Goal: Task Accomplishment & Management: Use online tool/utility

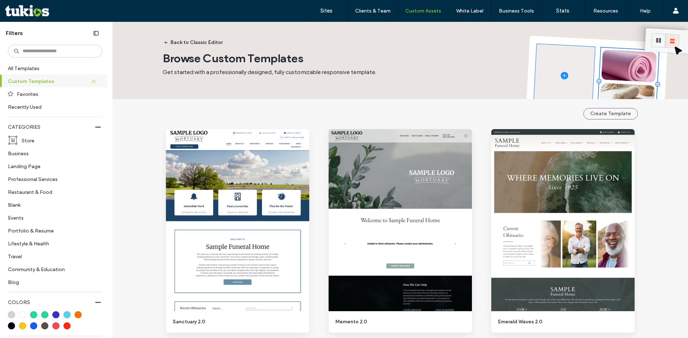
scroll to position [1182, 0]
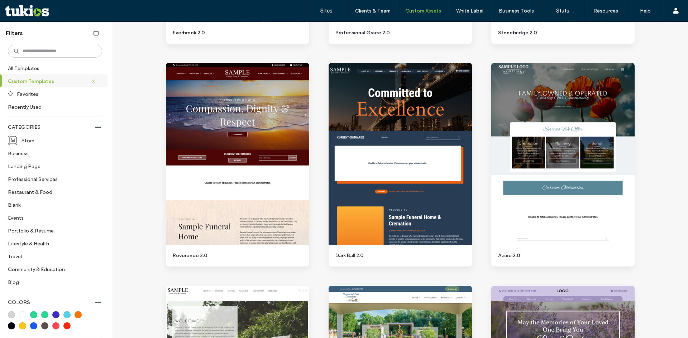
drag, startPoint x: 154, startPoint y: 85, endPoint x: 164, endPoint y: 86, distance: 10.1
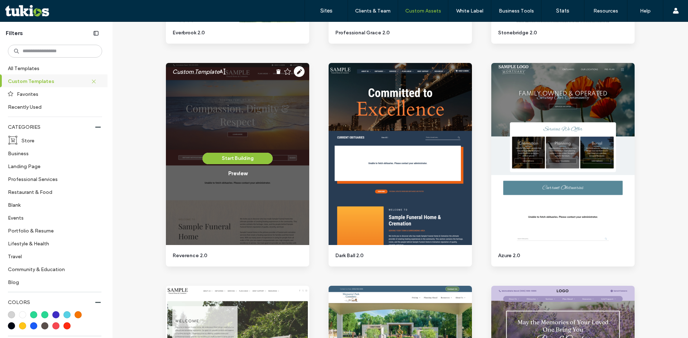
click at [156, 85] on div "Custom Template Start Building Preview Sanctuary 2.0 Custom Template Start Buil…" at bounding box center [400, 165] width 488 height 2454
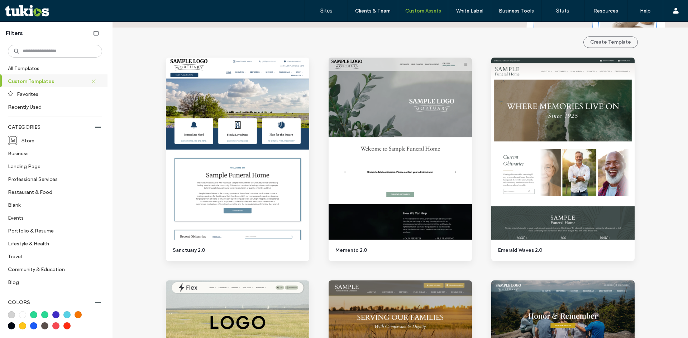
scroll to position [0, 0]
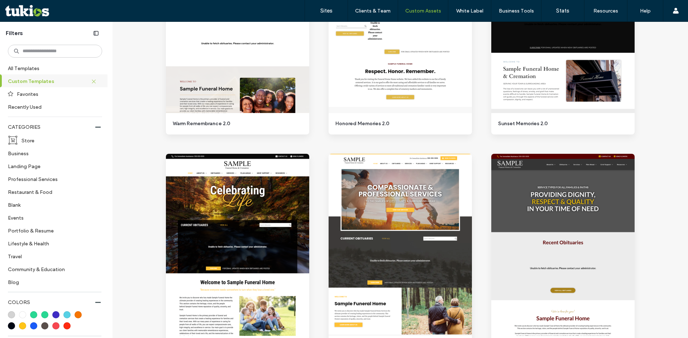
scroll to position [1003, 0]
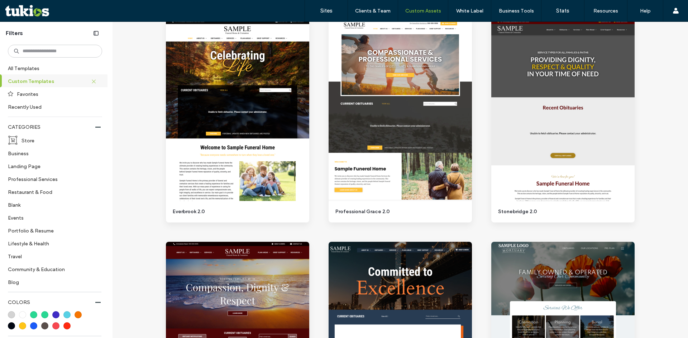
click at [149, 32] on div "Back to Classic Editor Browse Custom Templates Get started with a professionall…" at bounding box center [399, 313] width 575 height 2588
click at [144, 73] on div "Back to Classic Editor Browse Custom Templates Get started with a professionall…" at bounding box center [399, 313] width 575 height 2588
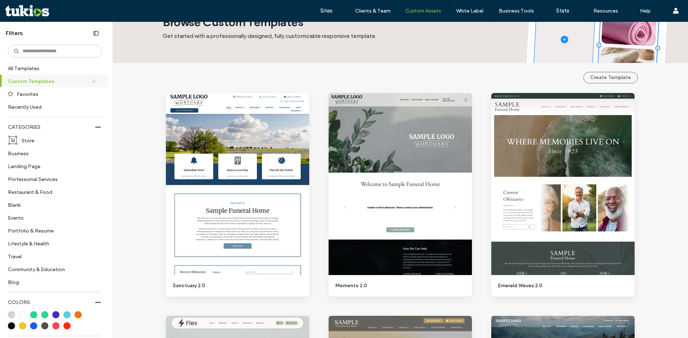
scroll to position [0, 0]
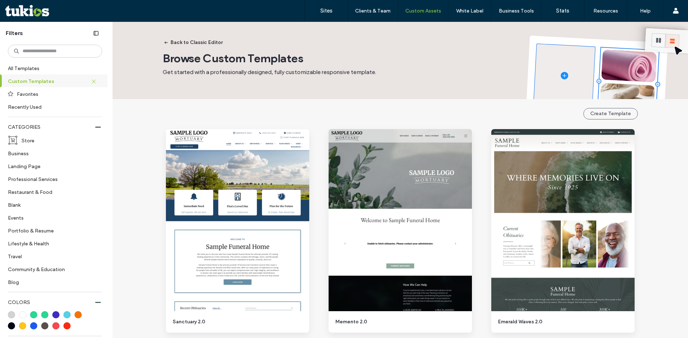
click at [169, 111] on div "Create Template" at bounding box center [400, 113] width 475 height 11
click at [196, 110] on div "Create Template" at bounding box center [400, 113] width 475 height 11
click at [216, 115] on div "Create Template" at bounding box center [400, 113] width 475 height 11
click at [168, 44] on button "Back to Classic Editor" at bounding box center [193, 42] width 71 height 11
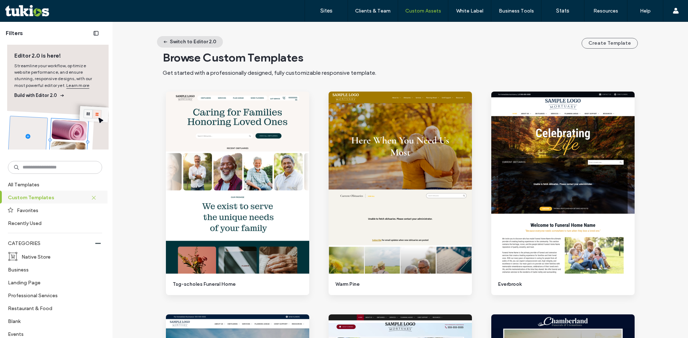
click at [195, 39] on button "Switch to Editor 2.0" at bounding box center [190, 41] width 66 height 11
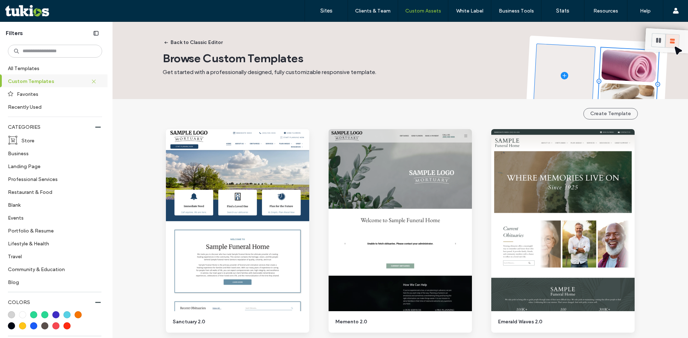
click at [271, 37] on div "Back to Classic Editor Browse Custom Templates Get started with a professionall…" at bounding box center [400, 55] width 475 height 67
click at [276, 118] on div "Create Template" at bounding box center [400, 113] width 475 height 11
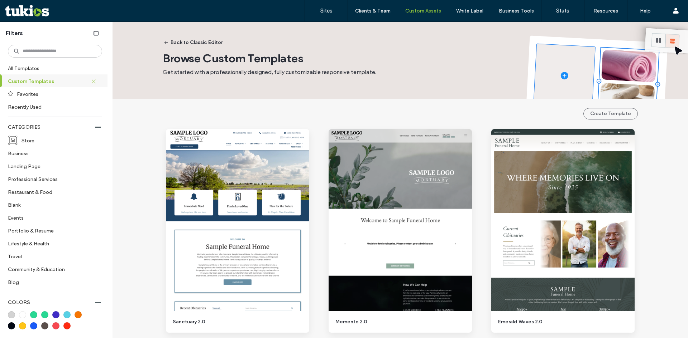
click at [254, 114] on div "Create Template" at bounding box center [400, 113] width 475 height 11
click at [251, 75] on span "Get started with a professionally designed, fully customizable responsive templ…" at bounding box center [269, 72] width 213 height 7
click at [251, 74] on span "Get started with a professionally designed, fully customizable responsive templ…" at bounding box center [269, 72] width 213 height 7
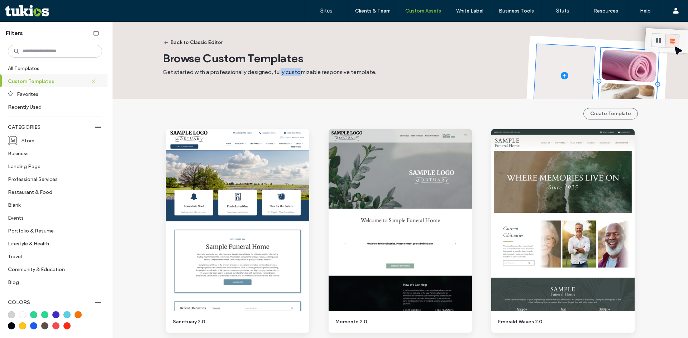
click at [251, 74] on span "Get started with a professionally designed, fully customizable responsive templ…" at bounding box center [269, 72] width 213 height 7
click at [241, 88] on div "Back to Classic Editor Browse Custom Templates Get started with a professionall…" at bounding box center [400, 55] width 475 height 67
click at [183, 62] on span "Browse Custom Templates" at bounding box center [233, 58] width 141 height 14
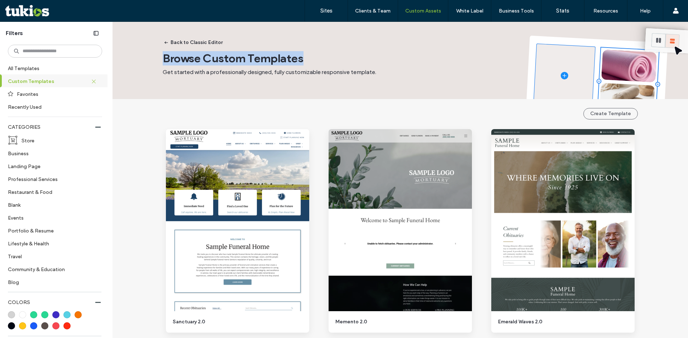
drag, startPoint x: 183, startPoint y: 62, endPoint x: 198, endPoint y: 99, distance: 40.4
click at [183, 63] on span "Browse Custom Templates" at bounding box center [233, 58] width 141 height 14
drag, startPoint x: 198, startPoint y: 99, endPoint x: 201, endPoint y: 77, distance: 22.4
click at [198, 98] on div "Back to Classic Editor Browse Custom Templates Get started with a professionall…" at bounding box center [399, 60] width 575 height 77
click at [205, 69] on span "Get started with a professionally designed, fully customizable responsive templ…" at bounding box center [269, 72] width 213 height 7
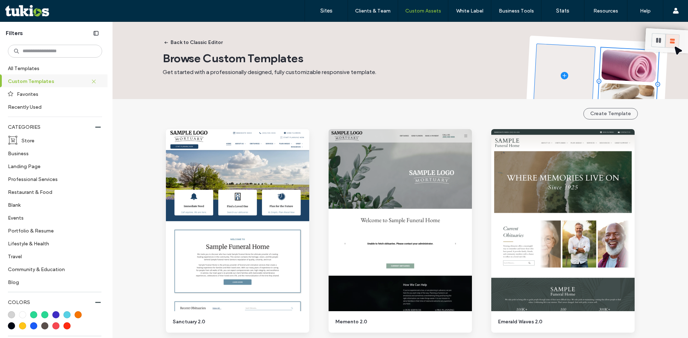
click at [205, 73] on span "Get started with a professionally designed, fully customizable responsive templ…" at bounding box center [269, 72] width 213 height 7
drag, startPoint x: 204, startPoint y: 90, endPoint x: 209, endPoint y: 74, distance: 16.1
click at [221, 58] on span "Browse Custom Templates" at bounding box center [233, 58] width 141 height 14
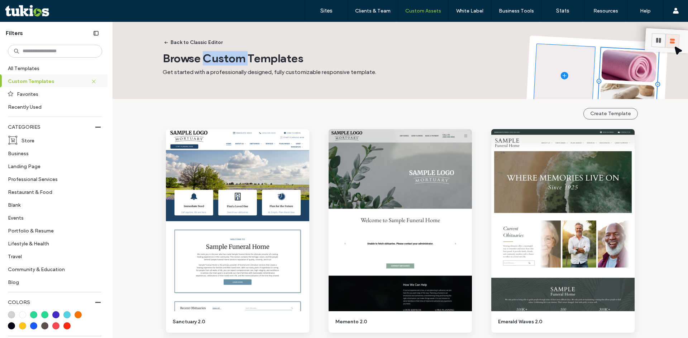
click at [221, 58] on span "Browse Custom Templates" at bounding box center [233, 58] width 141 height 14
drag, startPoint x: 220, startPoint y: 86, endPoint x: 223, endPoint y: 74, distance: 12.9
click at [221, 82] on div "Back to Classic Editor Browse Custom Templates Get started with a professionall…" at bounding box center [400, 55] width 475 height 67
click at [225, 69] on span "Get started with a professionally designed, fully customizable responsive templ…" at bounding box center [269, 72] width 213 height 7
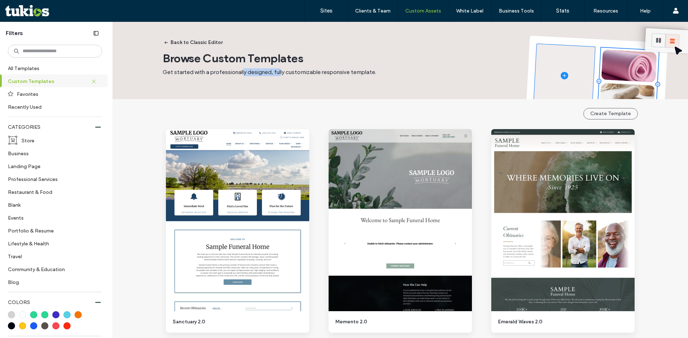
click at [225, 69] on span "Get started with a professionally designed, fully customizable responsive templ…" at bounding box center [269, 72] width 213 height 7
click at [228, 62] on span "Browse Custom Templates" at bounding box center [233, 58] width 141 height 14
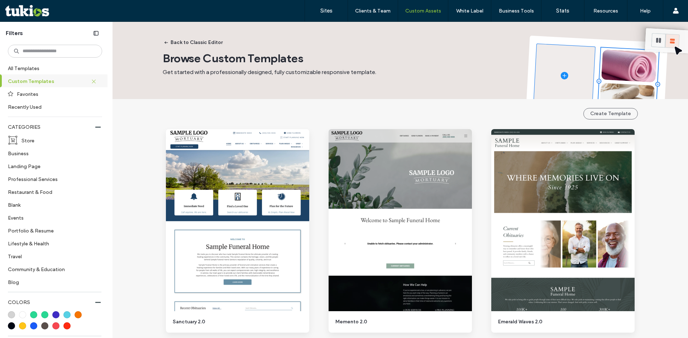
drag, startPoint x: 227, startPoint y: 88, endPoint x: 230, endPoint y: 72, distance: 15.7
click at [227, 87] on div "Back to Classic Editor Browse Custom Templates Get started with a professionall…" at bounding box center [400, 55] width 475 height 67
click at [230, 72] on span "Get started with a professionally designed, fully customizable responsive templ…" at bounding box center [269, 72] width 213 height 7
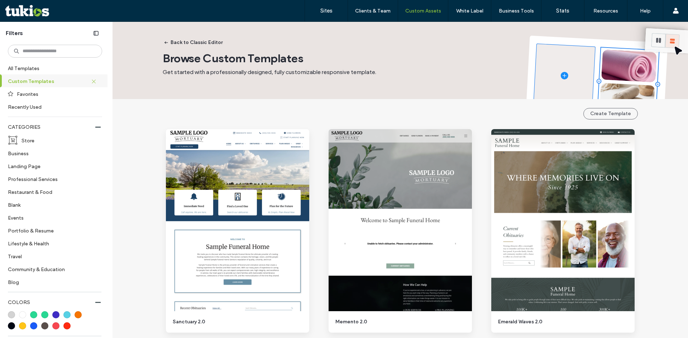
click at [231, 63] on span "Browse Custom Templates" at bounding box center [233, 58] width 141 height 14
click at [228, 84] on div "Back to Classic Editor Browse Custom Templates Get started with a professionall…" at bounding box center [400, 55] width 475 height 67
click at [230, 71] on span "Get started with a professionally designed, fully customizable responsive templ…" at bounding box center [269, 72] width 213 height 7
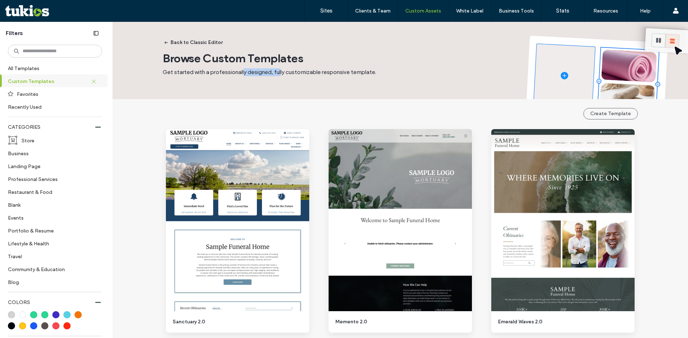
click at [230, 71] on span "Get started with a professionally designed, fully customizable responsive templ…" at bounding box center [269, 72] width 213 height 7
click at [227, 87] on div "Back to Classic Editor Browse Custom Templates Get started with a professionall…" at bounding box center [400, 55] width 475 height 67
click at [230, 61] on span "Browse Custom Templates" at bounding box center [233, 58] width 141 height 14
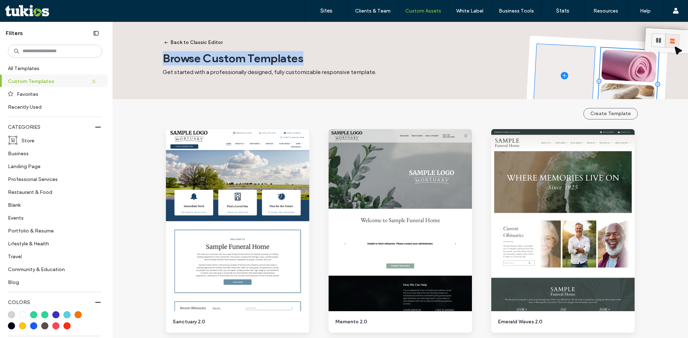
click at [230, 61] on span "Browse Custom Templates" at bounding box center [233, 58] width 141 height 14
click at [225, 87] on div "Back to Classic Editor Browse Custom Templates Get started with a professionall…" at bounding box center [400, 55] width 475 height 67
click at [228, 71] on span "Get started with a professionally designed, fully customizable responsive templ…" at bounding box center [269, 72] width 213 height 7
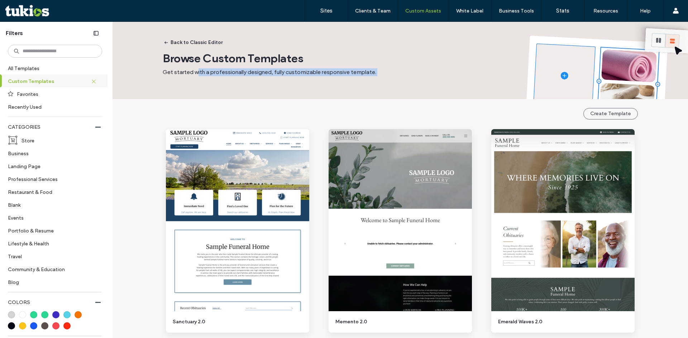
click at [228, 71] on span "Get started with a professionally designed, fully customizable responsive templ…" at bounding box center [269, 72] width 213 height 7
click at [228, 61] on span "Browse Custom Templates" at bounding box center [233, 58] width 141 height 14
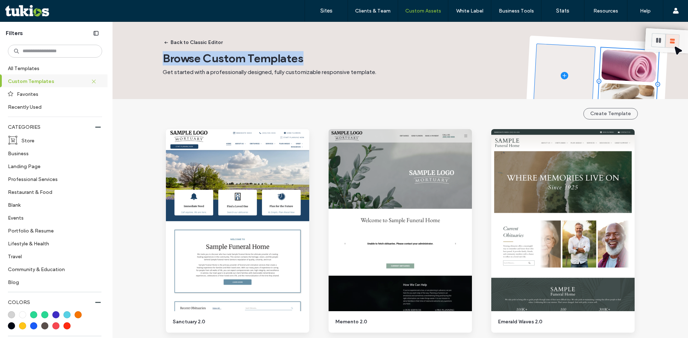
click at [228, 61] on span "Browse Custom Templates" at bounding box center [233, 58] width 141 height 14
drag, startPoint x: 224, startPoint y: 85, endPoint x: 227, endPoint y: 71, distance: 14.3
click at [224, 84] on div "Back to Classic Editor Browse Custom Templates Get started with a professionall…" at bounding box center [400, 55] width 475 height 67
click at [227, 71] on span "Get started with a professionally designed, fully customizable responsive templ…" at bounding box center [269, 72] width 213 height 7
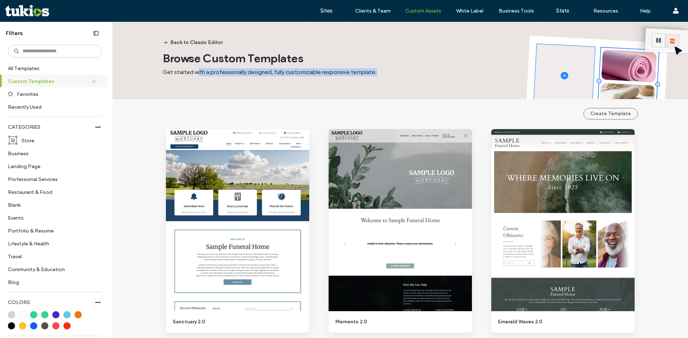
click at [227, 71] on span "Get started with a professionally designed, fully customizable responsive templ…" at bounding box center [269, 72] width 213 height 7
click at [219, 87] on div "Back to Classic Editor Browse Custom Templates Get started with a professionall…" at bounding box center [400, 55] width 475 height 67
click at [224, 58] on span "Browse Custom Templates" at bounding box center [233, 58] width 141 height 14
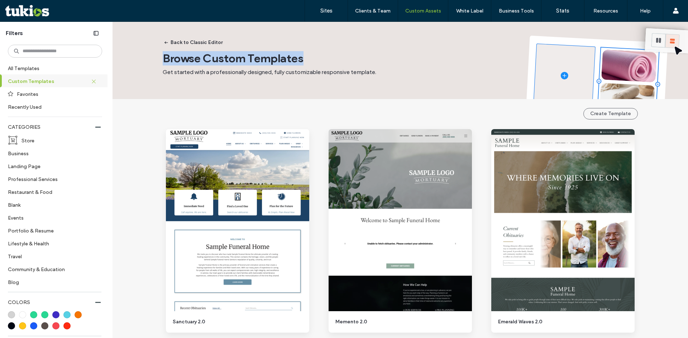
click at [224, 58] on span "Browse Custom Templates" at bounding box center [233, 58] width 141 height 14
drag, startPoint x: 225, startPoint y: 81, endPoint x: 227, endPoint y: 70, distance: 10.6
click at [225, 80] on div "Back to Classic Editor Browse Custom Templates Get started with a professionall…" at bounding box center [400, 55] width 475 height 67
click at [226, 72] on span "Get started with a professionally designed, fully customizable responsive templ…" at bounding box center [269, 72] width 213 height 7
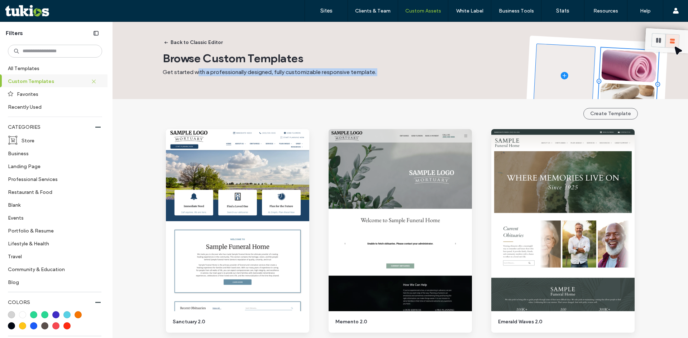
click at [226, 72] on span "Get started with a professionally designed, fully customizable responsive templ…" at bounding box center [269, 72] width 213 height 7
drag, startPoint x: 226, startPoint y: 88, endPoint x: 228, endPoint y: 69, distance: 18.4
click at [226, 87] on div "Back to Classic Editor Browse Custom Templates Get started with a professionall…" at bounding box center [400, 55] width 475 height 67
click at [232, 59] on span "Browse Custom Templates" at bounding box center [233, 58] width 141 height 14
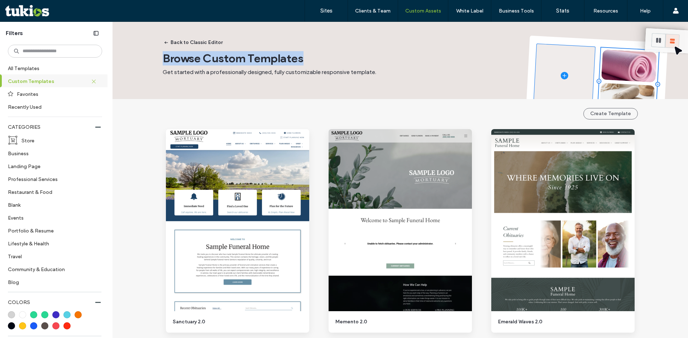
click at [232, 59] on span "Browse Custom Templates" at bounding box center [233, 58] width 141 height 14
click at [228, 85] on div "Back to Classic Editor Browse Custom Templates Get started with a professionall…" at bounding box center [400, 55] width 475 height 67
click at [231, 73] on span "Get started with a professionally designed, fully customizable responsive templ…" at bounding box center [269, 72] width 213 height 7
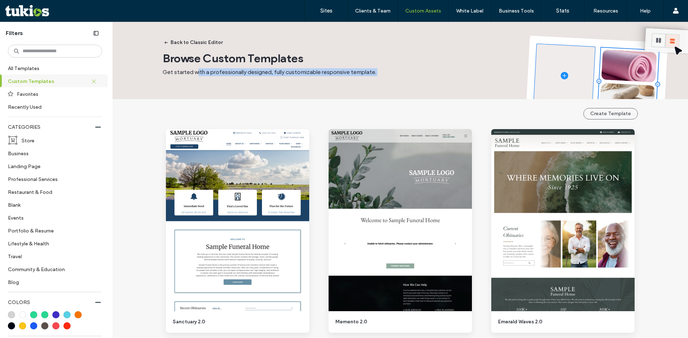
click at [231, 73] on span "Get started with a professionally designed, fully customizable responsive templ…" at bounding box center [269, 72] width 213 height 7
click at [232, 59] on span "Browse Custom Templates" at bounding box center [233, 58] width 141 height 14
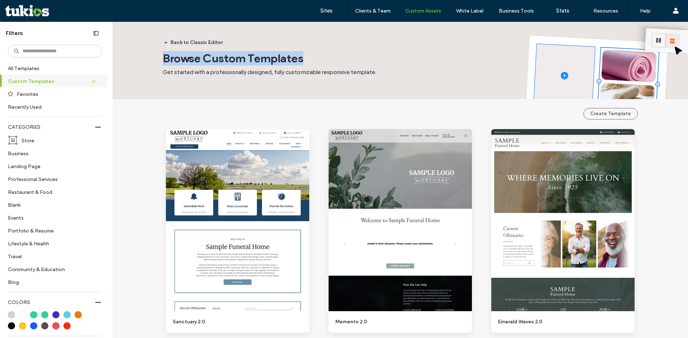
click at [232, 59] on span "Browse Custom Templates" at bounding box center [233, 58] width 141 height 14
click at [230, 86] on div "Back to Classic Editor Browse Custom Templates Get started with a professionall…" at bounding box center [400, 55] width 475 height 67
click at [233, 69] on span "Get started with a professionally designed, fully customizable responsive templ…" at bounding box center [269, 72] width 213 height 7
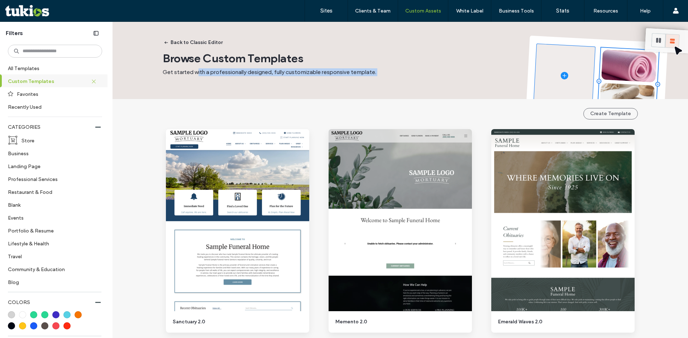
click at [233, 69] on span "Get started with a professionally designed, fully customizable responsive templ…" at bounding box center [269, 72] width 213 height 7
drag, startPoint x: 232, startPoint y: 83, endPoint x: 235, endPoint y: 61, distance: 22.3
click at [232, 83] on div "Back to Classic Editor Browse Custom Templates Get started with a professionall…" at bounding box center [400, 55] width 475 height 67
click at [235, 60] on span "Browse Custom Templates" at bounding box center [233, 58] width 141 height 14
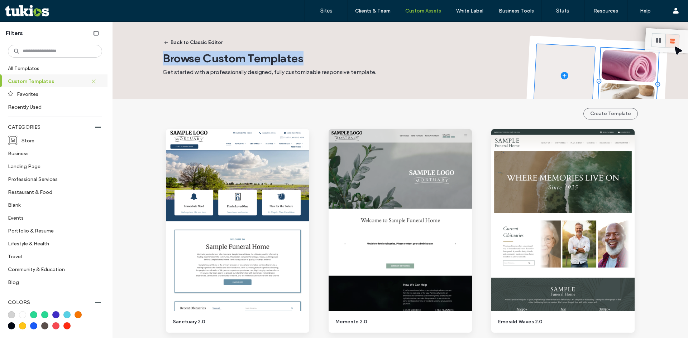
click at [235, 60] on span "Browse Custom Templates" at bounding box center [233, 58] width 141 height 14
click at [235, 88] on div "Back to Classic Editor Browse Custom Templates Get started with a professionall…" at bounding box center [400, 55] width 475 height 67
click at [238, 75] on span "Get started with a professionally designed, fully customizable responsive templ…" at bounding box center [269, 72] width 213 height 7
click at [238, 74] on span "Get started with a professionally designed, fully customizable responsive templ…" at bounding box center [269, 72] width 213 height 7
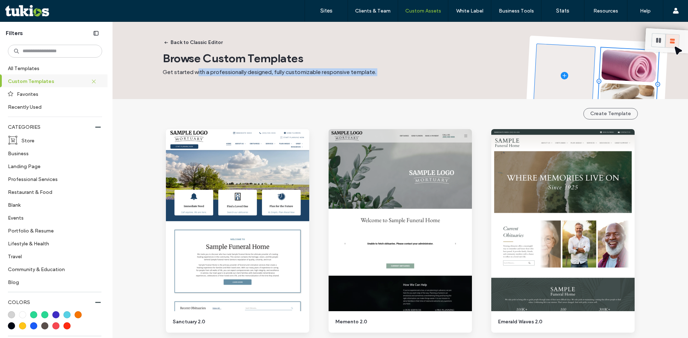
click at [238, 74] on span "Get started with a professionally designed, fully customizable responsive templ…" at bounding box center [269, 72] width 213 height 7
click at [235, 84] on div "Back to Classic Editor Browse Custom Templates Get started with a professionall…" at bounding box center [400, 55] width 475 height 67
click at [163, 59] on span "Browse Custom Templates" at bounding box center [233, 58] width 141 height 14
drag, startPoint x: 163, startPoint y: 59, endPoint x: 396, endPoint y: 71, distance: 233.5
click at [396, 71] on div "Browse Custom Templates Get started with a professionally designed, fully custo…" at bounding box center [292, 63] width 258 height 25
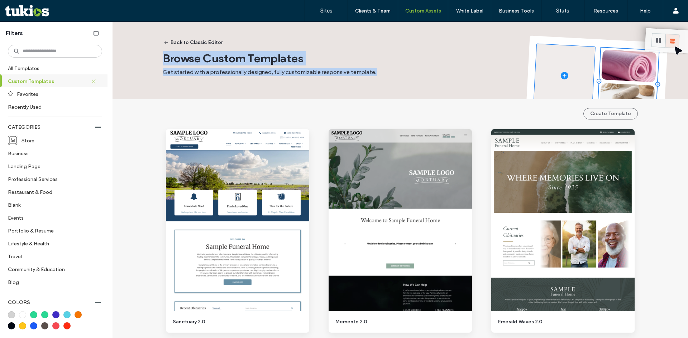
click at [396, 71] on div "Get started with a professionally designed, fully customizable responsive templ…" at bounding box center [292, 72] width 258 height 8
drag, startPoint x: 382, startPoint y: 74, endPoint x: 156, endPoint y: 60, distance: 226.1
click at [156, 60] on div "Back to Classic Editor Browse Custom Templates Get started with a professionall…" at bounding box center [399, 60] width 575 height 77
drag, startPoint x: 161, startPoint y: 59, endPoint x: 393, endPoint y: 67, distance: 232.2
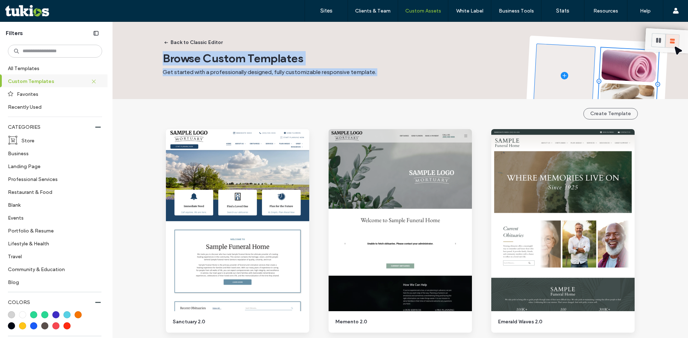
click at [394, 66] on div "Back to Classic Editor Browse Custom Templates Get started with a professionall…" at bounding box center [399, 60] width 575 height 77
click at [382, 77] on div "Back to Classic Editor Browse Custom Templates Get started with a professionall…" at bounding box center [400, 55] width 475 height 67
click at [384, 79] on div "Back to Classic Editor Browse Custom Templates Get started with a professionall…" at bounding box center [400, 55] width 475 height 67
click at [352, 74] on span "Get started with a professionally designed, fully customizable responsive templ…" at bounding box center [269, 72] width 213 height 7
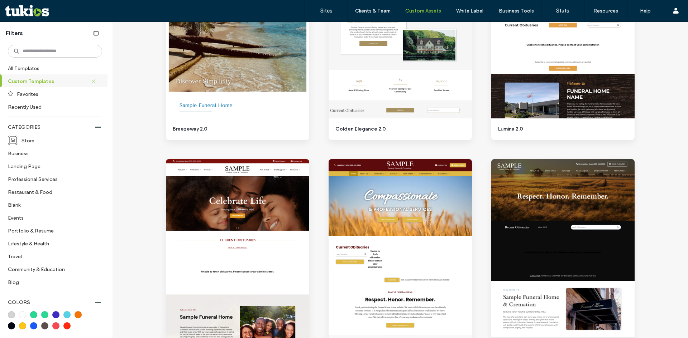
scroll to position [680, 0]
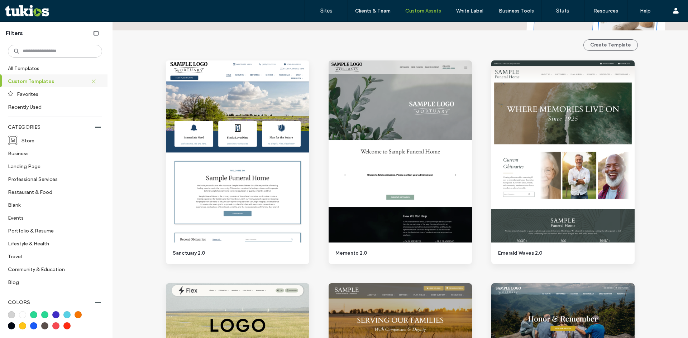
scroll to position [0, 0]
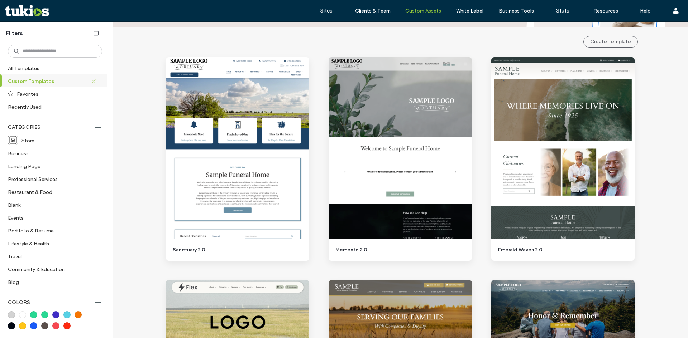
scroll to position [72, 0]
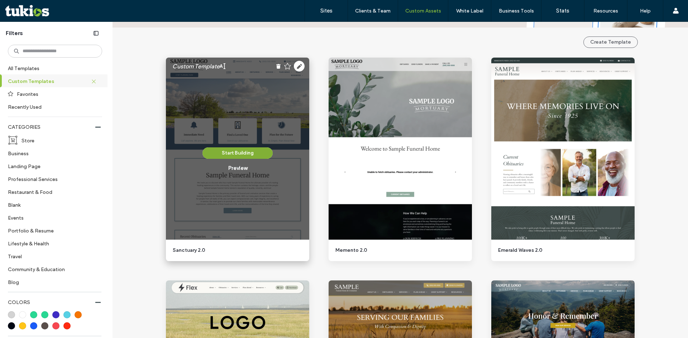
click at [231, 156] on button "Start Building" at bounding box center [237, 153] width 70 height 11
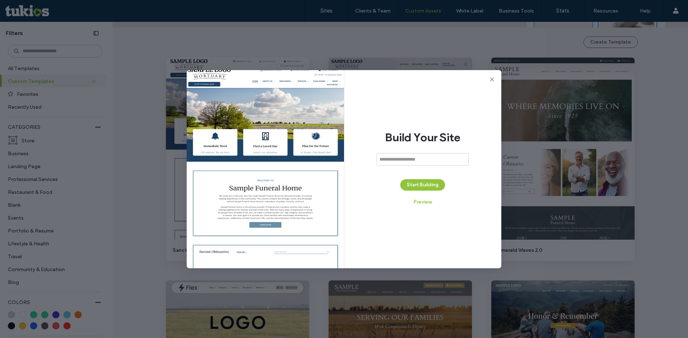
click at [405, 161] on input at bounding box center [422, 159] width 92 height 13
type input "**********"
click at [411, 189] on button "Start Building" at bounding box center [422, 184] width 45 height 11
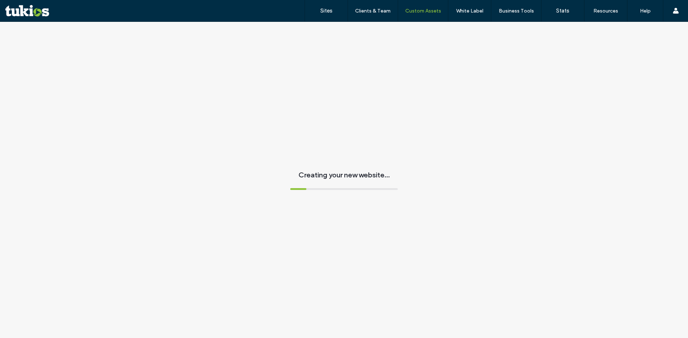
click at [326, 174] on span "Creating your new website..." at bounding box center [343, 174] width 91 height 9
click at [334, 159] on div "Creating your new website..." at bounding box center [344, 180] width 688 height 317
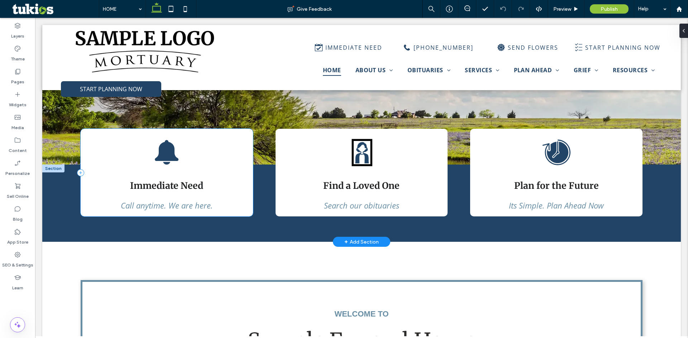
scroll to position [107, 0]
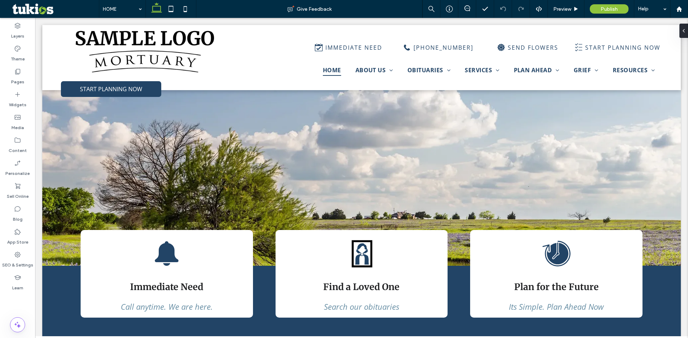
scroll to position [0, 0]
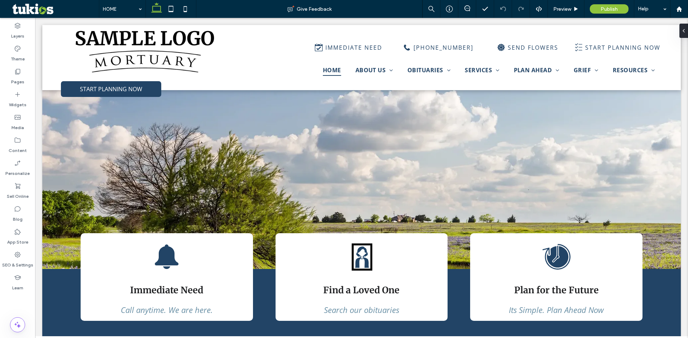
click at [21, 98] on label "Widgets" at bounding box center [18, 103] width 18 height 10
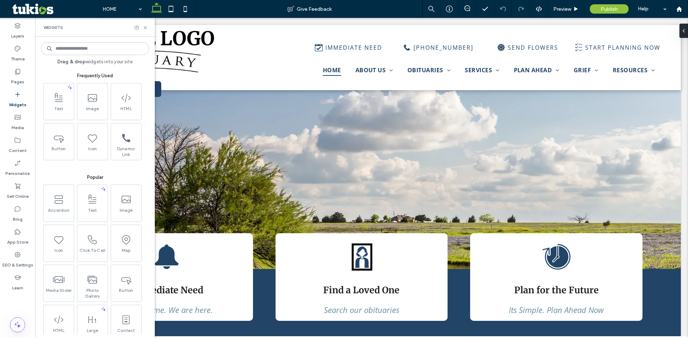
click at [73, 168] on div "Popular" at bounding box center [95, 174] width 108 height 14
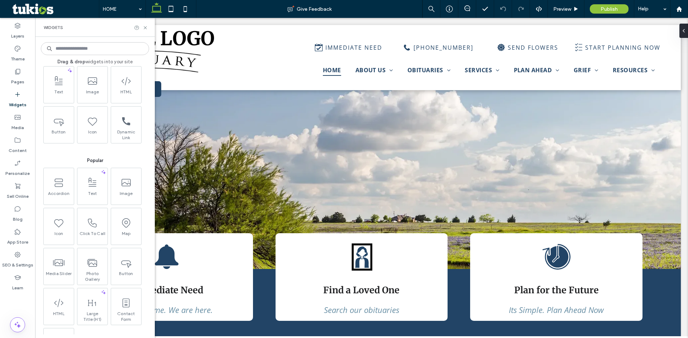
scroll to position [36, 0]
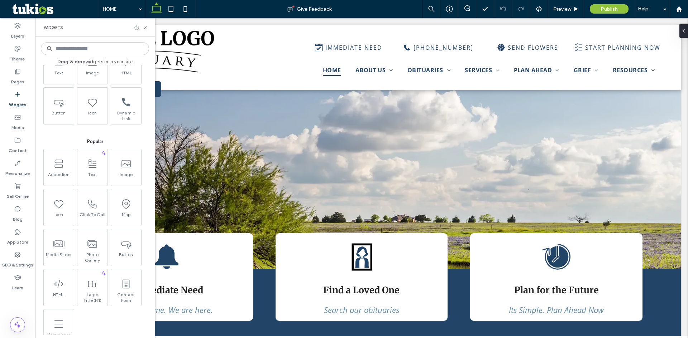
click at [117, 137] on div "Popular" at bounding box center [95, 138] width 108 height 14
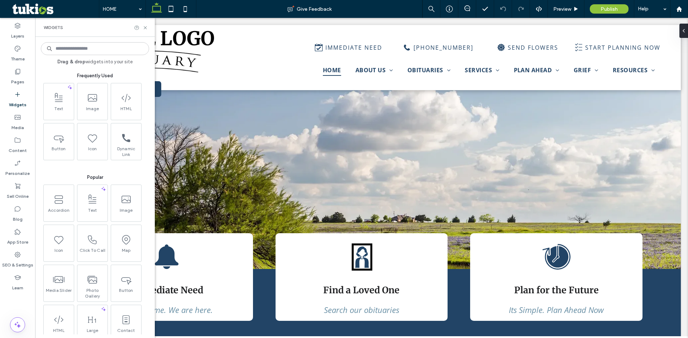
click at [75, 178] on span "Popular" at bounding box center [95, 177] width 108 height 7
click at [143, 28] on icon at bounding box center [145, 27] width 5 height 5
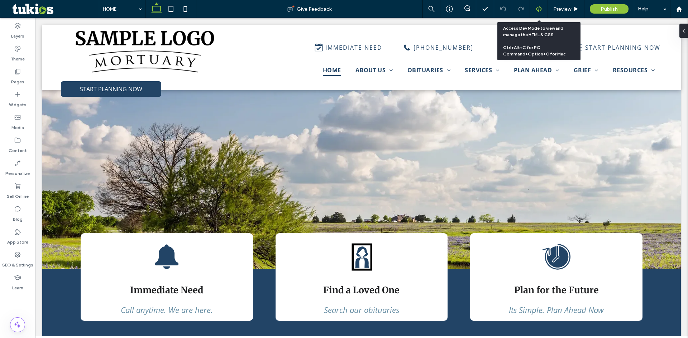
click at [539, 10] on icon at bounding box center [538, 9] width 6 height 6
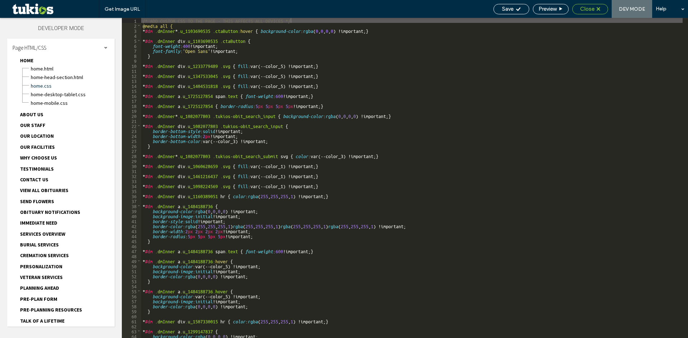
click at [595, 5] on div "Close" at bounding box center [590, 9] width 36 height 10
click at [221, 153] on div "/* ADD CUSTOM CSS TO THE PAGE - THIS AFFECTS ALL DEVICES */ @media all { * #dm …" at bounding box center [472, 183] width 663 height 331
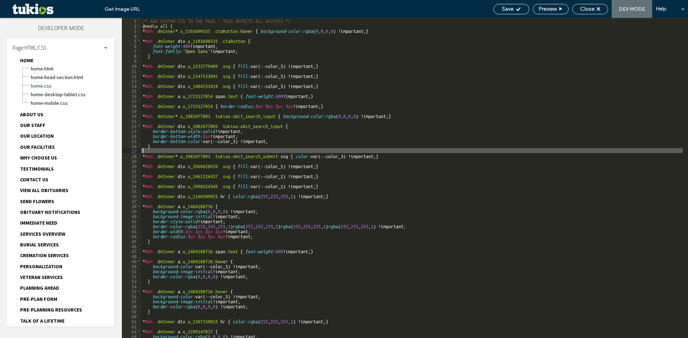
click at [231, 142] on div "/* ADD CUSTOM CSS TO THE PAGE - THIS AFFECTS ALL DEVICES */ @media all { * #dm …" at bounding box center [472, 183] width 663 height 331
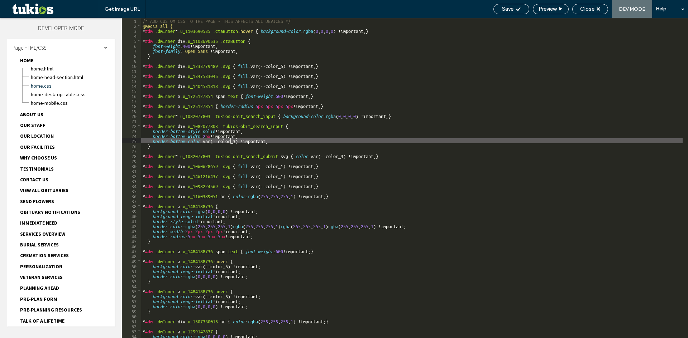
click at [239, 139] on div "/* ADD CUSTOM CSS TO THE PAGE - THIS AFFECTS ALL DEVICES */ @media all { * #dm …" at bounding box center [472, 183] width 663 height 331
click at [233, 100] on div "/* ADD CUSTOM CSS TO THE PAGE - THIS AFFECTS ALL DEVICES */ @media all { * #dm …" at bounding box center [472, 183] width 663 height 331
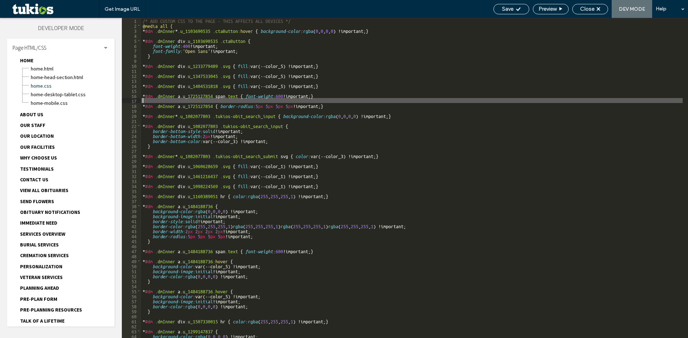
click at [235, 88] on div "/* ADD CUSTOM CSS TO THE PAGE - THIS AFFECTS ALL DEVICES */ @media all { * #dm …" at bounding box center [472, 183] width 663 height 331
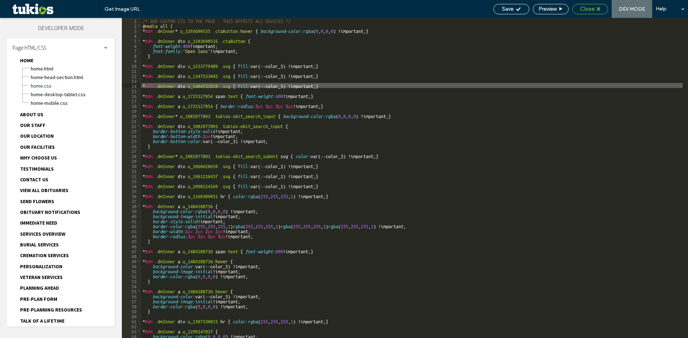
click at [590, 10] on span "Close" at bounding box center [587, 9] width 14 height 6
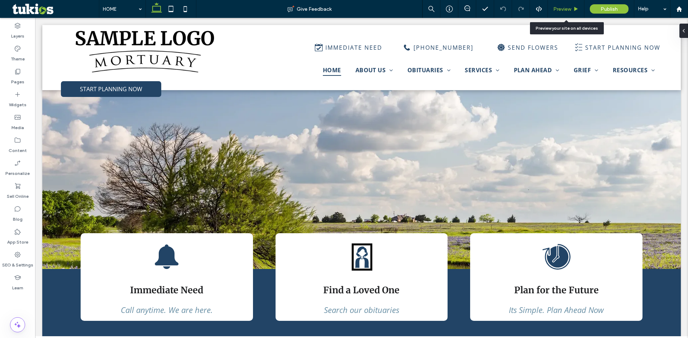
click at [569, 1] on div "Preview" at bounding box center [566, 9] width 37 height 18
click at [568, 4] on div "Preview" at bounding box center [566, 9] width 37 height 18
click at [567, 7] on span "Preview" at bounding box center [562, 9] width 18 height 6
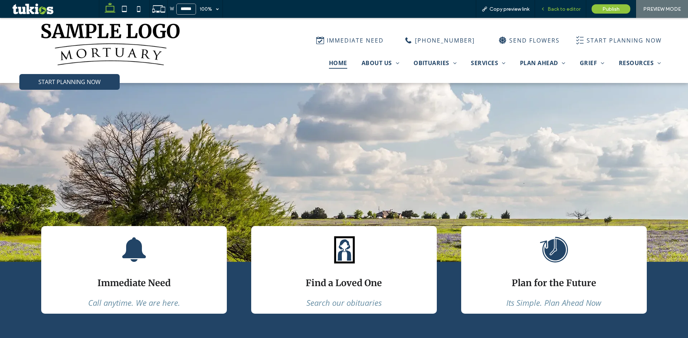
click at [559, 5] on div "Back to editor" at bounding box center [560, 9] width 51 height 18
click at [556, 11] on span "Back to editor" at bounding box center [563, 9] width 33 height 6
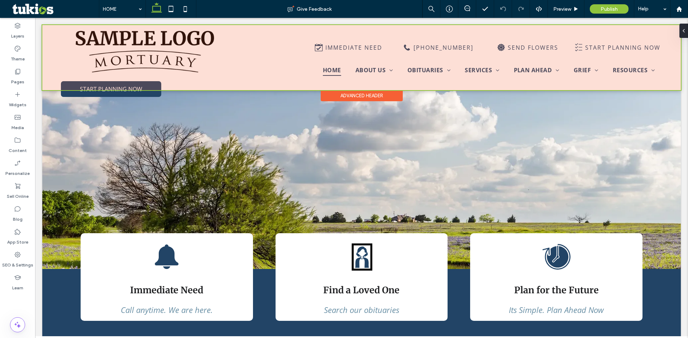
click at [368, 50] on div at bounding box center [361, 57] width 638 height 65
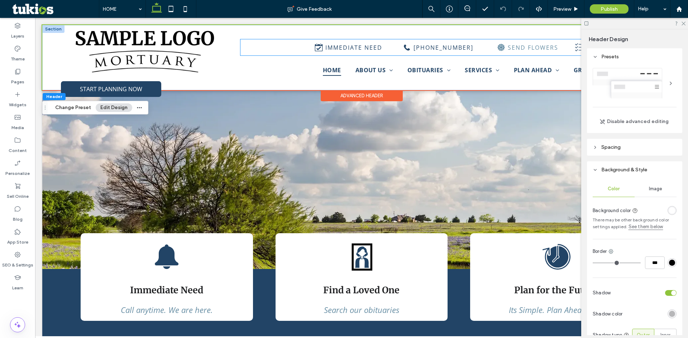
click at [483, 49] on div "SEND FLOWERS" at bounding box center [528, 47] width 90 height 16
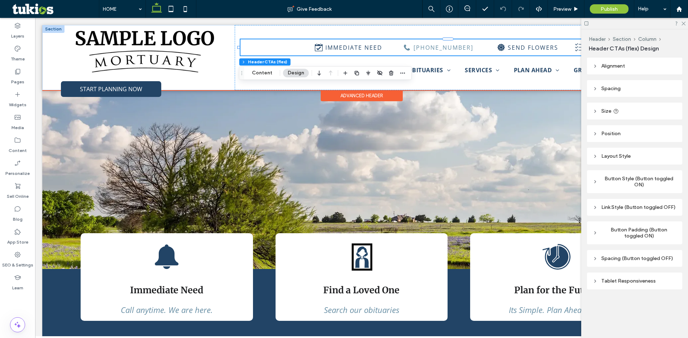
click at [476, 48] on div "(555) 555-5555" at bounding box center [438, 47] width 90 height 16
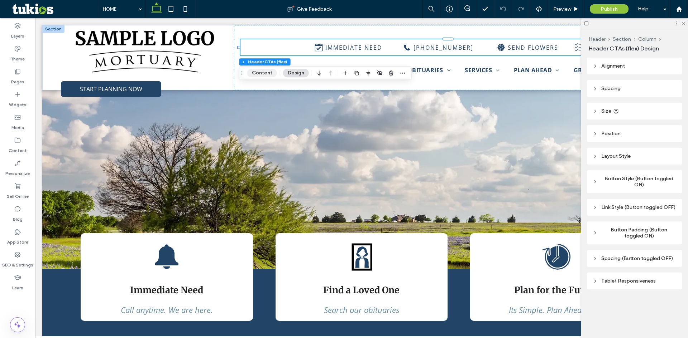
click at [261, 77] on button "Content" at bounding box center [262, 73] width 30 height 9
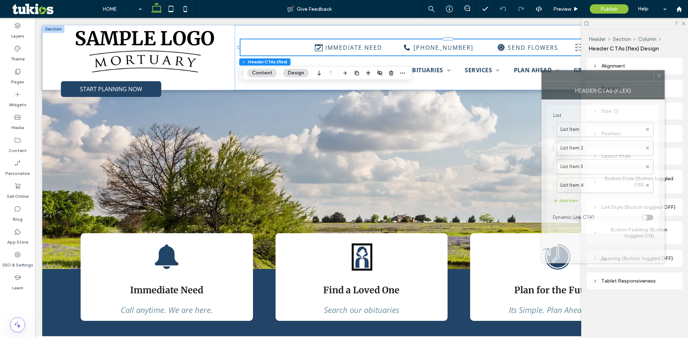
drag, startPoint x: 591, startPoint y: 83, endPoint x: 308, endPoint y: 96, distance: 283.2
click at [541, 71] on div at bounding box center [597, 76] width 112 height 11
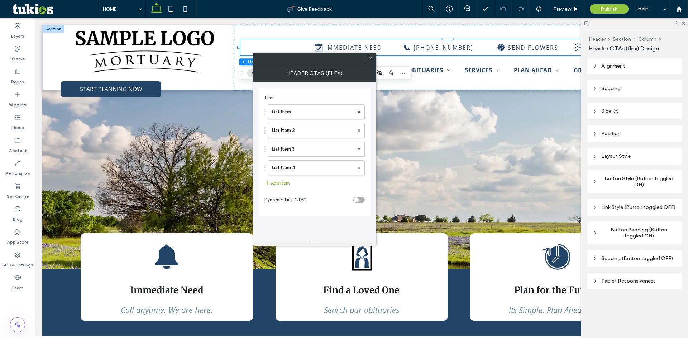
drag, startPoint x: 293, startPoint y: 115, endPoint x: 294, endPoint y: 121, distance: 6.5
click at [293, 115] on label "List Item" at bounding box center [313, 112] width 82 height 14
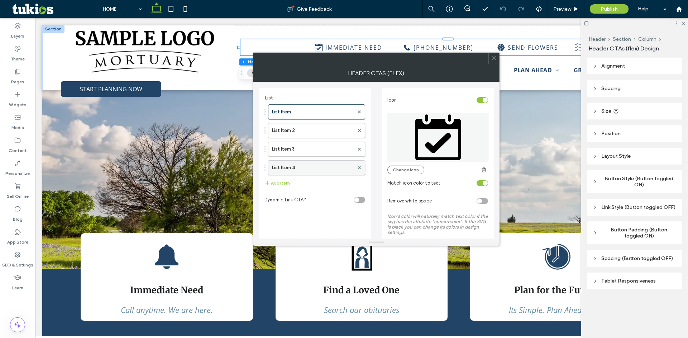
click at [297, 168] on label "List Item 4" at bounding box center [313, 168] width 82 height 14
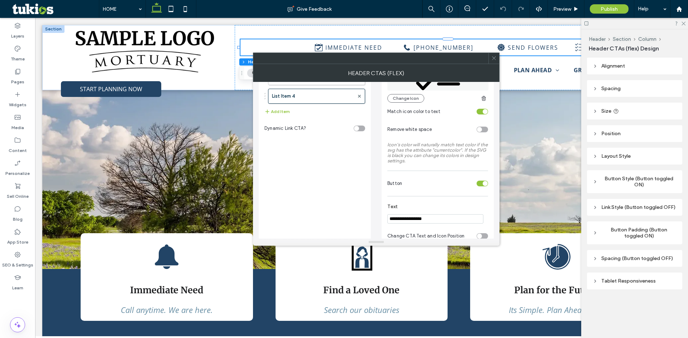
scroll to position [107, 0]
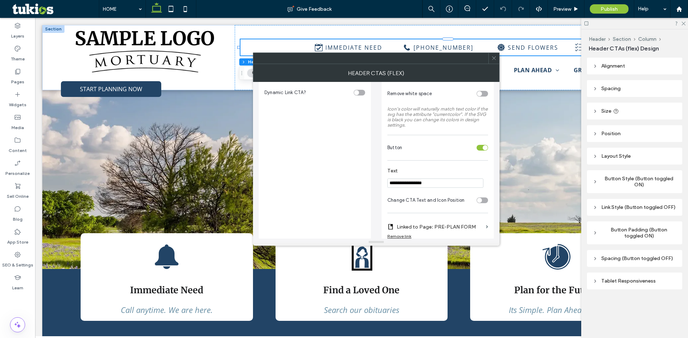
drag, startPoint x: 447, startPoint y: 181, endPoint x: 337, endPoint y: 186, distance: 110.0
click at [336, 186] on div "**********" at bounding box center [376, 142] width 235 height 335
click at [426, 172] on label "Text" at bounding box center [436, 172] width 98 height 8
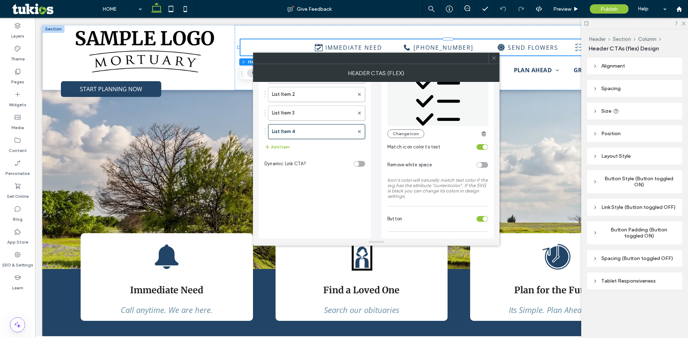
scroll to position [0, 0]
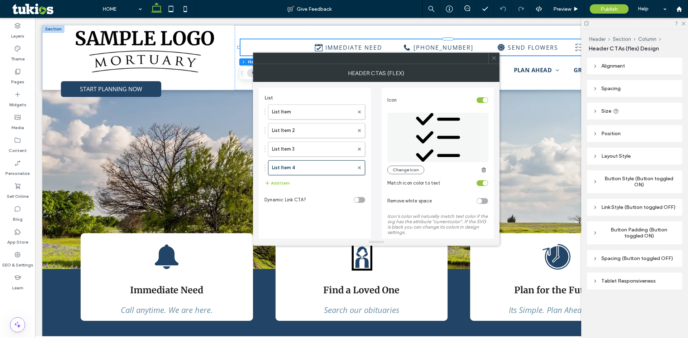
click at [495, 59] on icon at bounding box center [493, 58] width 5 height 5
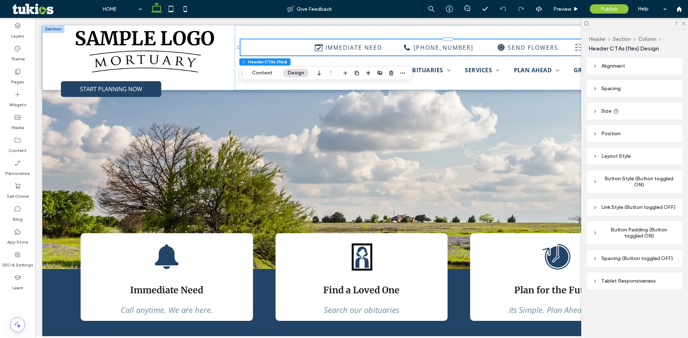
click at [628, 210] on div "Link Style (Button toggled OFF)" at bounding box center [634, 207] width 84 height 6
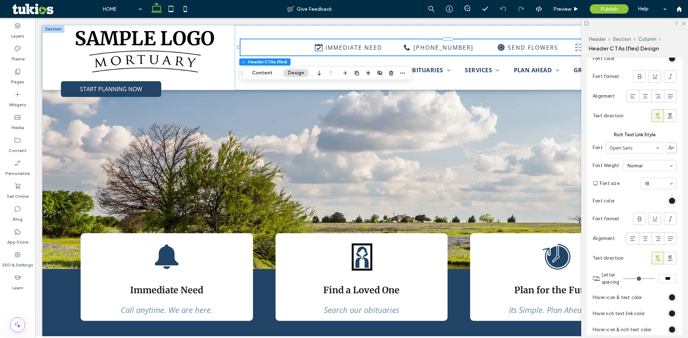
scroll to position [286, 0]
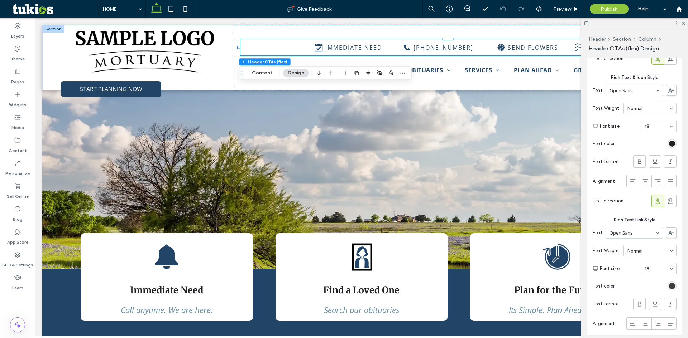
click at [671, 289] on div "rgb(31, 32, 34)" at bounding box center [672, 286] width 6 height 6
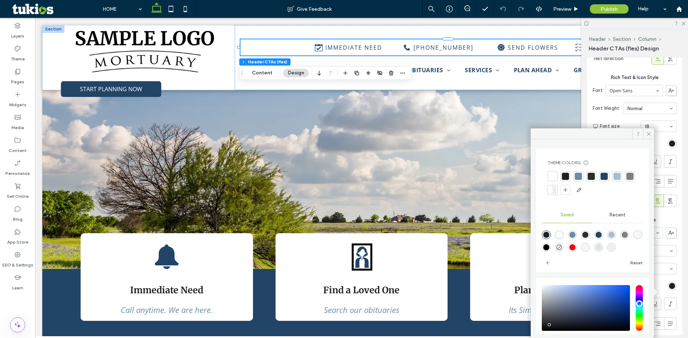
click at [579, 177] on div at bounding box center [577, 176] width 7 height 7
click at [593, 179] on div at bounding box center [591, 177] width 7 height 7
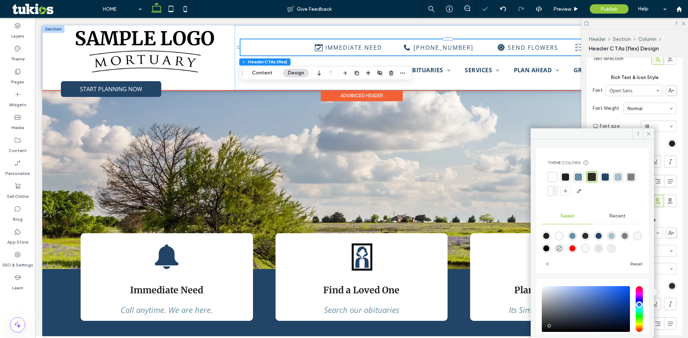
click at [468, 57] on div "IMMEDIATE NEED (555) 555-5555 SEND FLOWERS START PLANNING NOW HOME ABOUT US ABO…" at bounding box center [451, 57] width 433 height 65
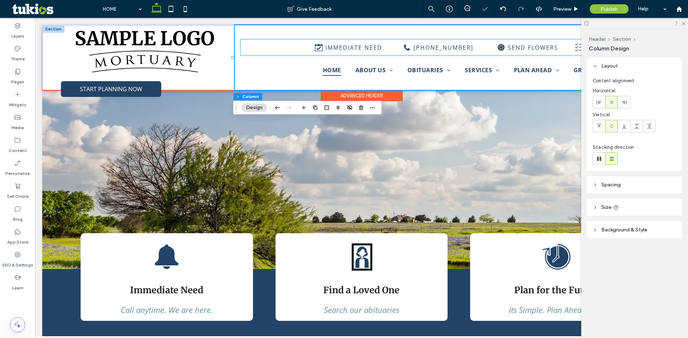
click at [273, 51] on div "IMMEDIATE NEED (555) 555-5555 SEND FLOWERS START PLANNING NOW" at bounding box center [450, 47] width 421 height 16
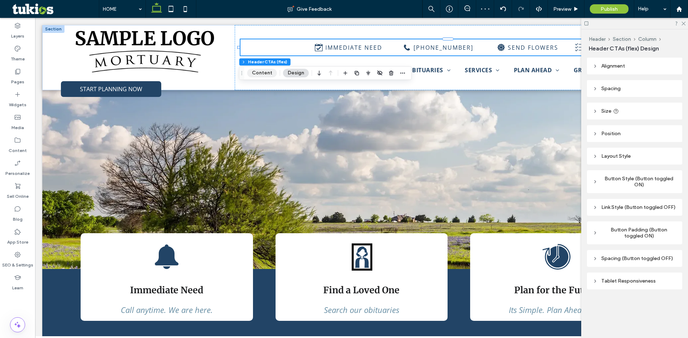
click at [263, 72] on button "Content" at bounding box center [262, 73] width 30 height 9
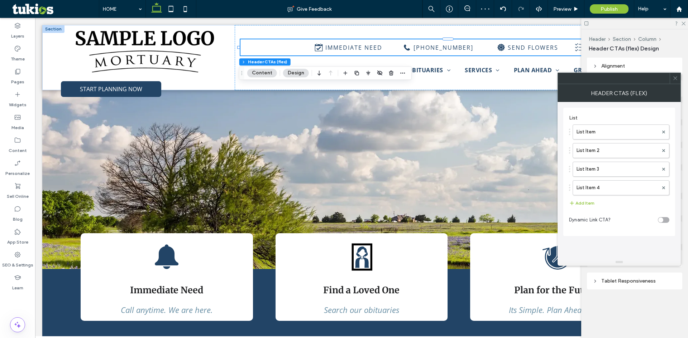
click at [602, 180] on div "List Item List Item 2 List Item 3 List Item 4" at bounding box center [619, 158] width 100 height 74
click at [603, 187] on label "List Item 4" at bounding box center [617, 188] width 82 height 14
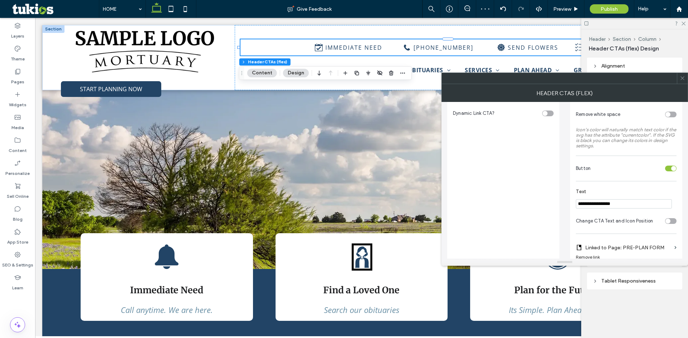
scroll to position [107, 0]
click at [589, 167] on span "Button" at bounding box center [582, 167] width 15 height 5
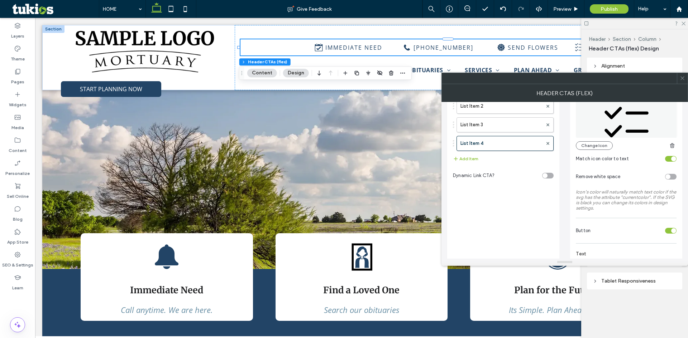
scroll to position [0, 0]
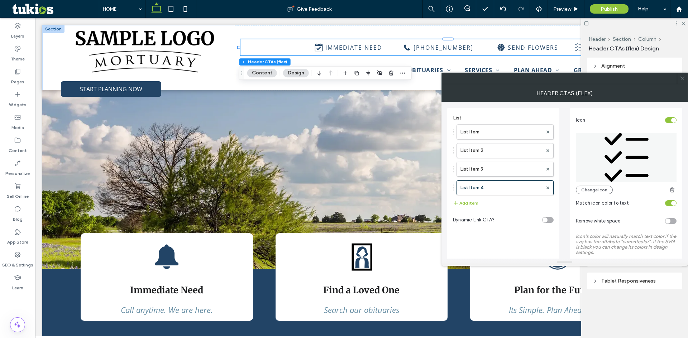
click at [685, 79] on div at bounding box center [681, 78] width 11 height 11
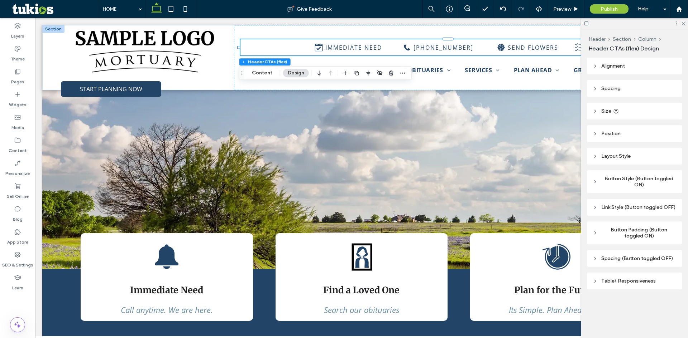
click at [619, 179] on div "Button Style (Button toggled ON)" at bounding box center [634, 182] width 84 height 12
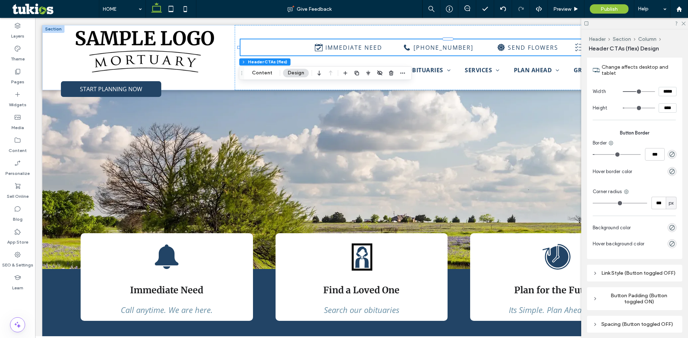
scroll to position [609, 0]
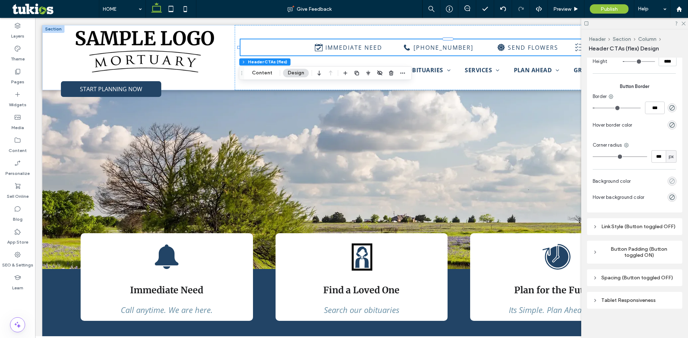
click at [667, 184] on div "rgba(0, 0, 0, 0)" at bounding box center [671, 181] width 9 height 9
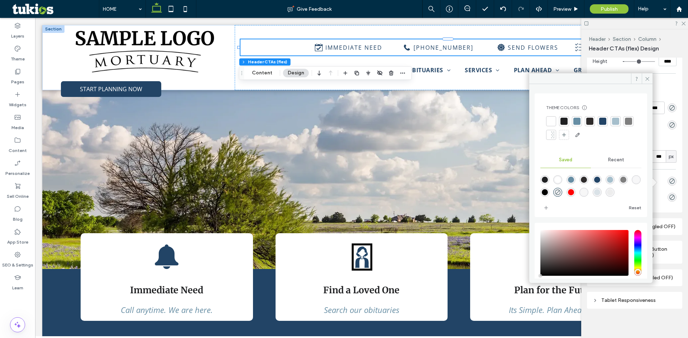
click at [566, 122] on div at bounding box center [563, 121] width 7 height 7
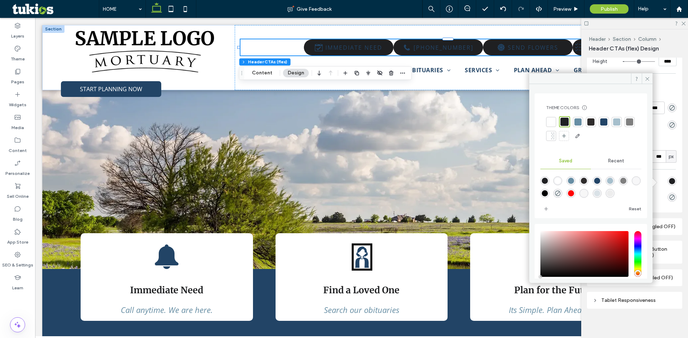
click at [548, 120] on div at bounding box center [550, 122] width 7 height 7
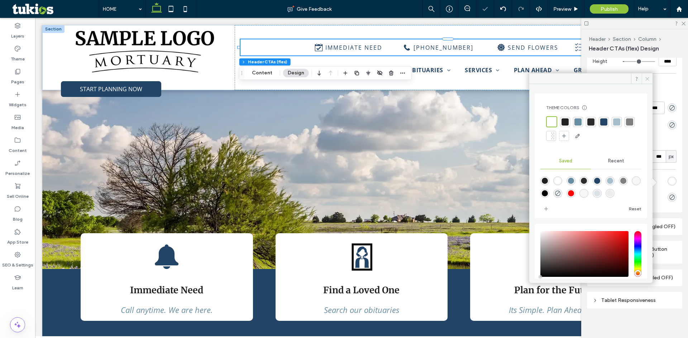
click at [647, 80] on icon at bounding box center [646, 78] width 5 height 5
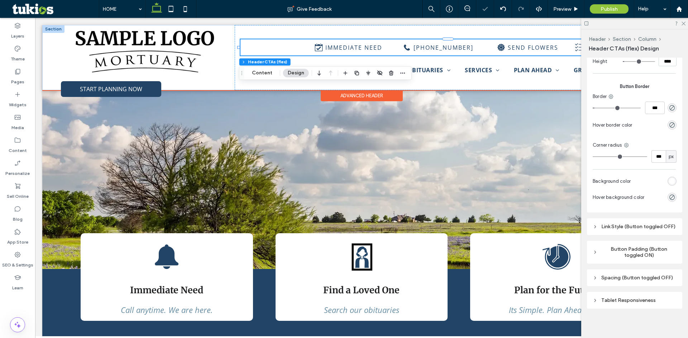
click at [280, 47] on div "IMMEDIATE NEED (555) 555-5555 SEND FLOWERS START PLANNING NOW" at bounding box center [450, 47] width 421 height 16
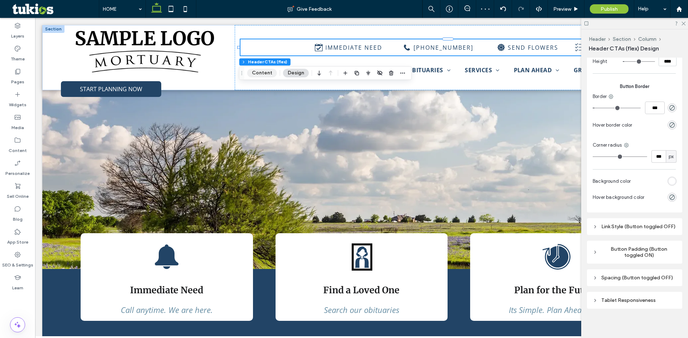
click at [268, 74] on button "Content" at bounding box center [262, 73] width 30 height 9
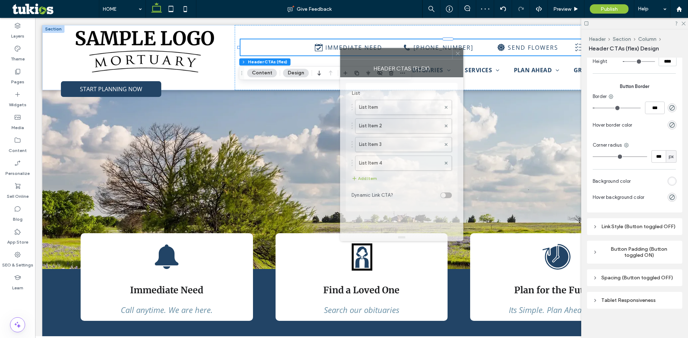
drag, startPoint x: 438, startPoint y: 66, endPoint x: 381, endPoint y: 59, distance: 58.1
click at [381, 59] on div "Header CTAs (flex)" at bounding box center [401, 68] width 123 height 18
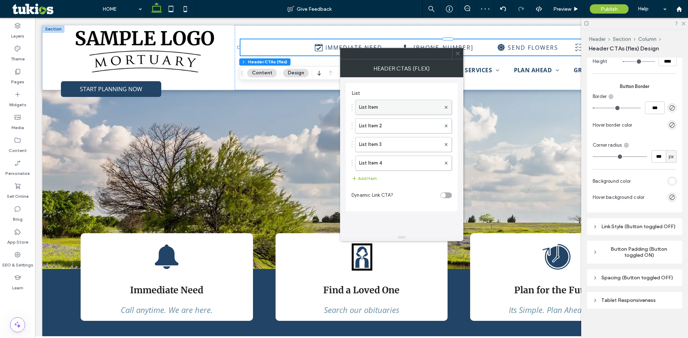
click at [385, 110] on label "List Item" at bounding box center [400, 107] width 82 height 14
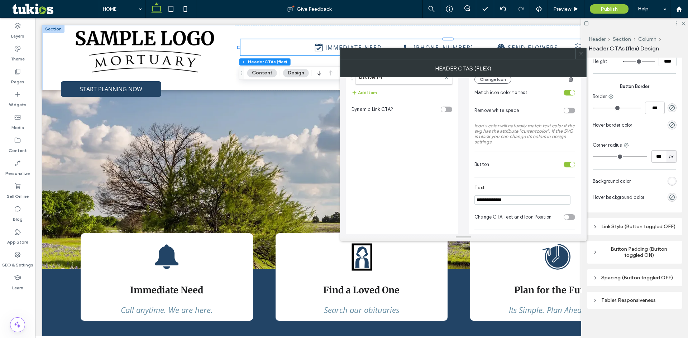
scroll to position [71, 0]
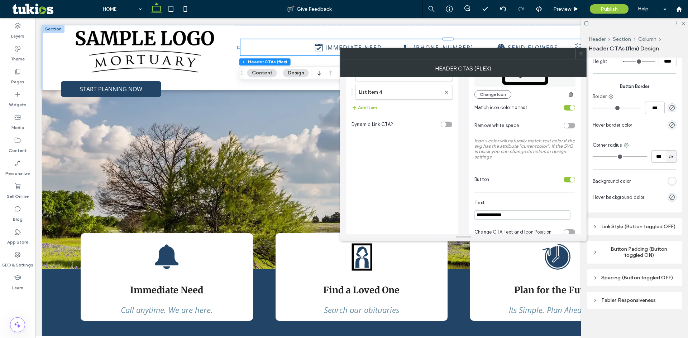
click at [501, 191] on div "**********" at bounding box center [524, 175] width 112 height 326
click at [507, 180] on div "Button" at bounding box center [517, 180] width 86 height 8
drag, startPoint x: 491, startPoint y: 188, endPoint x: 470, endPoint y: 184, distance: 21.6
click at [470, 184] on div "**********" at bounding box center [524, 175] width 112 height 326
click at [484, 180] on span "Button" at bounding box center [481, 179] width 15 height 5
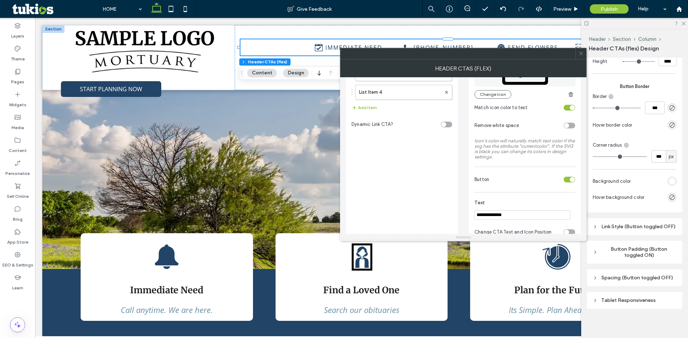
click at [572, 180] on div "toggle" at bounding box center [571, 179] width 5 height 5
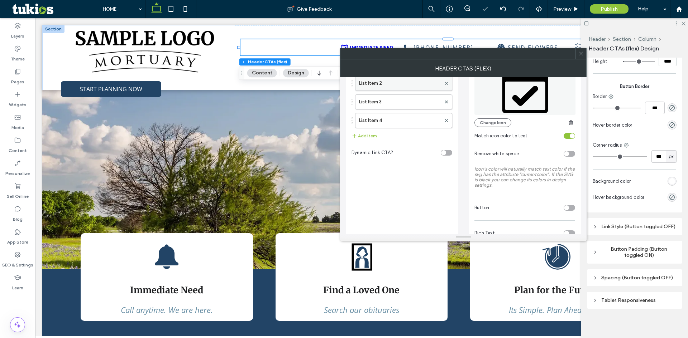
scroll to position [0, 0]
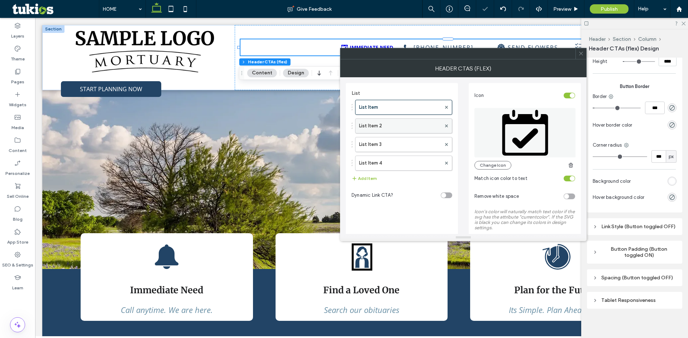
click at [389, 125] on label "List Item 2" at bounding box center [400, 126] width 82 height 14
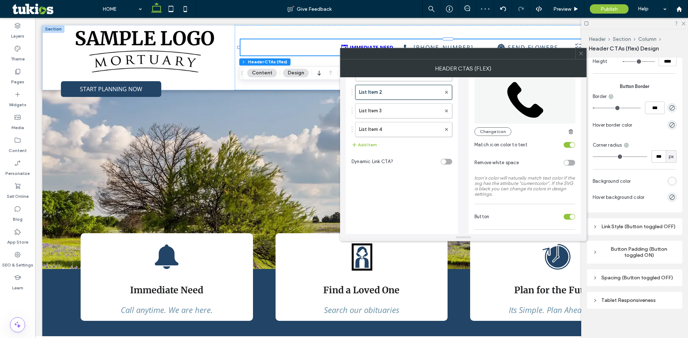
scroll to position [72, 0]
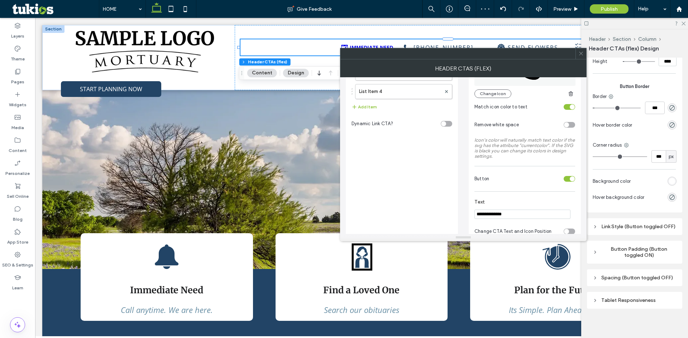
click at [569, 179] on div "toggle" at bounding box center [568, 179] width 11 height 6
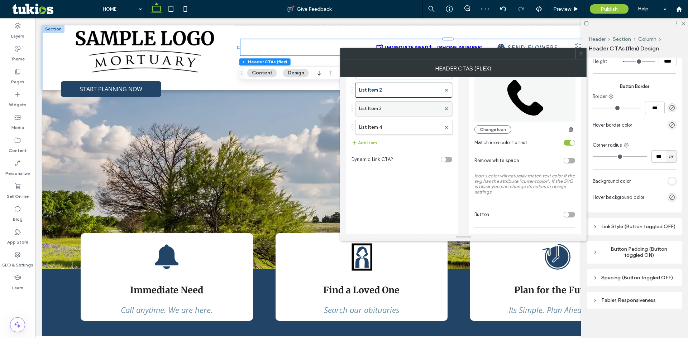
click at [391, 110] on label "List Item 3" at bounding box center [400, 109] width 82 height 14
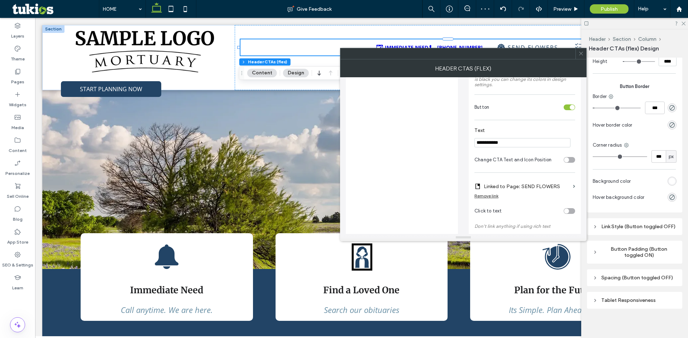
click at [568, 110] on div "toggle" at bounding box center [568, 108] width 11 height 6
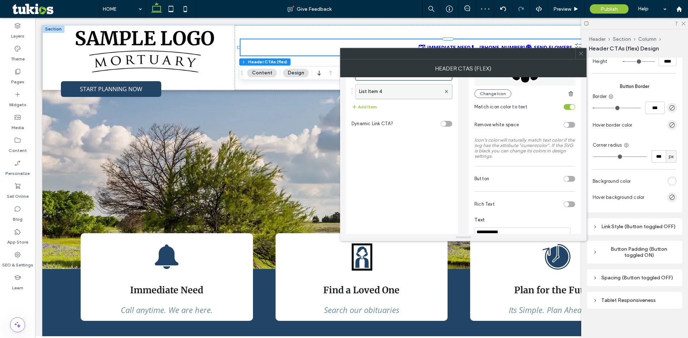
click at [377, 90] on label "List Item 4" at bounding box center [400, 92] width 82 height 14
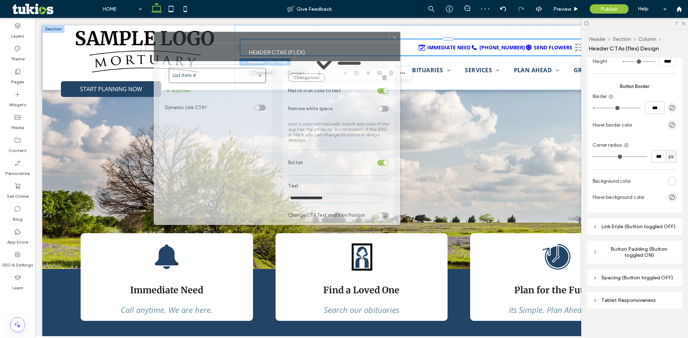
drag, startPoint x: 360, startPoint y: 45, endPoint x: 256, endPoint y: 42, distance: 103.9
click at [253, 42] on div at bounding box center [271, 37] width 235 height 11
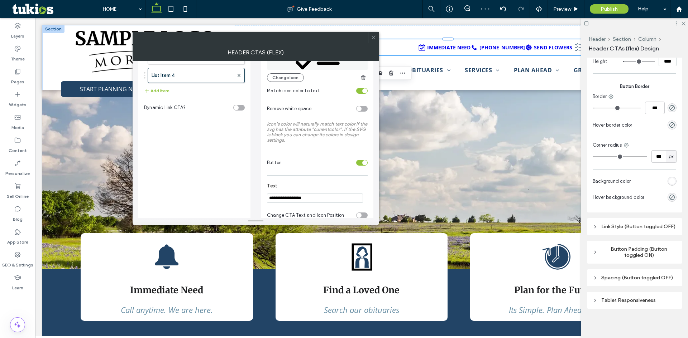
drag, startPoint x: 372, startPoint y: 35, endPoint x: 377, endPoint y: 37, distance: 4.7
click at [373, 35] on icon at bounding box center [373, 37] width 5 height 5
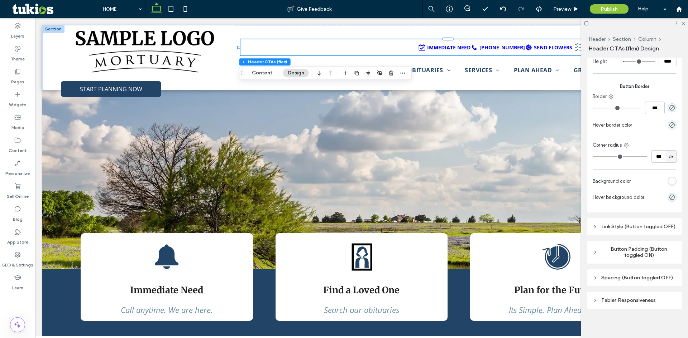
scroll to position [622, 0]
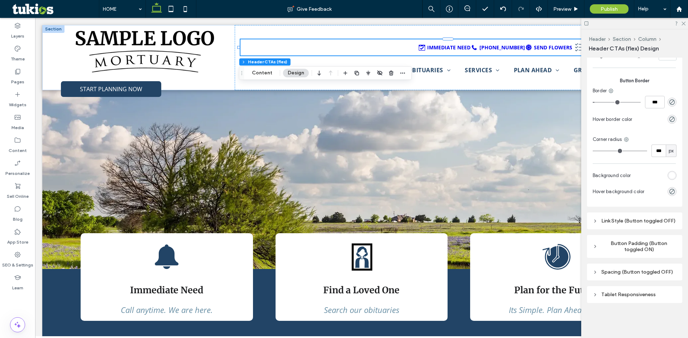
click at [643, 218] on div "Link Style (Button toggled OFF)" at bounding box center [634, 221] width 84 height 6
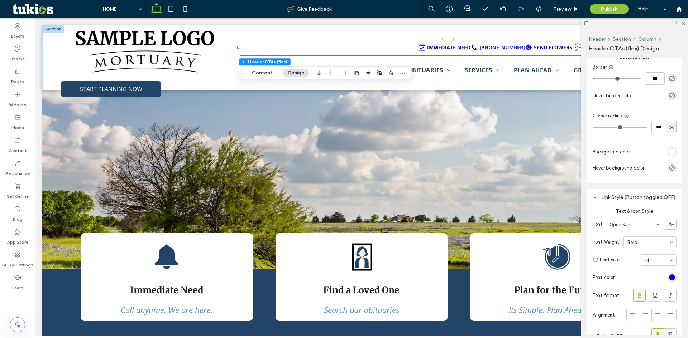
scroll to position [694, 0]
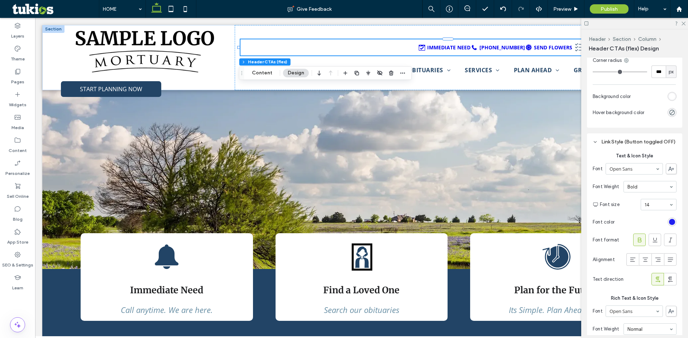
click at [670, 225] on div "rgb(0, 0, 238)" at bounding box center [672, 222] width 6 height 6
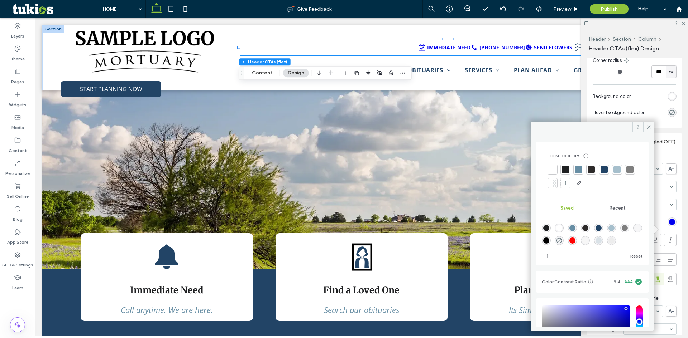
click at [568, 170] on div at bounding box center [565, 169] width 7 height 7
click at [644, 122] on span at bounding box center [648, 127] width 11 height 11
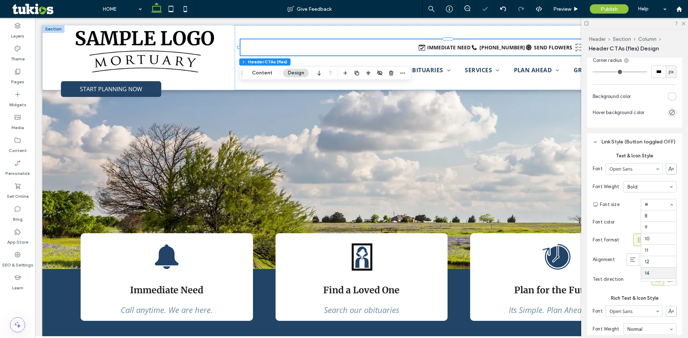
scroll to position [57, 0]
type input "***"
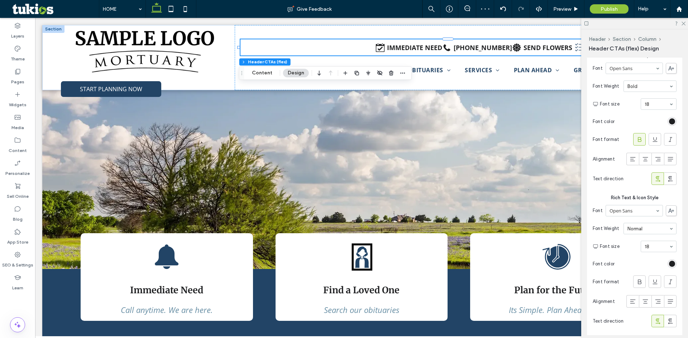
scroll to position [622, 0]
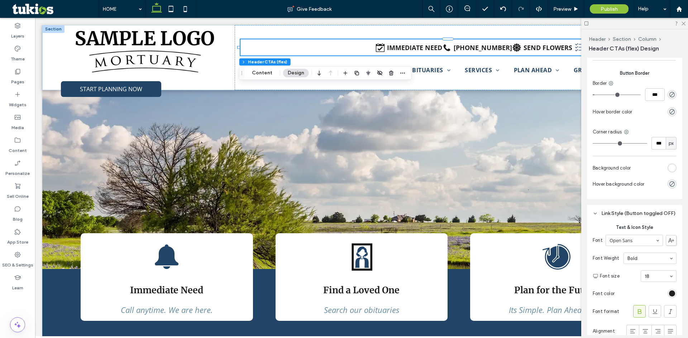
click at [619, 217] on div "Link Style (Button toggled OFF)" at bounding box center [634, 214] width 84 height 6
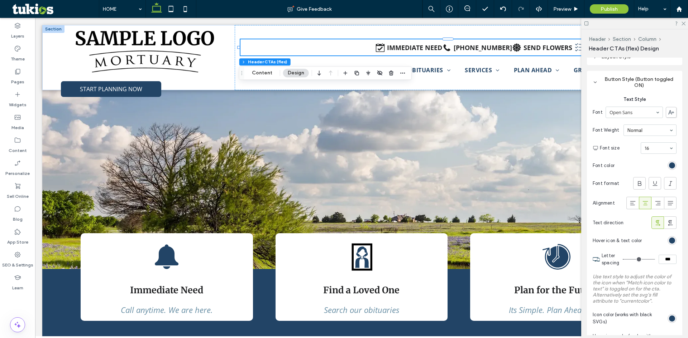
scroll to position [13, 0]
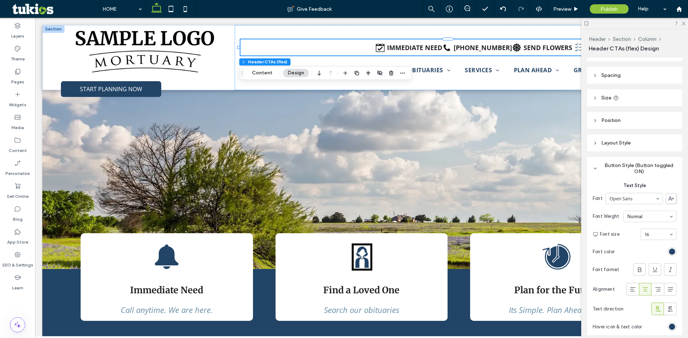
click at [615, 164] on div "Button Style (Button toggled ON)" at bounding box center [634, 169] width 84 height 12
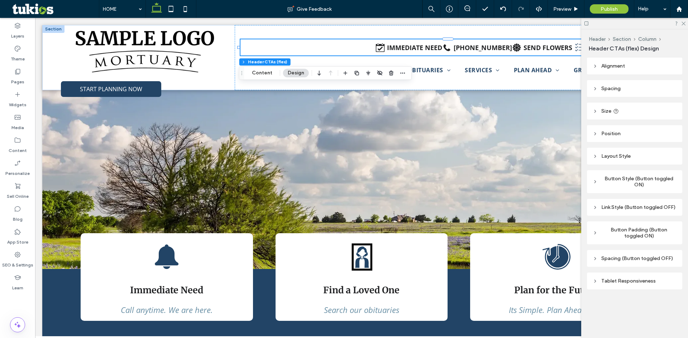
click at [626, 182] on div "Button Style (Button toggled ON)" at bounding box center [634, 182] width 84 height 12
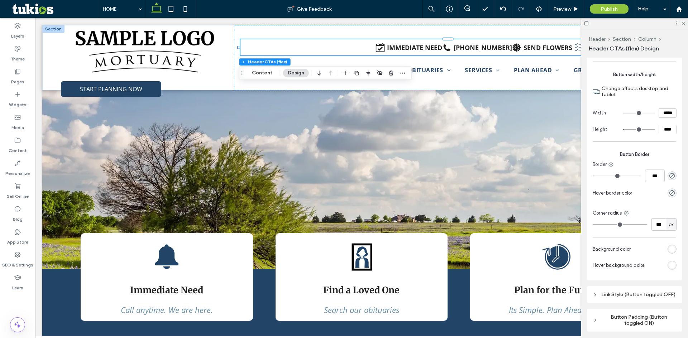
scroll to position [622, 0]
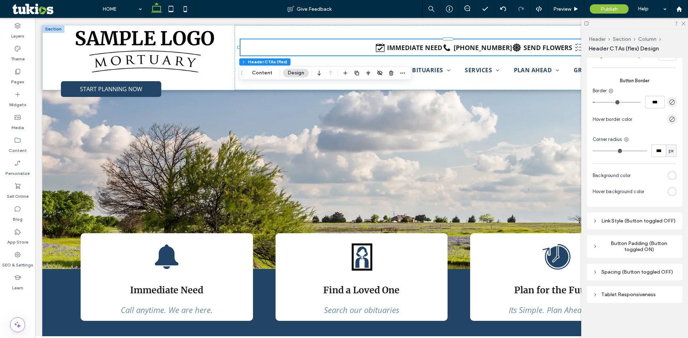
click at [669, 173] on div "rgb(255, 255, 255)" at bounding box center [672, 176] width 6 height 6
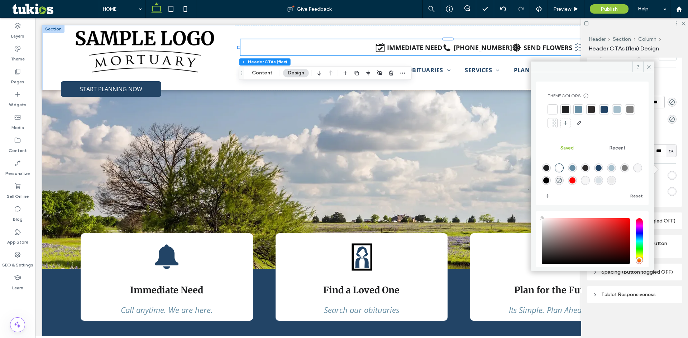
click at [600, 170] on div "rgba(34,68,102,1)" at bounding box center [598, 168] width 9 height 9
type input "*******"
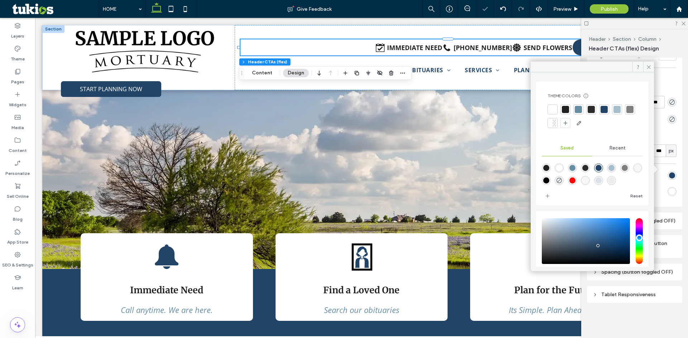
click at [601, 170] on div "rgba(34,68,102,1)" at bounding box center [598, 168] width 6 height 6
click at [566, 7] on span "Preview" at bounding box center [562, 9] width 18 height 6
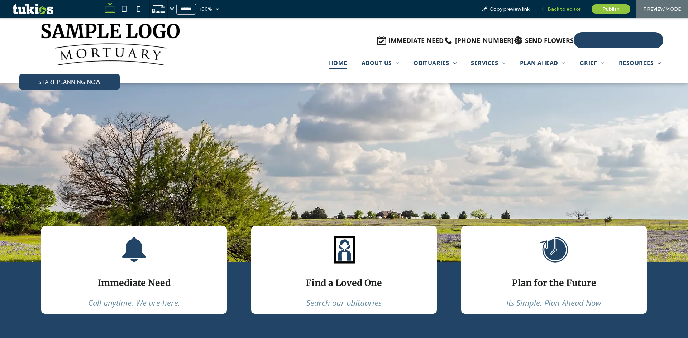
click at [564, 8] on span "Back to editor" at bounding box center [563, 9] width 33 height 6
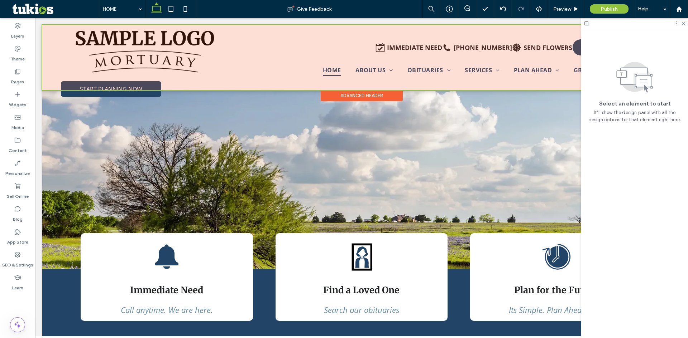
click at [502, 46] on div at bounding box center [361, 57] width 638 height 65
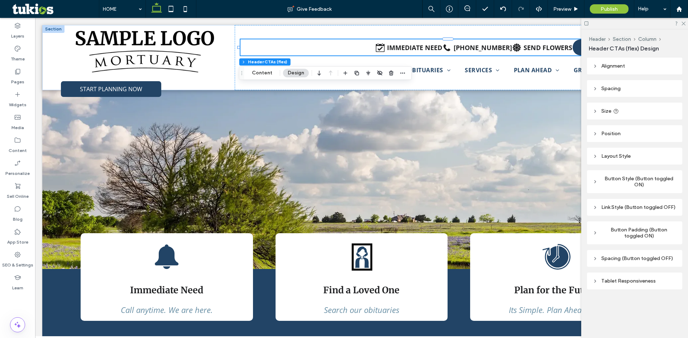
click at [227, 250] on div "Immediate Need Call anytime. We are here." at bounding box center [167, 277] width 172 height 88
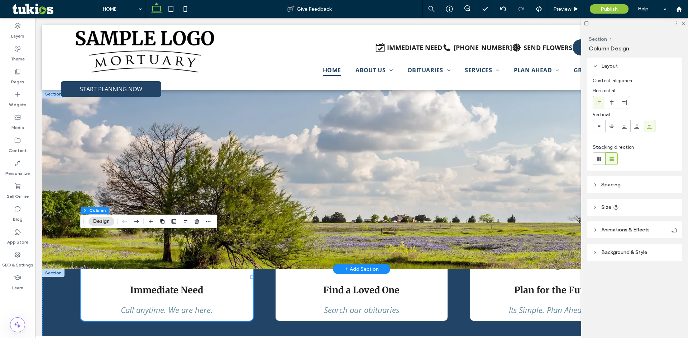
click at [97, 185] on div at bounding box center [361, 179] width 638 height 179
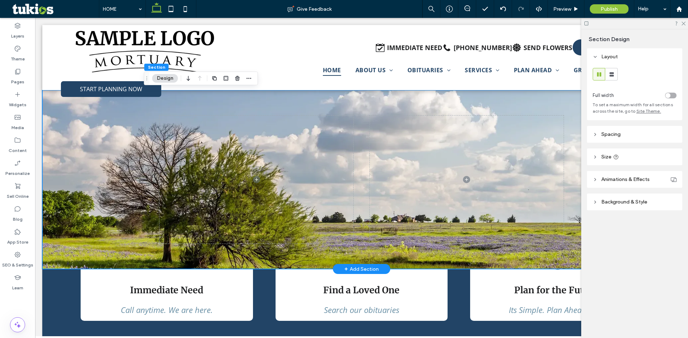
click at [74, 171] on div at bounding box center [361, 179] width 638 height 179
click at [73, 168] on div at bounding box center [361, 179] width 638 height 179
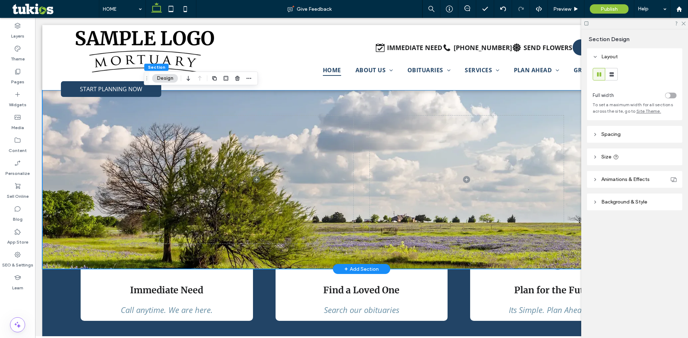
click at [49, 170] on div at bounding box center [361, 179] width 638 height 179
click at [54, 174] on div at bounding box center [361, 179] width 638 height 179
click at [80, 137] on div at bounding box center [361, 179] width 638 height 179
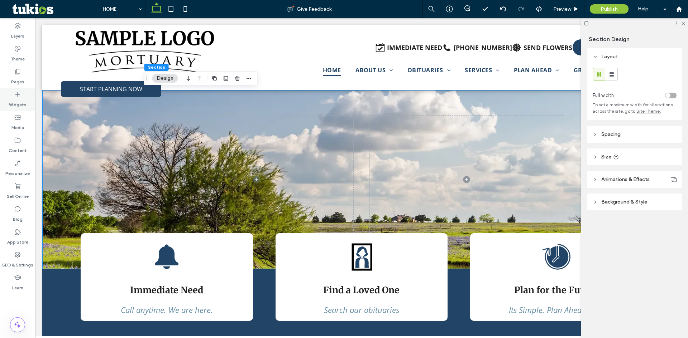
click at [23, 102] on label "Widgets" at bounding box center [18, 103] width 18 height 10
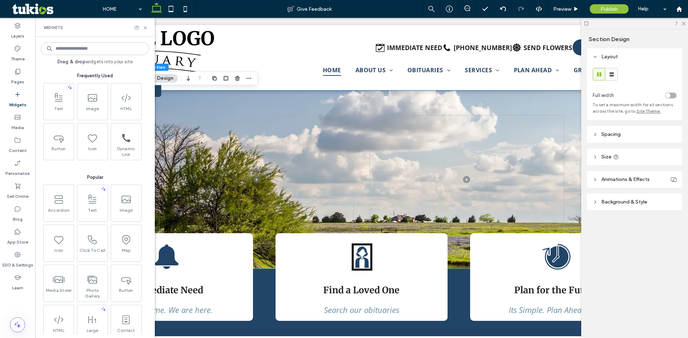
click at [66, 49] on input at bounding box center [95, 48] width 108 height 13
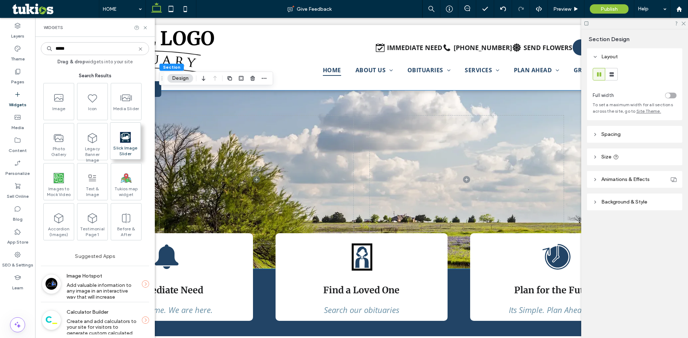
type input "*****"
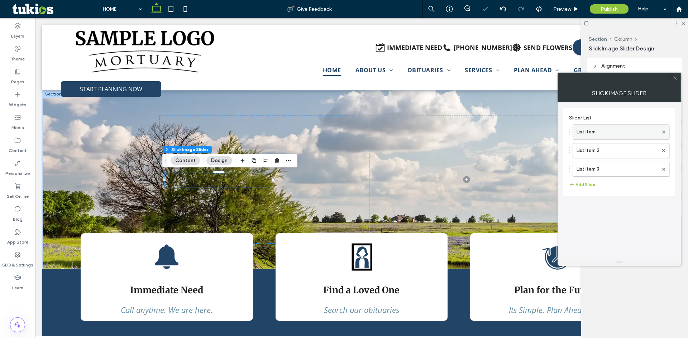
click at [599, 131] on label "List Item" at bounding box center [617, 132] width 82 height 14
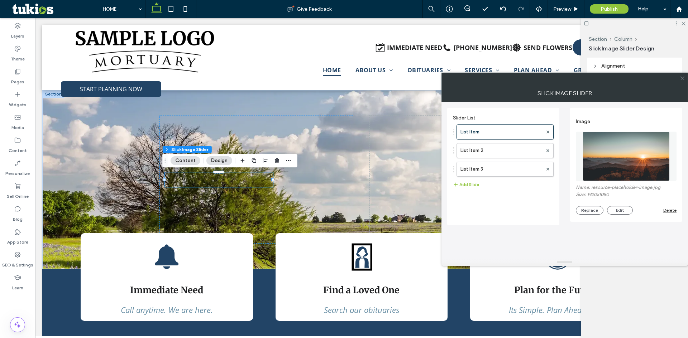
click at [684, 76] on icon at bounding box center [681, 78] width 5 height 5
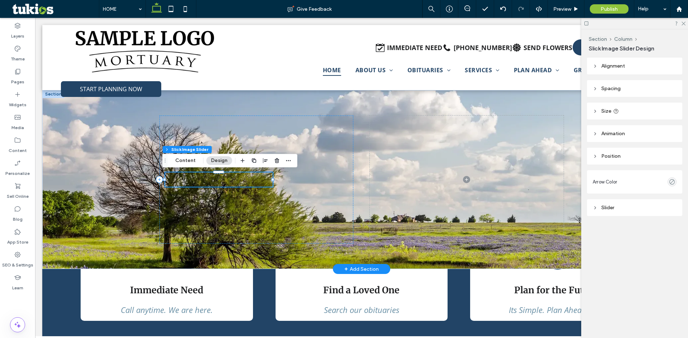
click at [239, 182] on div at bounding box center [218, 180] width 107 height 14
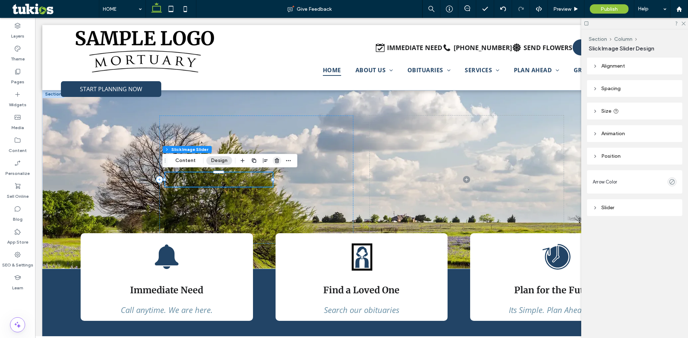
click at [275, 160] on icon "button" at bounding box center [277, 161] width 6 height 6
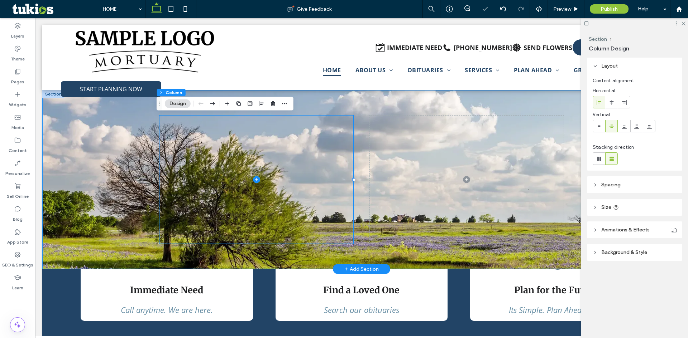
click at [92, 187] on div at bounding box center [361, 179] width 638 height 179
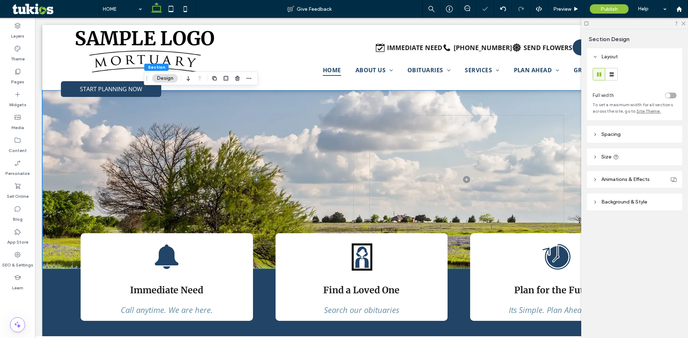
click at [681, 24] on icon at bounding box center [682, 23] width 5 height 5
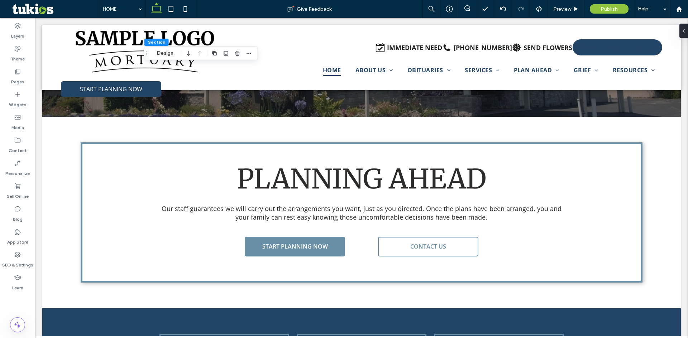
scroll to position [2000, 0]
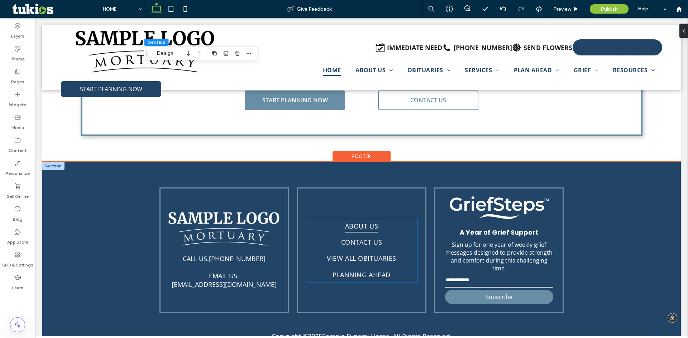
click at [360, 220] on span "ABOUT US" at bounding box center [361, 226] width 33 height 13
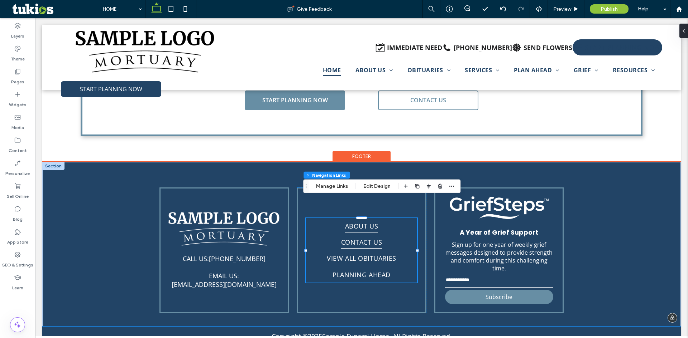
type input "***"
type input "****"
click at [298, 215] on div "ABOUT US CONTACT US VIEW ALL OBITUARIES PLANNING AHEAD" at bounding box center [361, 251] width 129 height 126
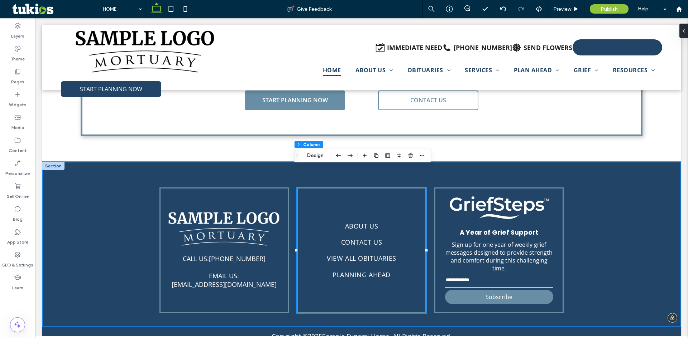
click at [291, 219] on div "CALL US: (555) 555-5555 EMAIL US: email@email.com ABOUT US CONTACT US VIEW ALL …" at bounding box center [361, 244] width 430 height 164
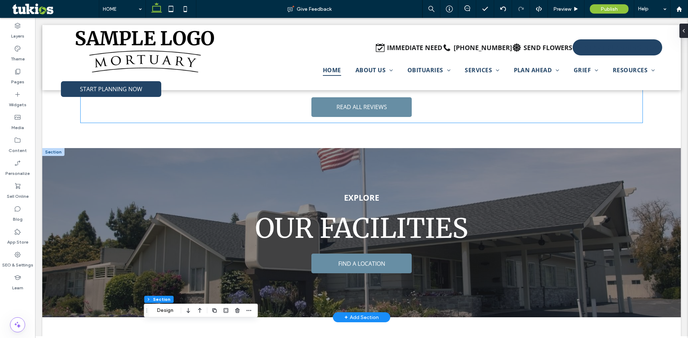
scroll to position [1714, 0]
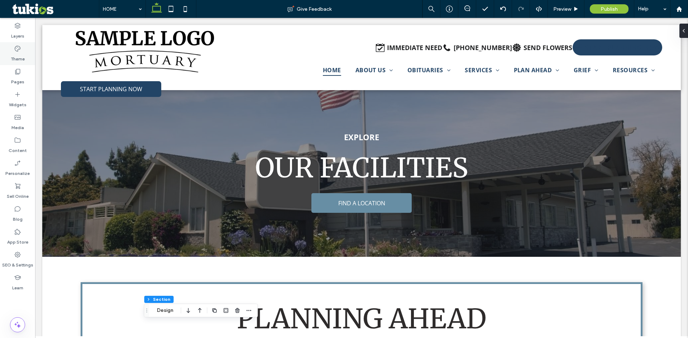
click at [20, 52] on icon at bounding box center [17, 48] width 7 height 7
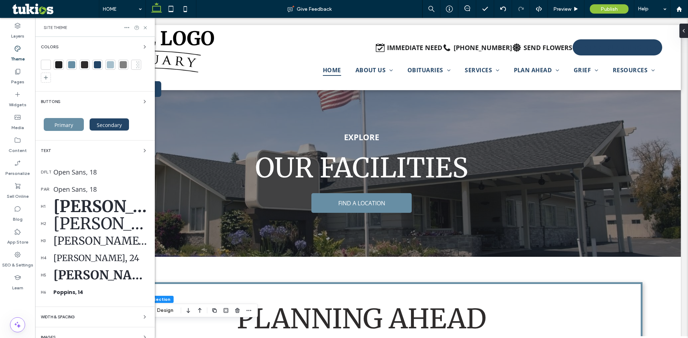
scroll to position [30, 0]
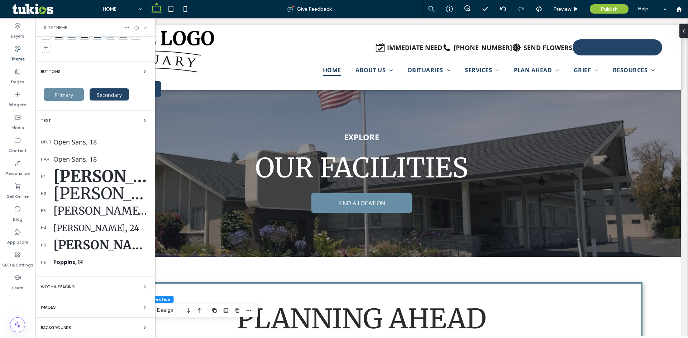
click at [146, 28] on use at bounding box center [145, 27] width 3 height 3
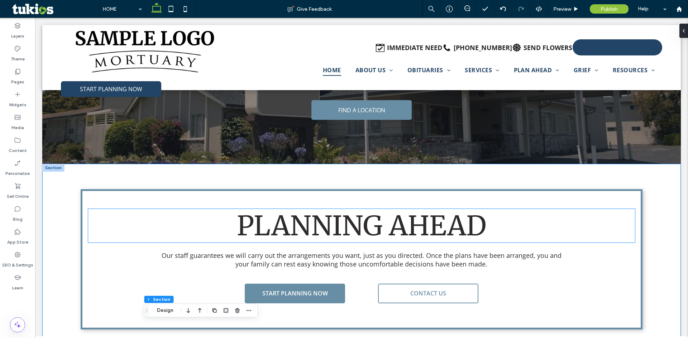
scroll to position [1821, 0]
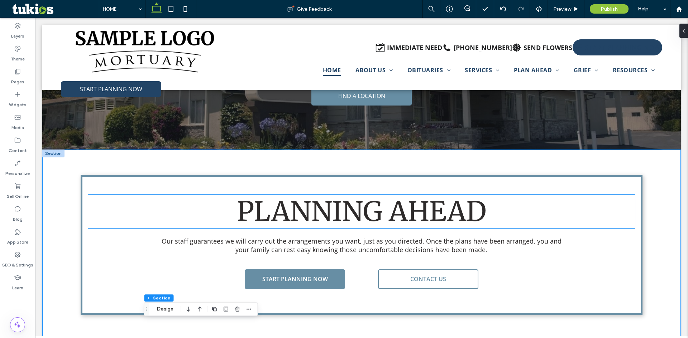
click at [351, 195] on span "PLANNING AHEAD" at bounding box center [361, 212] width 249 height 34
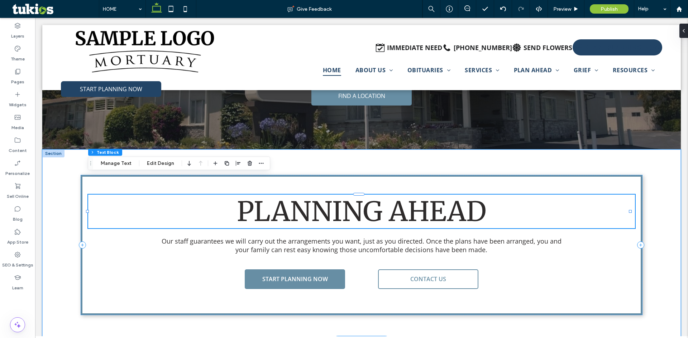
click at [351, 195] on span "PLANNING AHEAD" at bounding box center [361, 212] width 249 height 34
type input "**********"
type input "**"
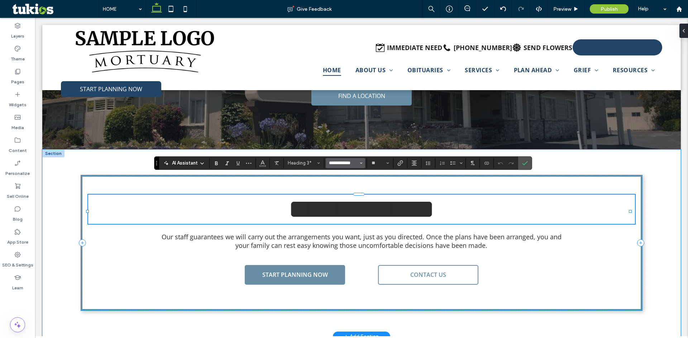
click at [348, 164] on input "**********" at bounding box center [343, 163] width 30 height 6
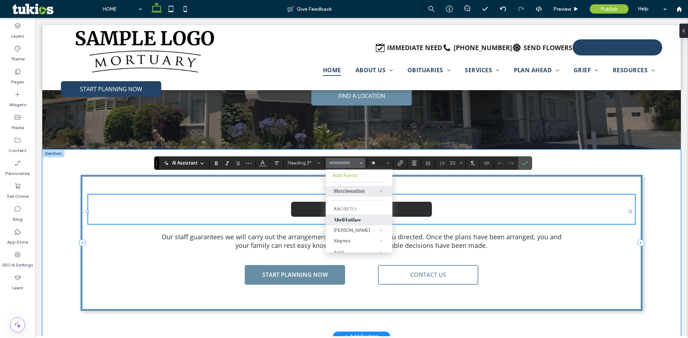
scroll to position [36, 0]
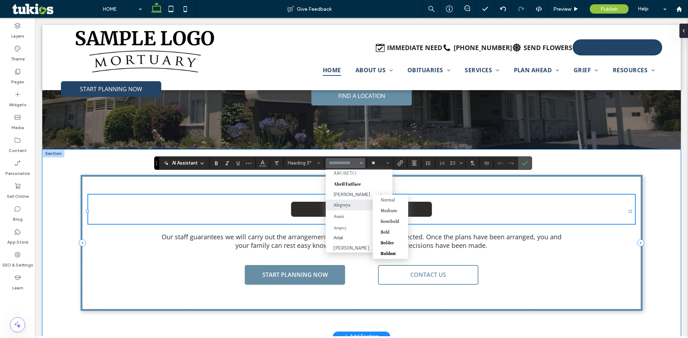
click at [359, 205] on span "Alegreya" at bounding box center [375, 205] width 33 height 11
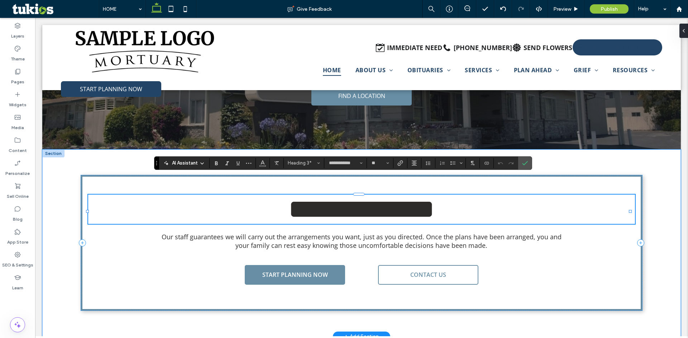
type input "********"
click at [524, 162] on icon "Confirm" at bounding box center [525, 163] width 6 height 6
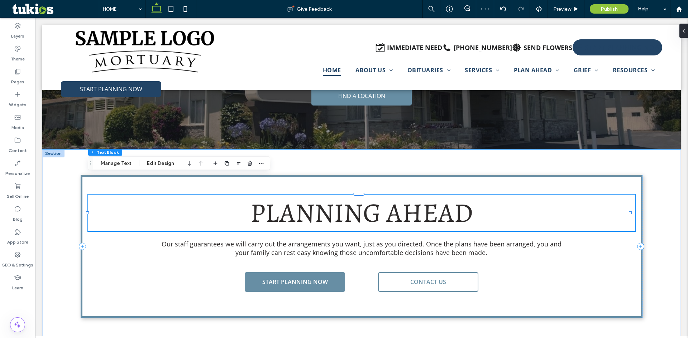
click at [314, 202] on span "PLANNING AHEAD" at bounding box center [361, 213] width 222 height 37
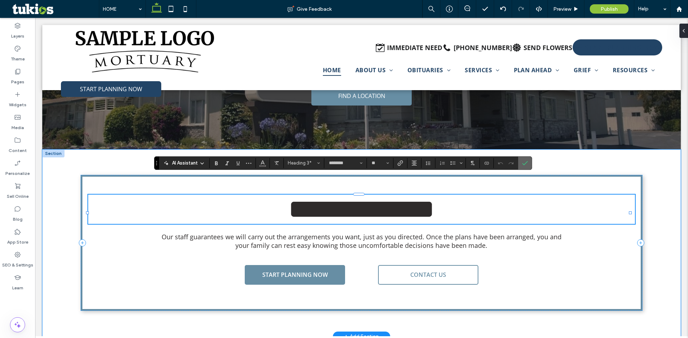
click at [524, 162] on icon "Confirm" at bounding box center [525, 163] width 6 height 6
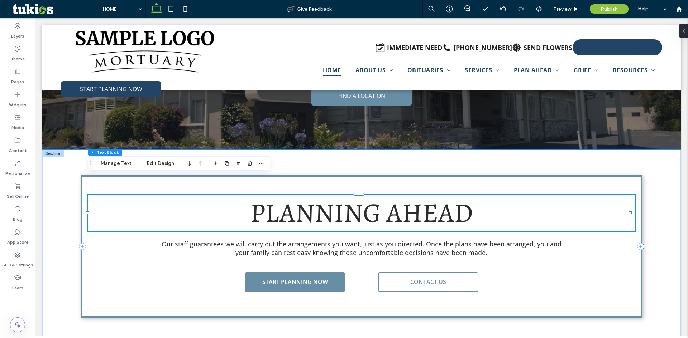
click at [116, 238] on div "PLANNING AHEAD Our staff guarantees we will carry out the arrangements you want…" at bounding box center [362, 246] width 562 height 143
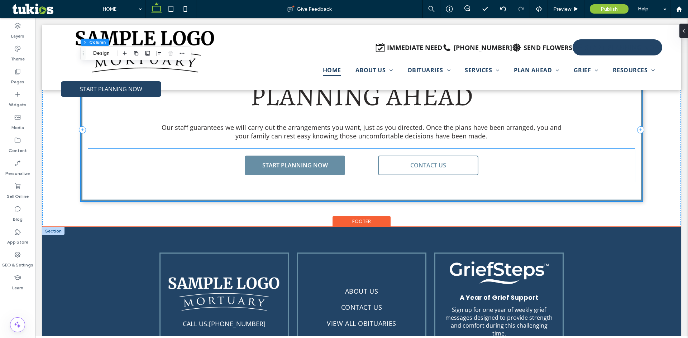
scroll to position [2003, 0]
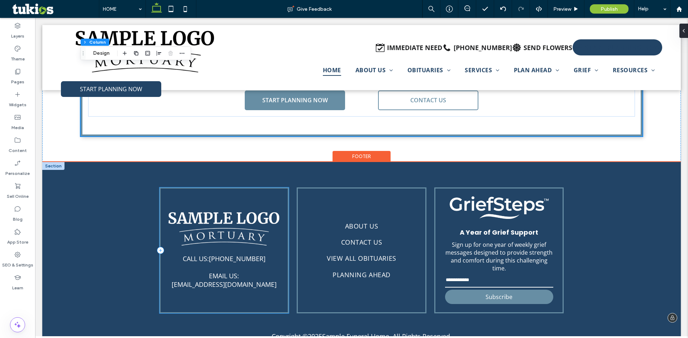
click at [201, 235] on div "CALL US: (555) 555-5555 EMAIL US: email@email.com" at bounding box center [223, 251] width 129 height 126
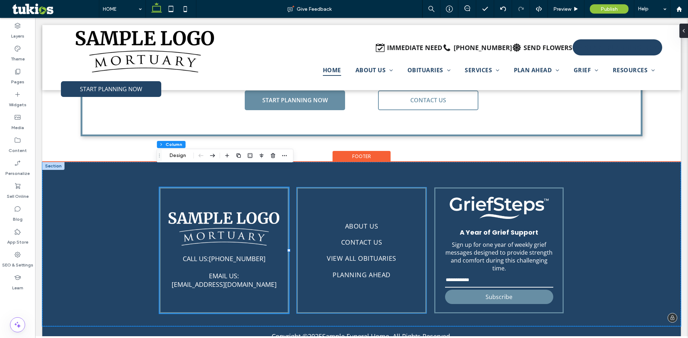
click at [307, 188] on div "ABOUT US CONTACT US VIEW ALL OBITUARIES PLANNING AHEAD" at bounding box center [361, 251] width 129 height 126
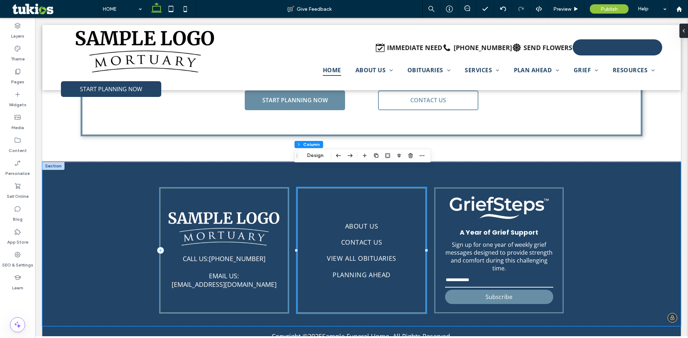
click at [256, 188] on div "CALL US: (555) 555-5555 EMAIL US: email@email.com" at bounding box center [223, 251] width 129 height 126
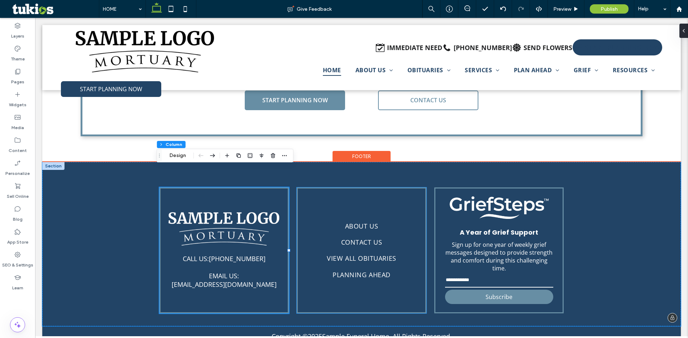
click at [312, 188] on div "ABOUT US CONTACT US VIEW ALL OBITUARIES PLANNING AHEAD" at bounding box center [361, 251] width 129 height 126
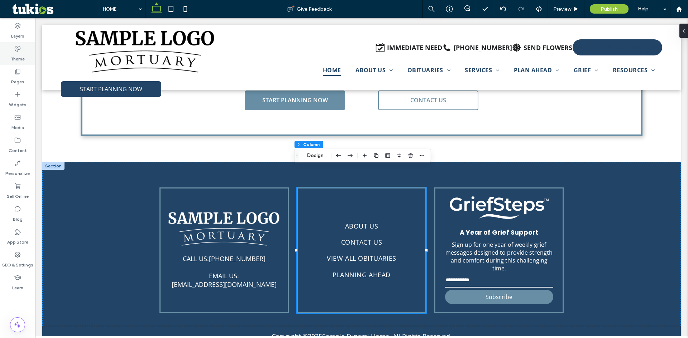
click at [20, 56] on label "Theme" at bounding box center [18, 57] width 14 height 10
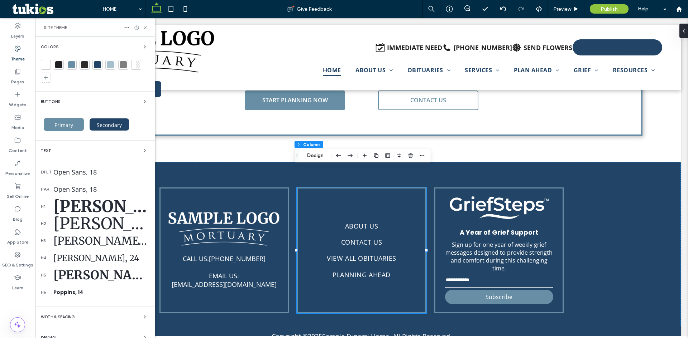
click at [68, 145] on div "Colors Buttons Primary Secondary Text dflt Open Sans, 18 par Open Sans, 18 h1 M…" at bounding box center [95, 203] width 120 height 332
click at [70, 141] on div "Colors Buttons Primary Secondary Text dflt Open Sans, 18 par Open Sans, 18 h1 M…" at bounding box center [95, 203] width 120 height 332
click at [145, 28] on use at bounding box center [145, 27] width 3 height 3
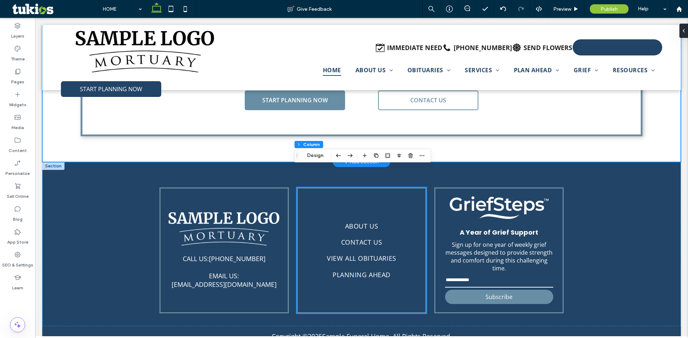
scroll to position [1896, 0]
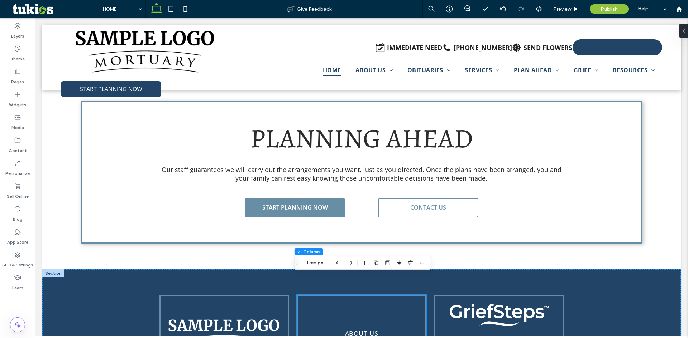
click at [392, 131] on span "PLANNING AHEAD" at bounding box center [361, 138] width 222 height 37
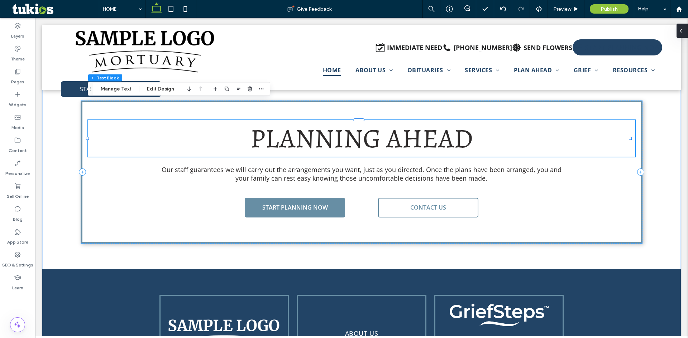
drag, startPoint x: 684, startPoint y: 32, endPoint x: 649, endPoint y: 15, distance: 39.2
click at [684, 33] on div at bounding box center [681, 31] width 11 height 14
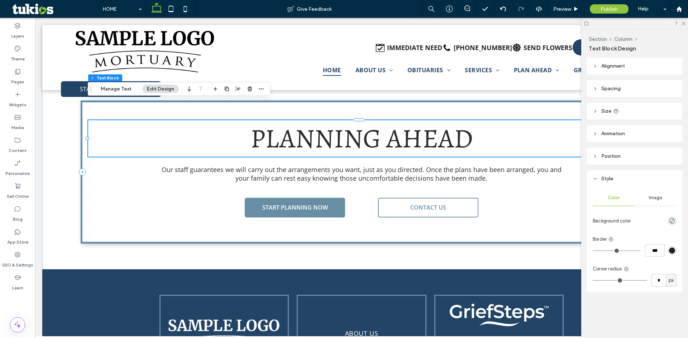
click at [590, 33] on div "Section Column Text Block Design" at bounding box center [634, 43] width 93 height 28
click at [586, 23] on icon at bounding box center [585, 23] width 5 height 5
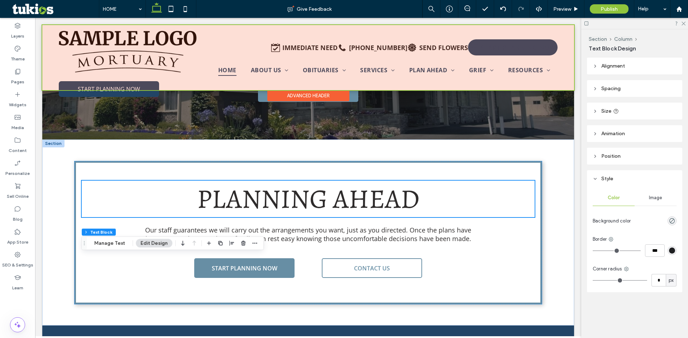
scroll to position [1824, 0]
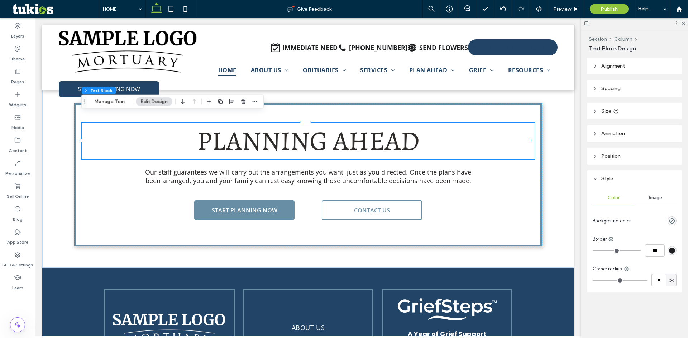
click at [587, 24] on icon at bounding box center [585, 23] width 5 height 5
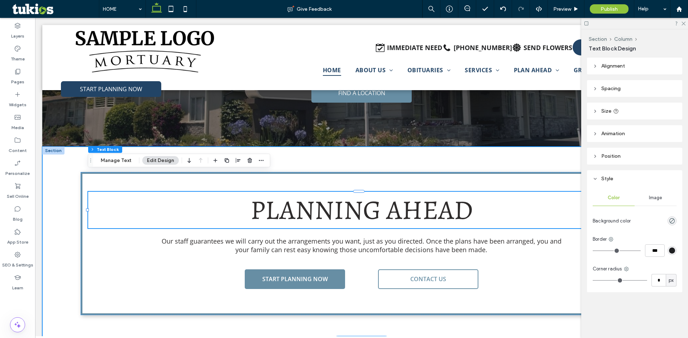
click at [367, 147] on div "PLANNING AHEAD Our staff guarantees we will carry out the arrangements you want…" at bounding box center [361, 244] width 638 height 194
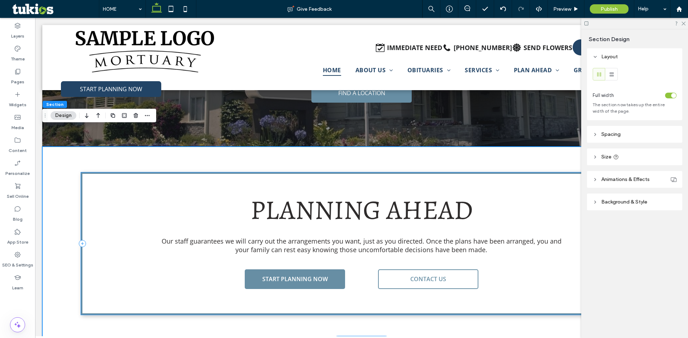
click at [355, 147] on div "PLANNING AHEAD Our staff guarantees we will carry out the arrangements you want…" at bounding box center [361, 244] width 638 height 194
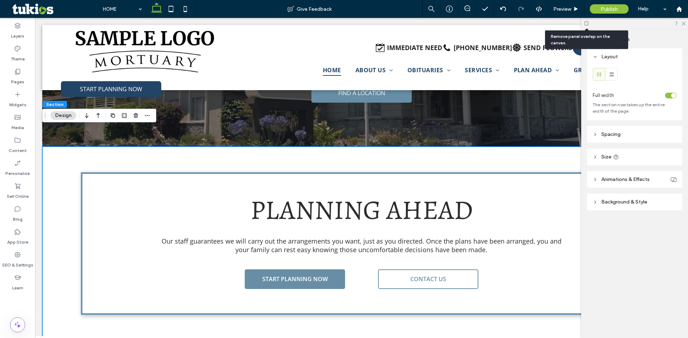
click at [586, 24] on icon at bounding box center [585, 23] width 5 height 5
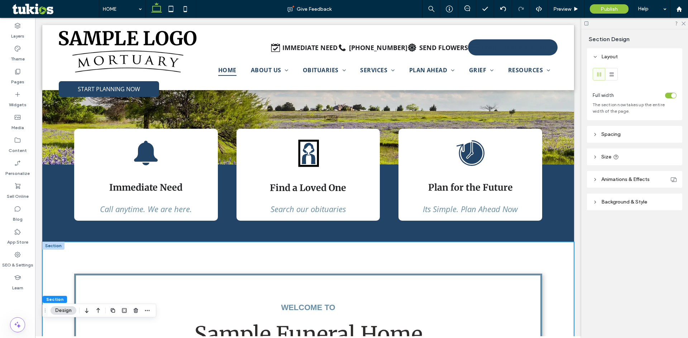
scroll to position [0, 0]
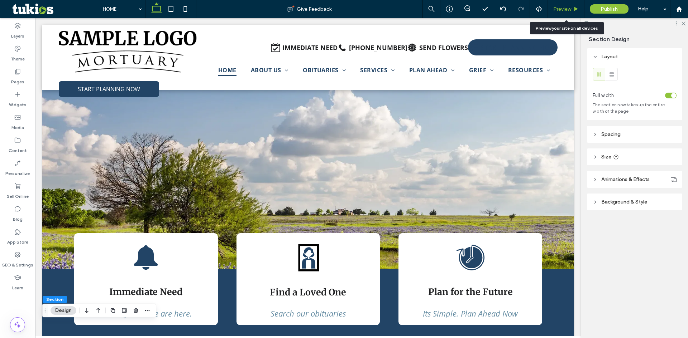
click at [568, 6] on span "Preview" at bounding box center [562, 9] width 18 height 6
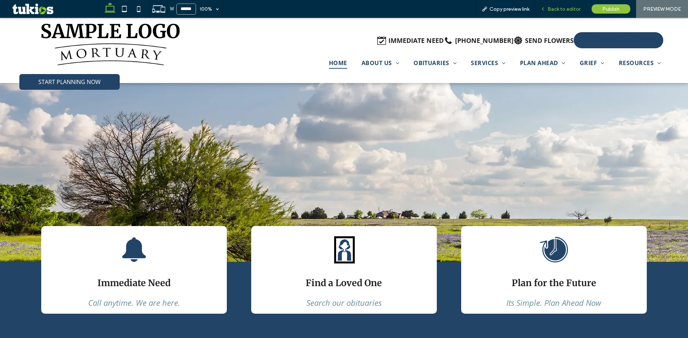
click at [570, 9] on span "Back to editor" at bounding box center [563, 9] width 33 height 6
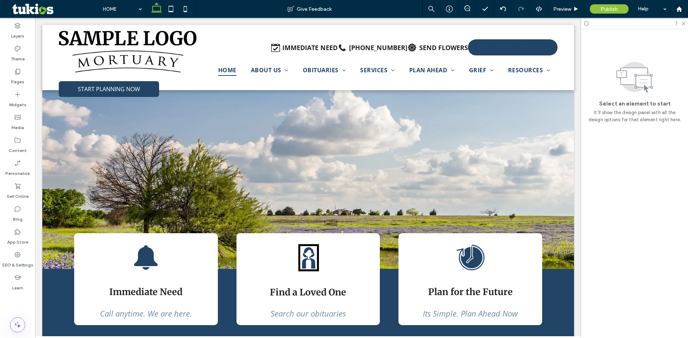
click at [569, 12] on span "Preview" at bounding box center [562, 9] width 18 height 6
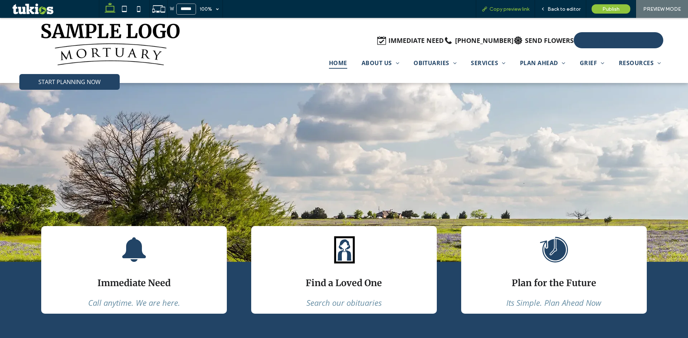
click at [515, 5] on div "Copy preview link" at bounding box center [505, 9] width 59 height 18
click at [513, 5] on div "Copy preview link" at bounding box center [505, 9] width 59 height 18
click at [515, 11] on span "Copy preview link" at bounding box center [509, 9] width 40 height 6
click at [564, 6] on span "Back to editor" at bounding box center [563, 9] width 33 height 6
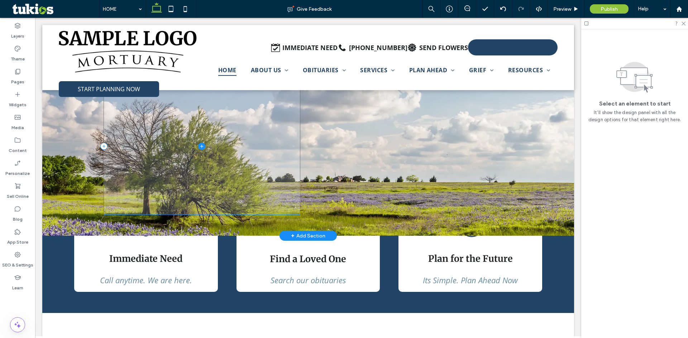
scroll to position [72, 0]
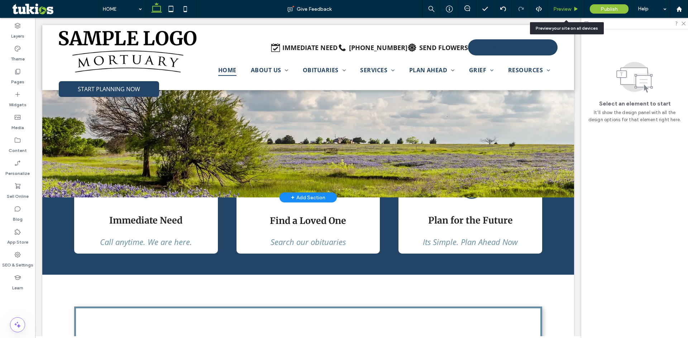
click at [568, 6] on span "Preview" at bounding box center [562, 9] width 18 height 6
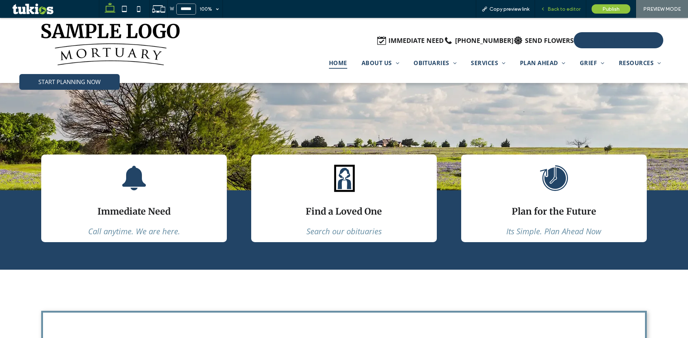
scroll to position [73, 0]
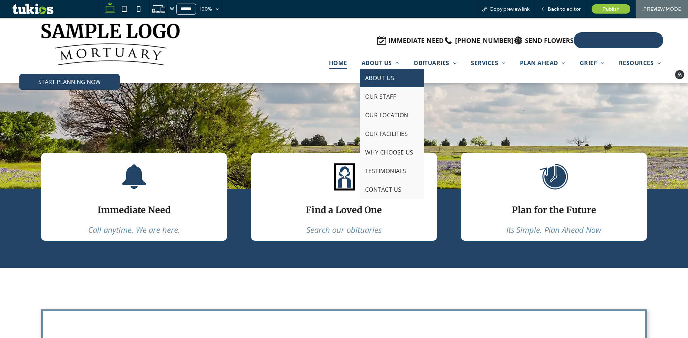
click at [389, 82] on link "ABOUT US" at bounding box center [392, 78] width 64 height 19
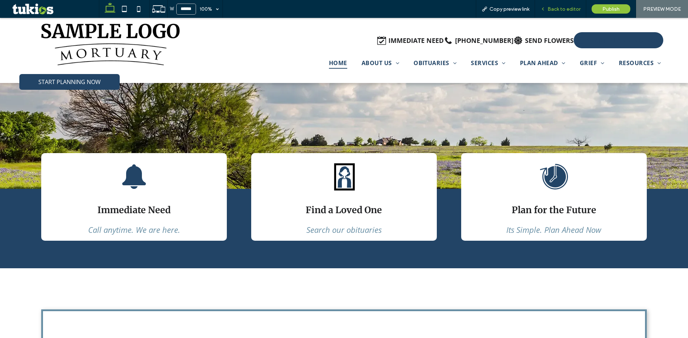
click at [564, 10] on span "Back to editor" at bounding box center [563, 9] width 33 height 6
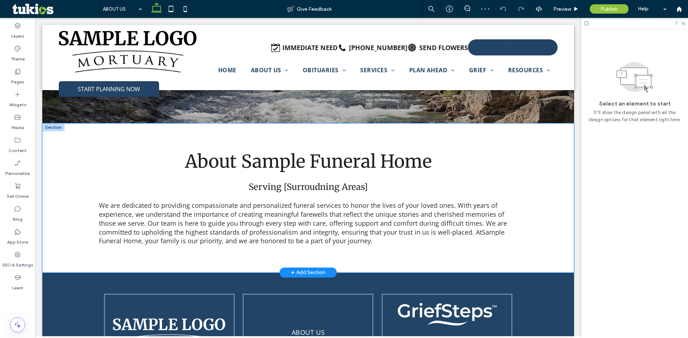
scroll to position [107, 0]
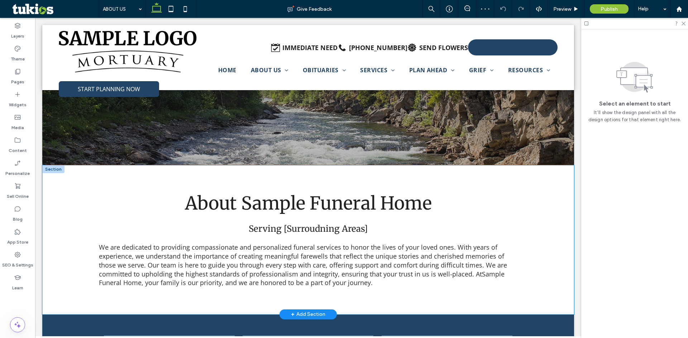
click at [68, 193] on div "About Sample Funeral Home Serving [Surroudning Areas] We are dedicated to provi…" at bounding box center [307, 239] width 531 height 149
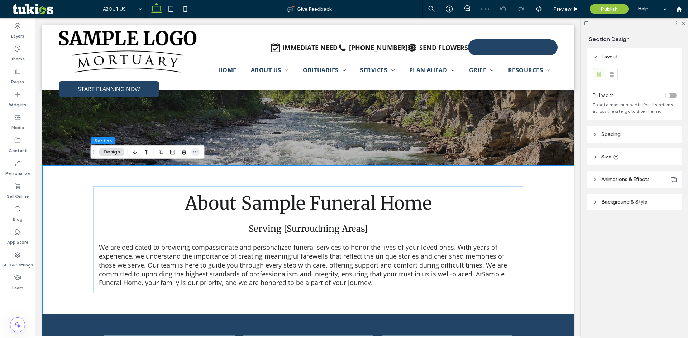
click at [197, 151] on icon "button" at bounding box center [196, 152] width 6 height 6
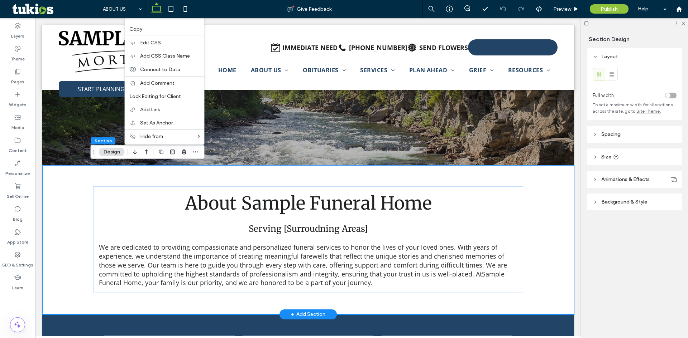
click at [86, 179] on div "About Sample Funeral Home Serving [Surroudning Areas] We are dedicated to provi…" at bounding box center [307, 239] width 531 height 149
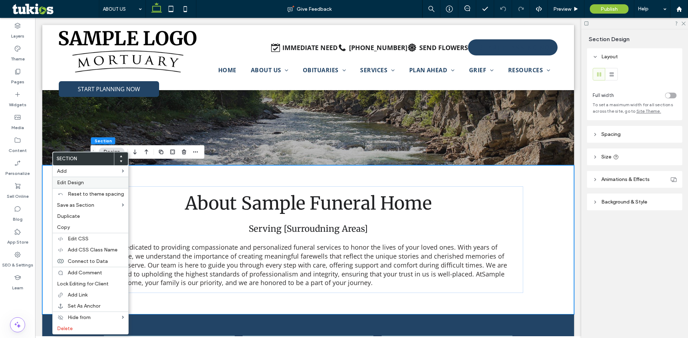
drag, startPoint x: 53, startPoint y: 186, endPoint x: 9, endPoint y: 169, distance: 46.8
click at [53, 186] on div "Edit Design" at bounding box center [91, 182] width 76 height 11
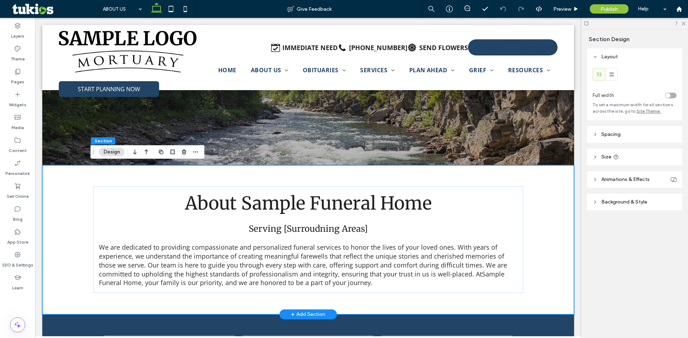
click at [70, 168] on div "About Sample Funeral Home Serving [Surroudning Areas] We are dedicated to provi…" at bounding box center [307, 239] width 531 height 149
click at [225, 173] on div "About Sample Funeral Home Serving [Surroudning Areas] We are dedicated to provi…" at bounding box center [308, 239] width 430 height 149
click at [54, 166] on div "About Sample Funeral Home Serving [Surroudning Areas] We are dedicated to provi…" at bounding box center [307, 239] width 531 height 149
click at [200, 152] on div "Section Design" at bounding box center [148, 152] width 114 height 14
click at [197, 152] on use "button" at bounding box center [195, 151] width 5 height 1
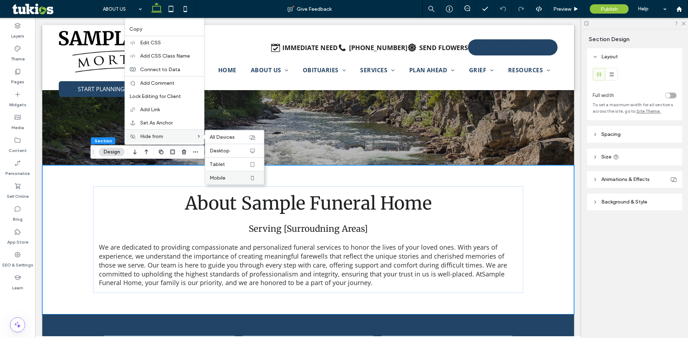
scroll to position [36, 0]
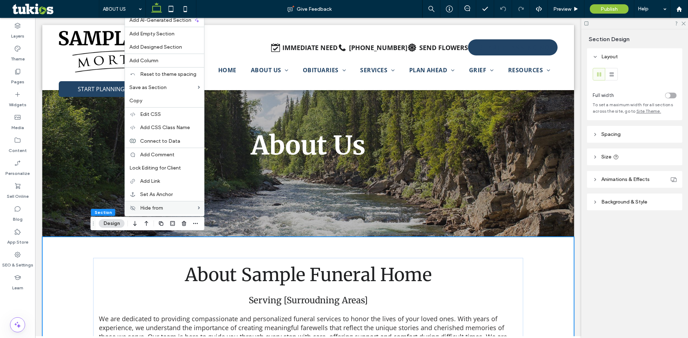
click at [60, 260] on div "About Sample Funeral Home Serving [Surroudning Areas] We are dedicated to provi…" at bounding box center [307, 311] width 531 height 149
click at [58, 254] on div "About Sample Funeral Home Serving [Surroudning Areas] We are dedicated to provi…" at bounding box center [307, 311] width 531 height 149
click at [37, 258] on body "START PLANNING NOW IMMEDIATE NEED (555) 555-5555 SEND FLOWERS START PLANNING NO…" at bounding box center [308, 277] width 546 height 591
click at [38, 259] on body "START PLANNING NOW IMMEDIATE NEED (555) 555-5555 SEND FLOWERS START PLANNING NO…" at bounding box center [308, 277] width 546 height 591
click at [37, 254] on body "START PLANNING NOW IMMEDIATE NEED (555) 555-5555 SEND FLOWERS START PLANNING NO…" at bounding box center [308, 277] width 546 height 591
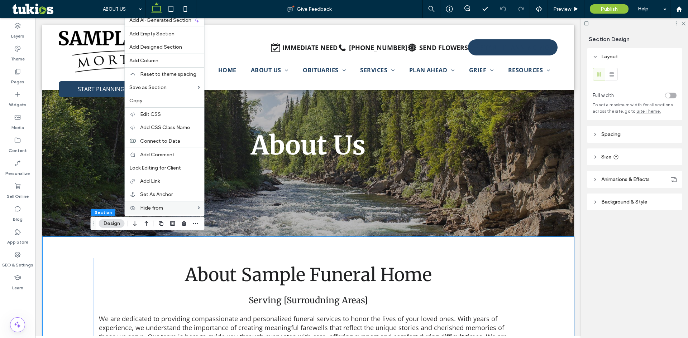
click at [38, 256] on body "START PLANNING NOW IMMEDIATE NEED (555) 555-5555 SEND FLOWERS START PLANNING NO…" at bounding box center [308, 277] width 546 height 591
click at [89, 252] on div "About Sample Funeral Home Serving [Surroudning Areas] We are dedicated to provi…" at bounding box center [307, 311] width 531 height 149
click at [97, 261] on div "About Sample Funeral Home Serving [Surroudning Areas] We are dedicated to provi…" at bounding box center [308, 311] width 430 height 107
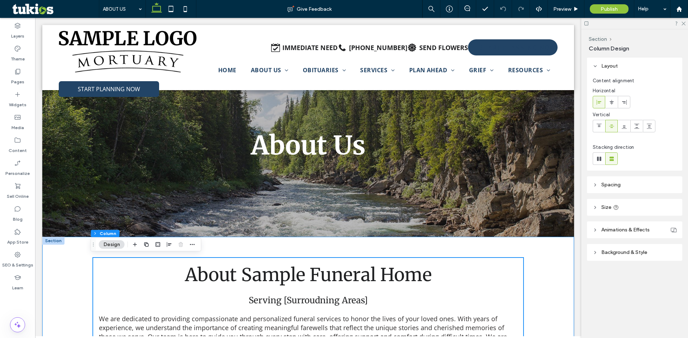
click at [68, 261] on div "About Sample Funeral Home Serving [Surroudning Areas] We are dedicated to provi…" at bounding box center [307, 311] width 531 height 149
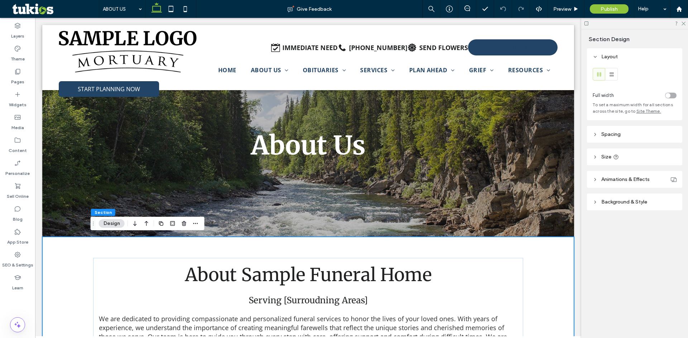
click at [68, 261] on div "About Sample Funeral Home Serving [Surroudning Areas] We are dedicated to provi…" at bounding box center [307, 311] width 531 height 149
click at [242, 248] on div "About Sample Funeral Home Serving [Surroudning Areas] We are dedicated to provi…" at bounding box center [308, 311] width 430 height 149
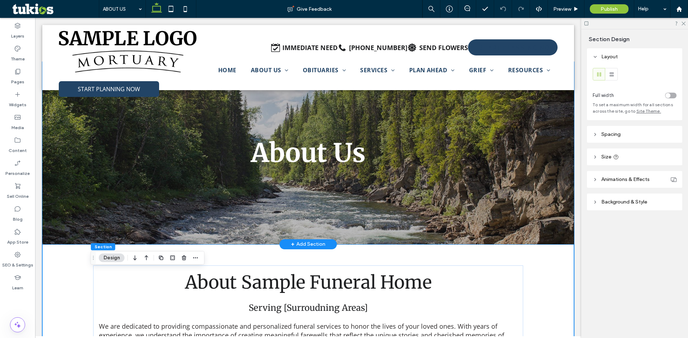
scroll to position [72, 0]
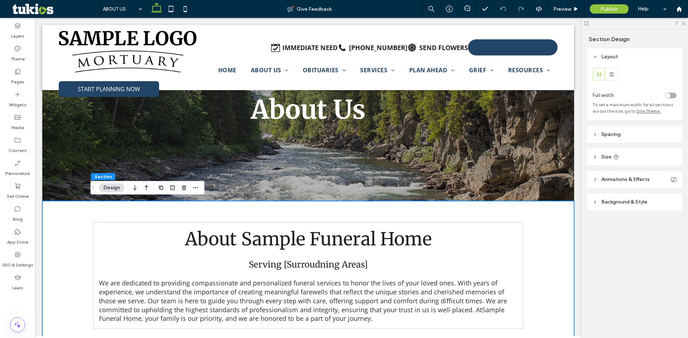
click at [299, 213] on div "About Sample Funeral Home Serving [Surroudning Areas] We are dedicated to provi…" at bounding box center [308, 275] width 430 height 149
click at [303, 199] on div "+ Add Section" at bounding box center [308, 201] width 34 height 8
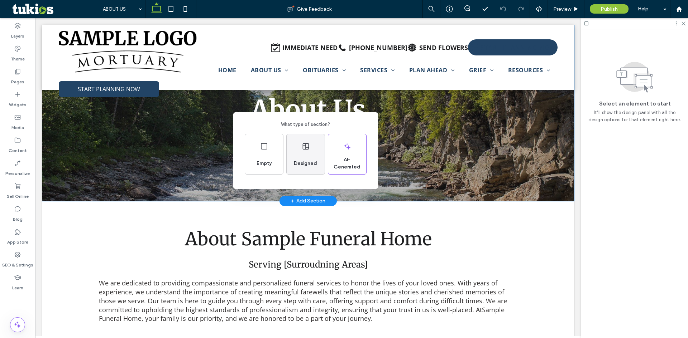
click at [311, 167] on span "Designed" at bounding box center [305, 163] width 29 height 7
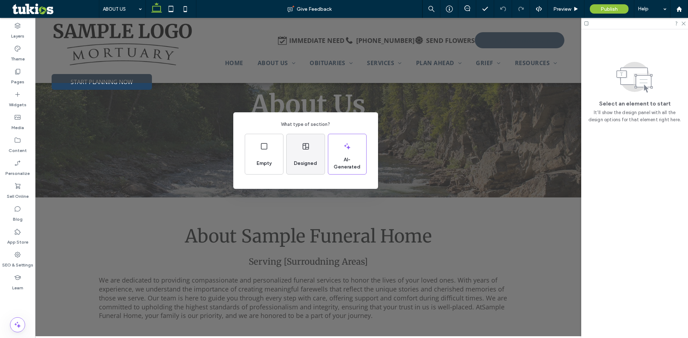
scroll to position [0, 0]
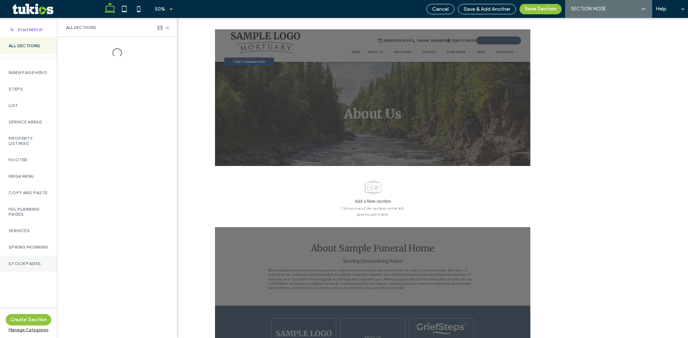
click at [23, 266] on label "STOCK PAGES" at bounding box center [29, 263] width 40 height 5
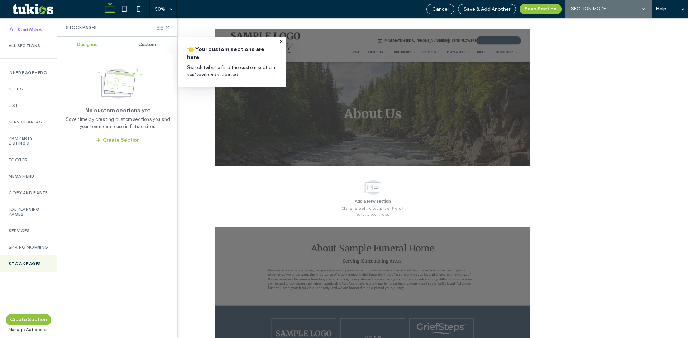
click at [156, 37] on div "Custom" at bounding box center [147, 45] width 60 height 16
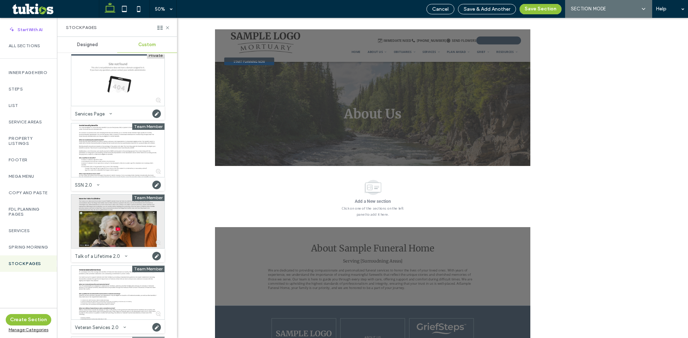
scroll to position [1070, 0]
click at [104, 203] on div at bounding box center [117, 222] width 93 height 54
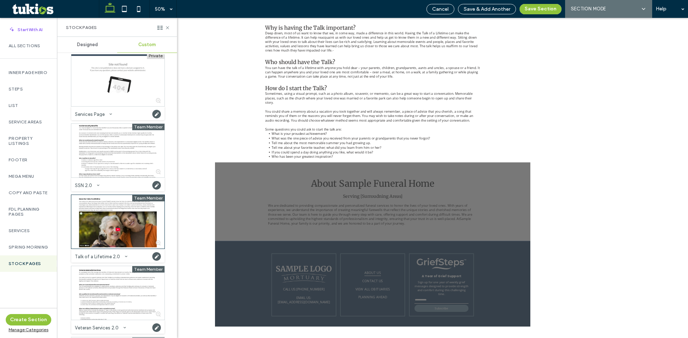
scroll to position [43, 0]
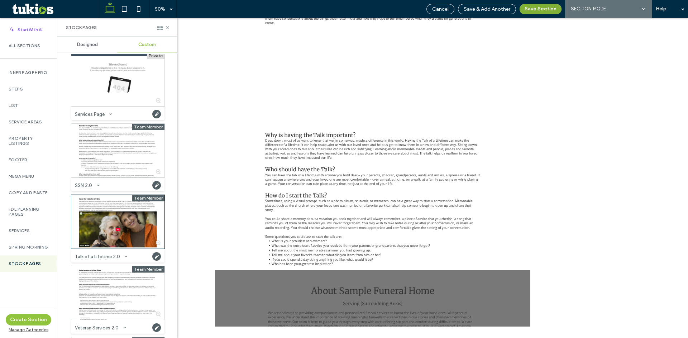
click at [549, 11] on button "Save Section" at bounding box center [540, 9] width 42 height 10
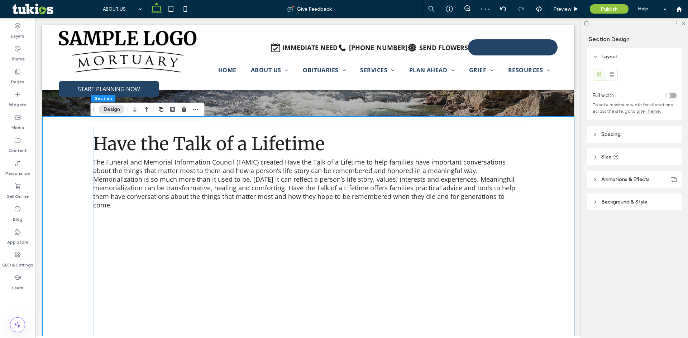
scroll to position [150, 0]
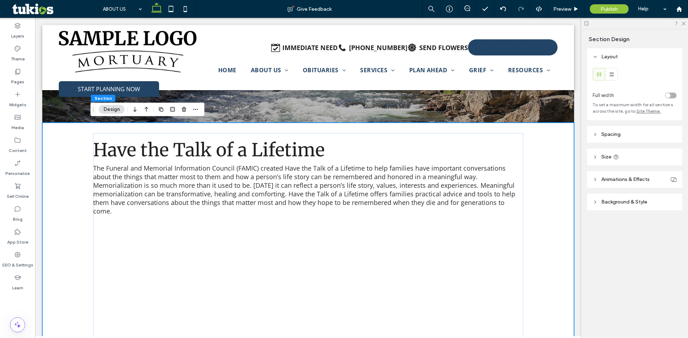
click at [62, 228] on div "Have the Talk of a Lifetime The Funeral and Memorial Information Council (FAMIC…" at bounding box center [307, 273] width 531 height 300
click at [185, 111] on use "button" at bounding box center [184, 109] width 4 height 5
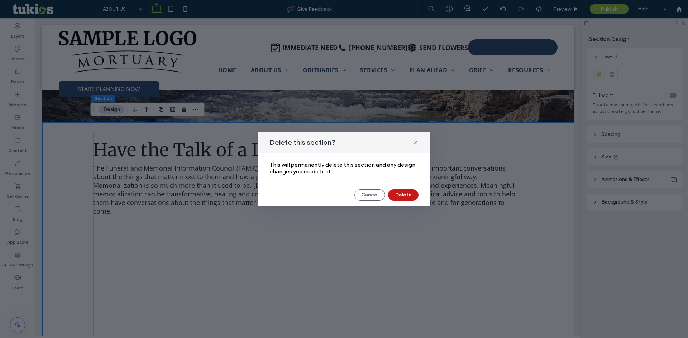
drag, startPoint x: 409, startPoint y: 195, endPoint x: 128, endPoint y: 161, distance: 282.5
click at [409, 195] on button "Delete" at bounding box center [403, 194] width 30 height 11
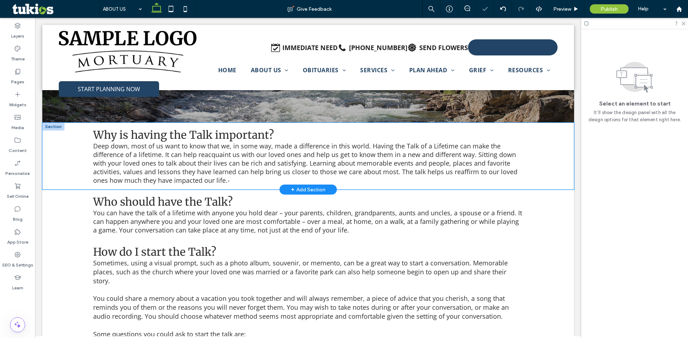
click at [64, 167] on div "Why is having the Talk important? Deep down, most of us want to know that we, i…" at bounding box center [307, 156] width 531 height 67
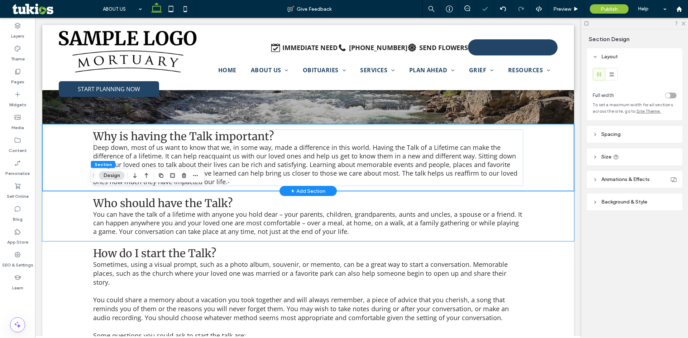
scroll to position [0, 0]
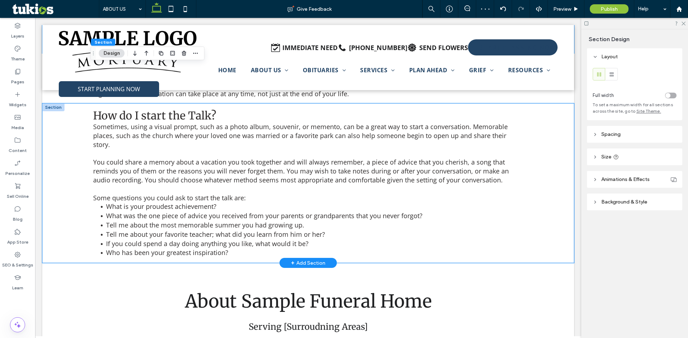
click at [58, 204] on div "How do I start the Talk? Sometimes, using a visual prompt, such as a photo albu…" at bounding box center [307, 183] width 531 height 160
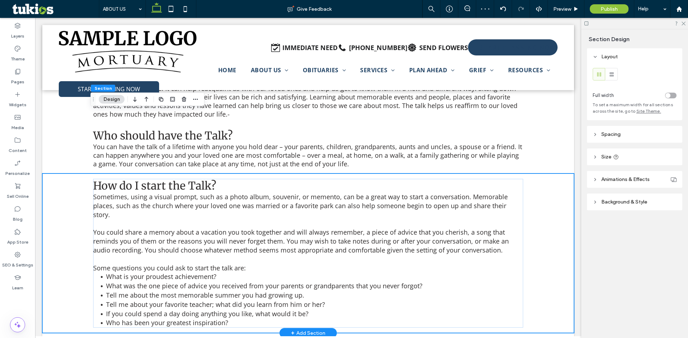
scroll to position [215, 0]
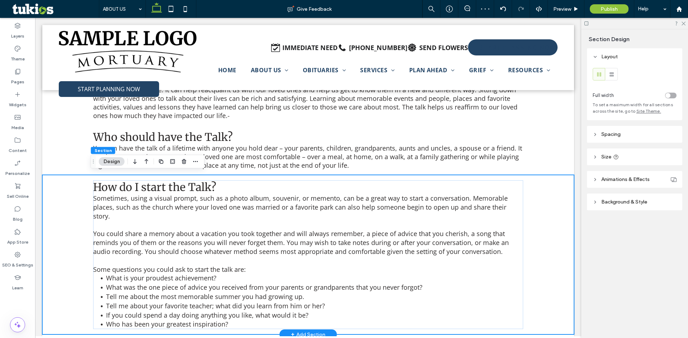
click at [60, 212] on div "How do I start the Talk? Sometimes, using a visual prompt, such as a photo albu…" at bounding box center [307, 255] width 531 height 160
click at [181, 167] on div at bounding box center [184, 161] width 9 height 13
click at [182, 164] on icon "button" at bounding box center [184, 162] width 6 height 6
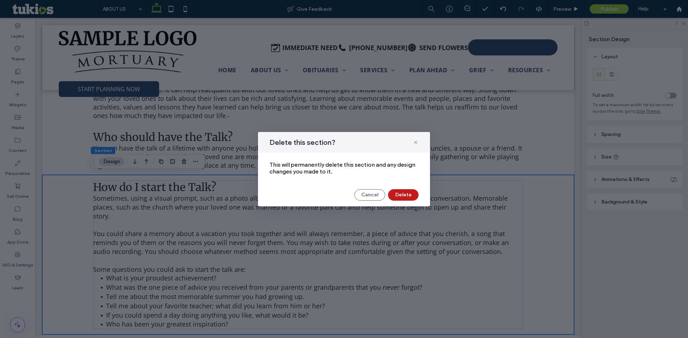
drag, startPoint x: 400, startPoint y: 199, endPoint x: 78, endPoint y: 165, distance: 323.4
click at [400, 199] on button "Delete" at bounding box center [403, 194] width 30 height 11
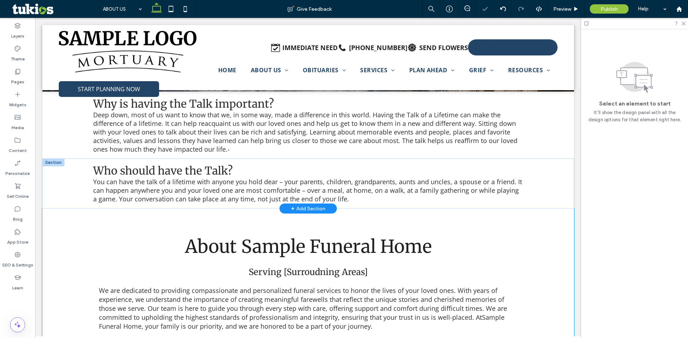
scroll to position [143, 0]
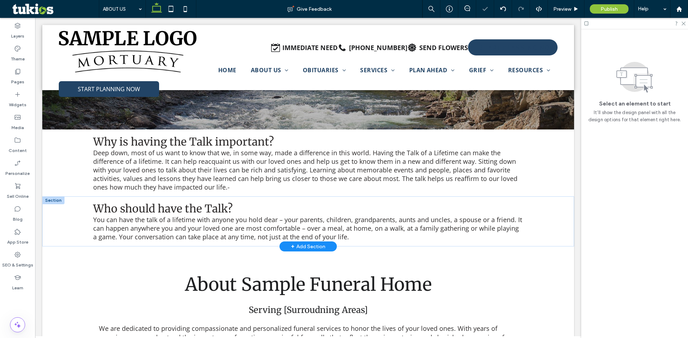
click at [61, 217] on div "Who should have the Talk? You can have the talk of a lifetime with anyone you h…" at bounding box center [307, 222] width 531 height 50
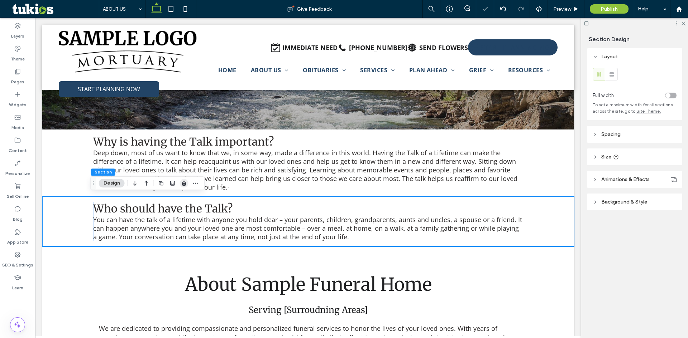
click at [186, 183] on icon "button" at bounding box center [184, 183] width 6 height 6
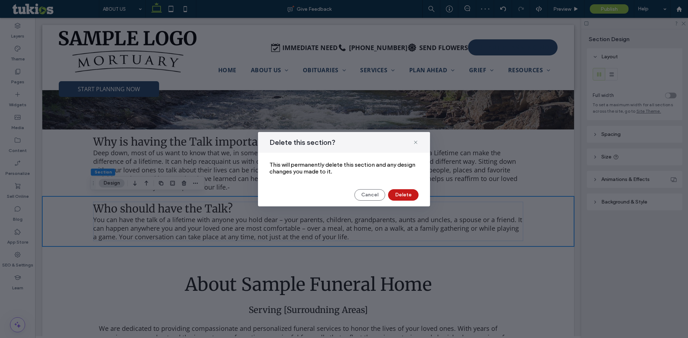
click at [406, 197] on button "Delete" at bounding box center [403, 194] width 30 height 11
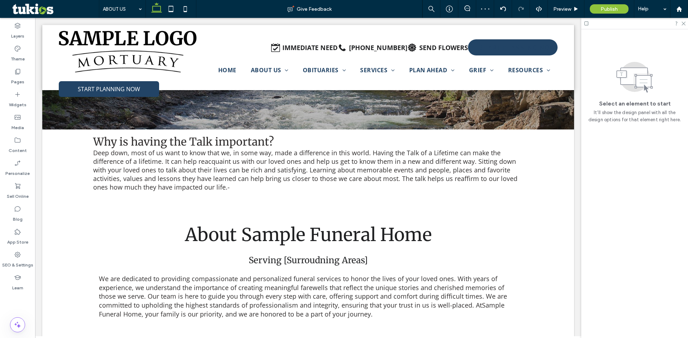
click at [40, 156] on body "START PLANNING NOW IMMEDIATE NEED (555) 555-5555 SEND FLOWERS START PLANNING NO…" at bounding box center [308, 204] width 546 height 658
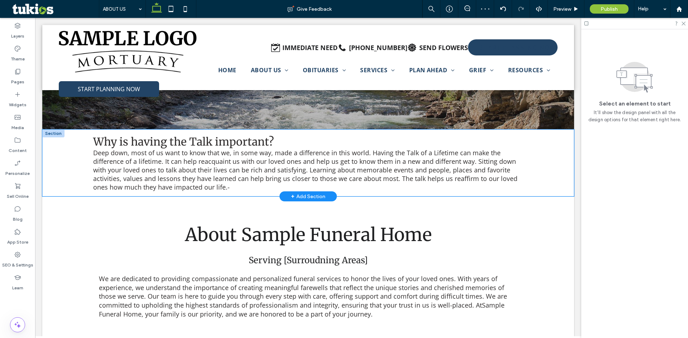
click at [47, 156] on div "Why is having the Talk important? Deep down, most of us want to know that we, i…" at bounding box center [307, 163] width 531 height 67
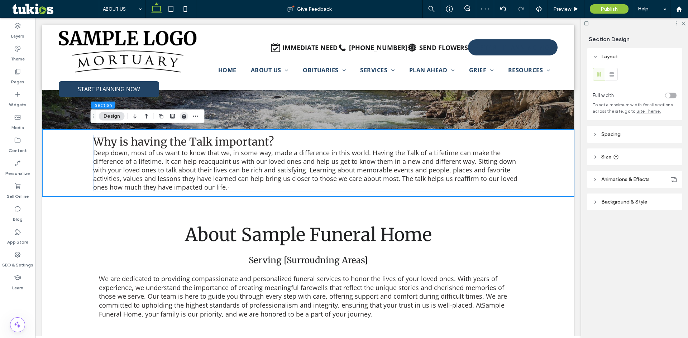
click at [181, 119] on span "button" at bounding box center [184, 116] width 9 height 9
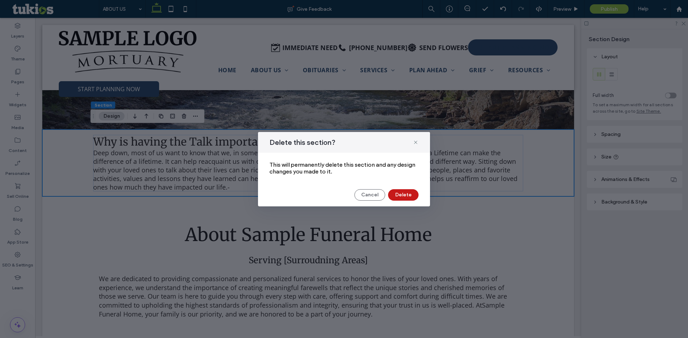
click at [403, 192] on button "Delete" at bounding box center [403, 194] width 30 height 11
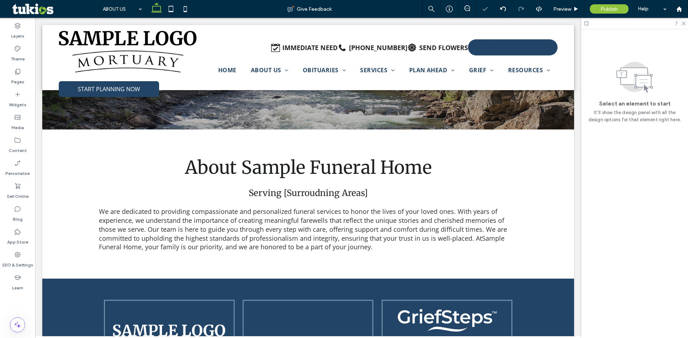
click at [38, 157] on body "START PLANNING NOW IMMEDIATE NEED (555) 555-5555 SEND FLOWERS START PLANNING NO…" at bounding box center [308, 170] width 546 height 591
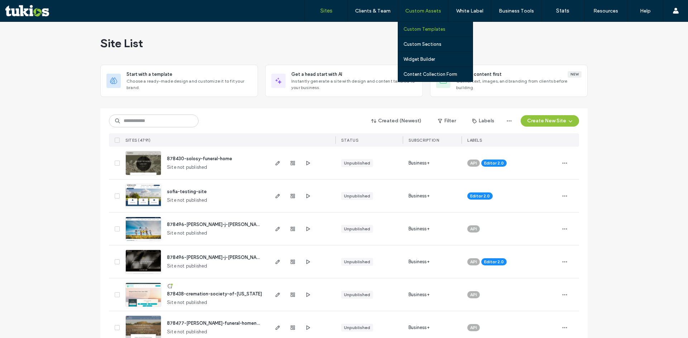
click at [422, 27] on label "Custom Templates" at bounding box center [424, 29] width 42 height 5
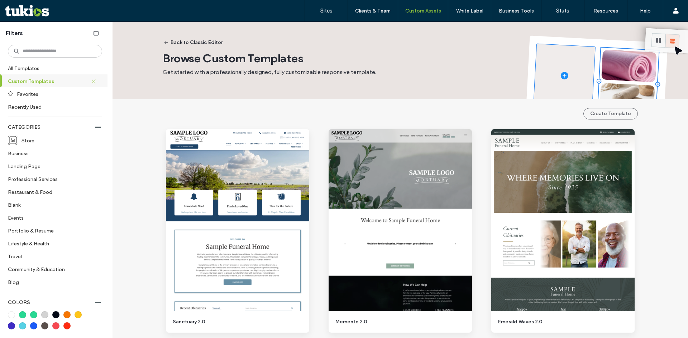
drag, startPoint x: 138, startPoint y: 115, endPoint x: 130, endPoint y: 118, distance: 8.0
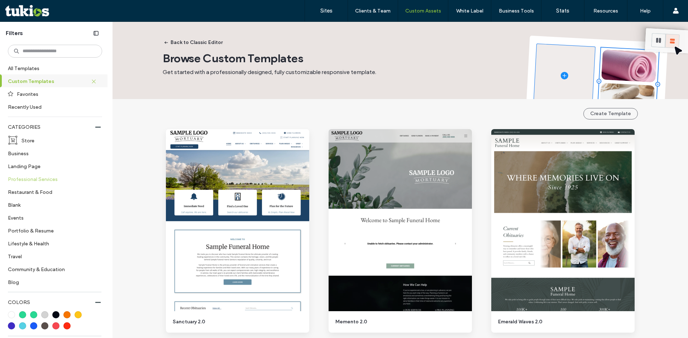
click at [32, 179] on label "Professional Services" at bounding box center [52, 179] width 88 height 13
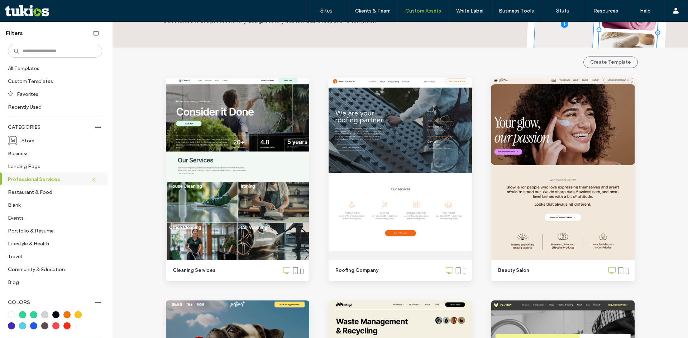
scroll to position [36, 0]
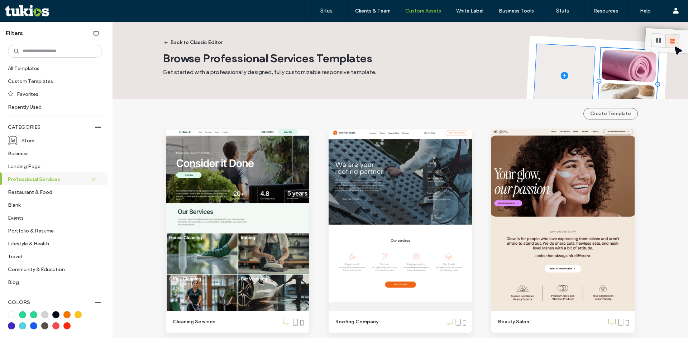
click at [33, 209] on label "Blank" at bounding box center [52, 205] width 88 height 13
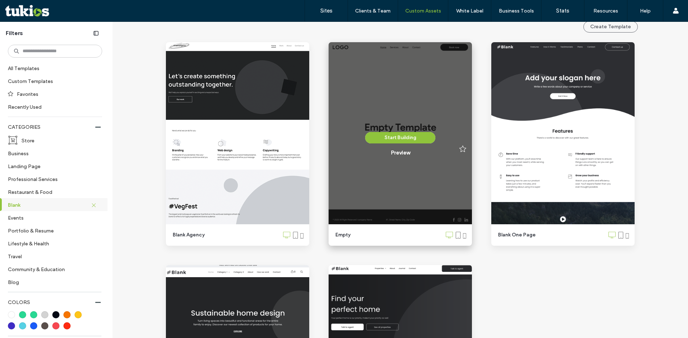
scroll to position [72, 0]
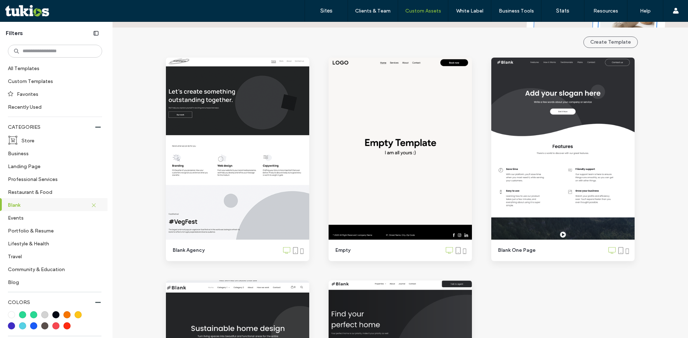
click at [314, 115] on div "Start Building Preview Blank Agency Start Building Preview Empty Start Building…" at bounding box center [400, 271] width 488 height 446
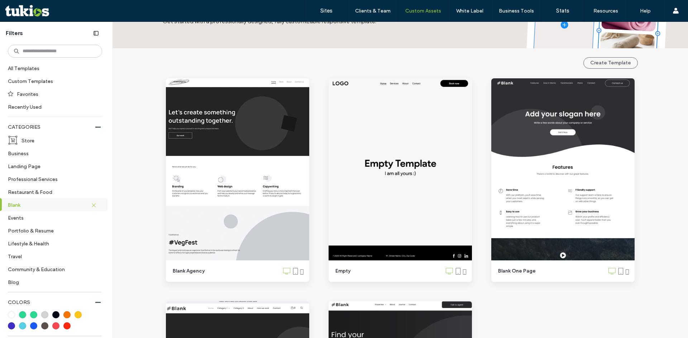
scroll to position [36, 0]
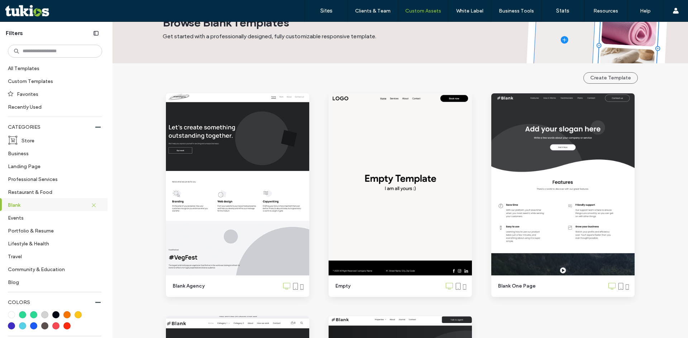
click at [267, 34] on span "Get started with a professionally designed, fully customizable responsive templ…" at bounding box center [269, 36] width 213 height 7
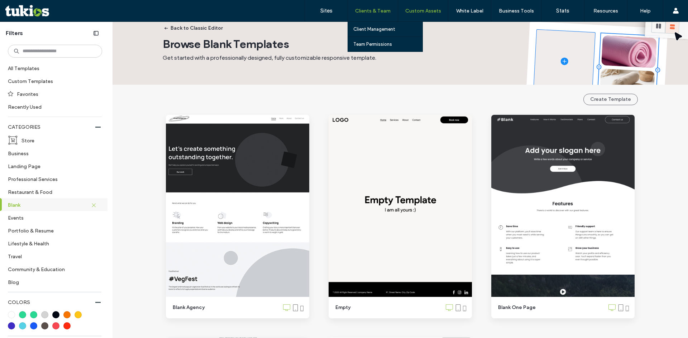
scroll to position [0, 0]
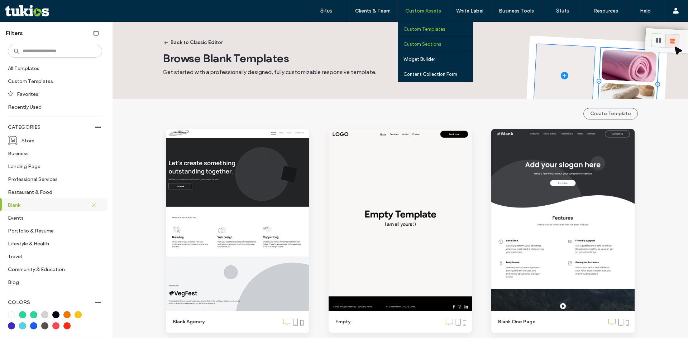
click at [425, 46] on label "Custom Sections" at bounding box center [422, 44] width 38 height 5
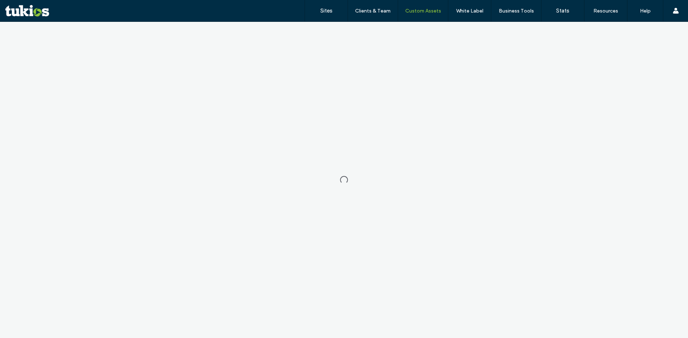
click at [320, 44] on div at bounding box center [344, 180] width 688 height 317
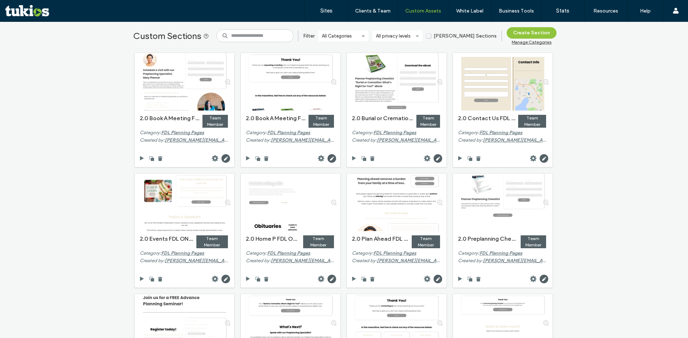
drag, startPoint x: 83, startPoint y: 108, endPoint x: 79, endPoint y: 108, distance: 4.3
click at [82, 108] on div "Custom Sections Filter All Categories All privacy levels Duda Sections Create S…" at bounding box center [344, 180] width 688 height 317
click at [72, 106] on div "Custom Sections Filter All Categories All privacy levels Duda Sections Create S…" at bounding box center [344, 180] width 688 height 317
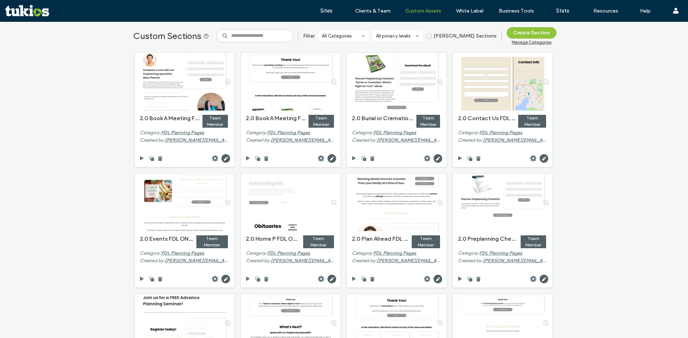
click at [334, 13] on link "Sites" at bounding box center [326, 10] width 43 height 21
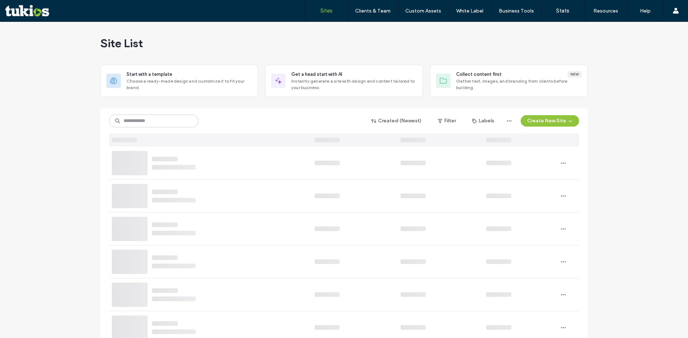
click at [190, 106] on div at bounding box center [343, 106] width 487 height 6
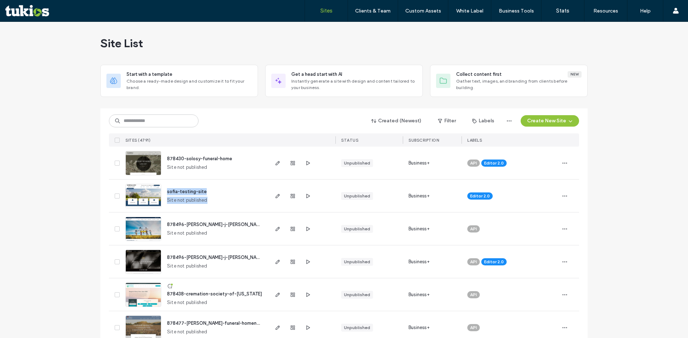
drag, startPoint x: 211, startPoint y: 194, endPoint x: 160, endPoint y: 194, distance: 50.1
click at [161, 194] on div "sofia-testing-site Site not published" at bounding box center [214, 196] width 106 height 33
click at [204, 119] on div "Created (Newest) Filter Labels Create New Site" at bounding box center [344, 121] width 470 height 14
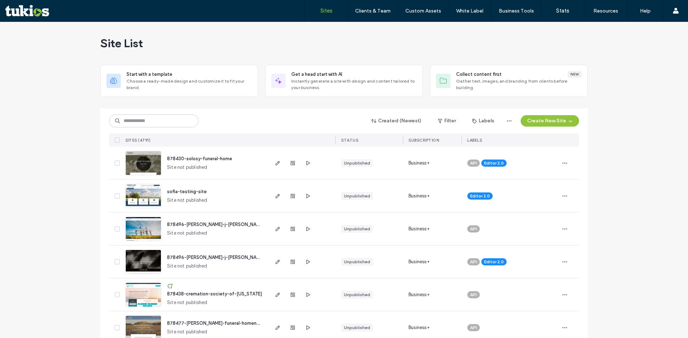
click at [242, 47] on div "Site List" at bounding box center [343, 43] width 487 height 43
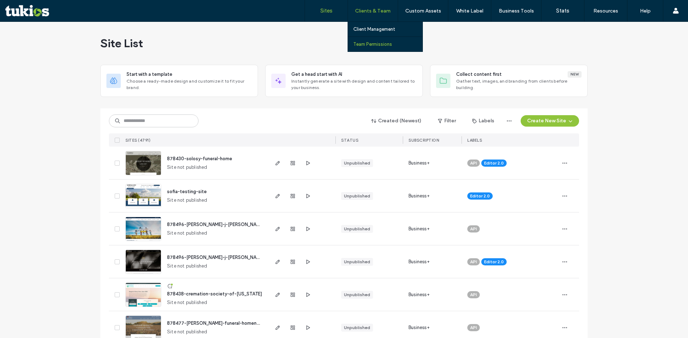
click at [373, 47] on link "Team Permissions" at bounding box center [387, 44] width 69 height 15
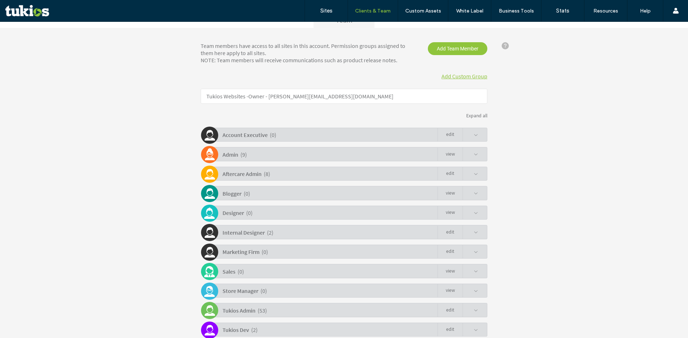
scroll to position [138, 0]
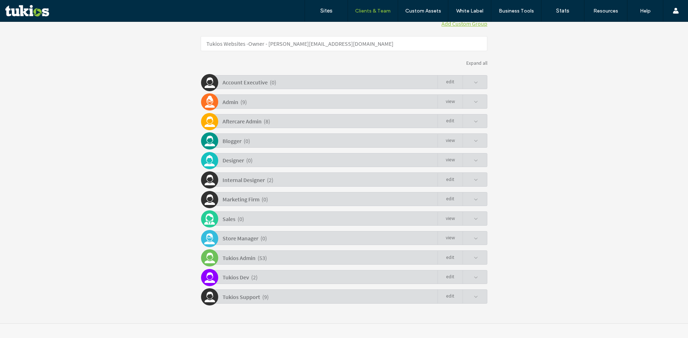
click at [257, 257] on div "( 53 )" at bounding box center [261, 258] width 9 height 13
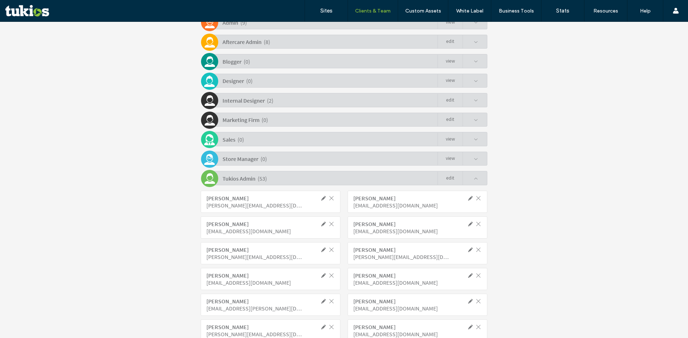
scroll to position [317, 0]
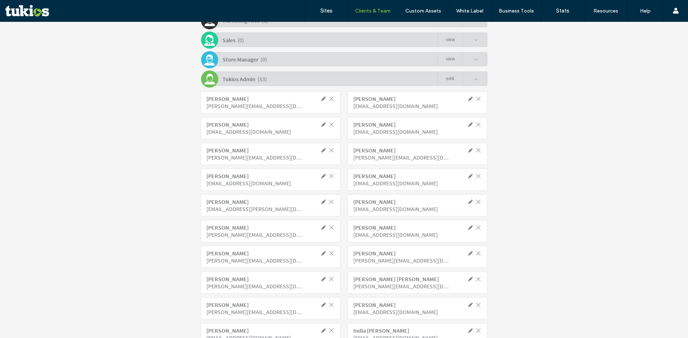
click div "Team members have access to all sites in this account. Permission groups assign…"
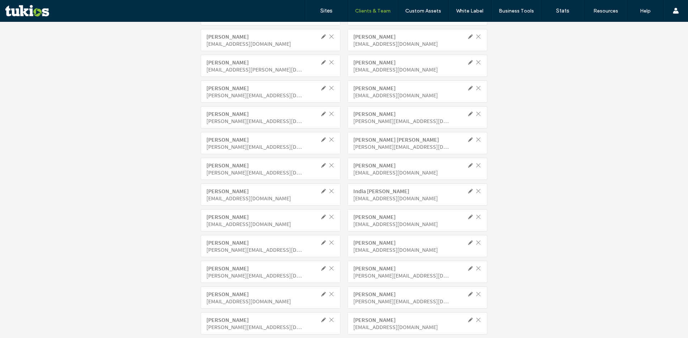
scroll to position [496, 0]
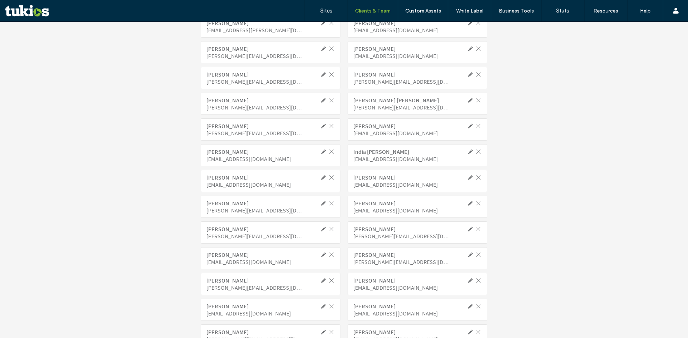
click div "Team members have access to all sites in this account. Permission groups assign…"
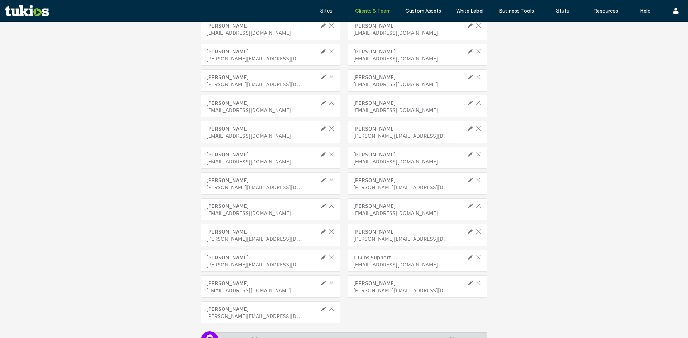
click div "Team members have access to all sites in this account. Permission groups assign…"
click at [251, 193] on div "Sandra Sofia sandra@tukios.com" at bounding box center [271, 184] width 140 height 22
click span
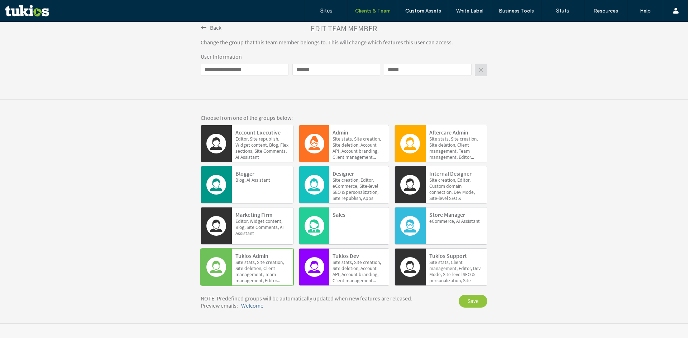
scroll to position [104, 0]
click div "Choose from one of the groups below: Account Executive Editor, Site republish, …"
click at [295, 302] on span "NOTE: Predefined groups will be automatically updated when new features are rel…" at bounding box center [307, 298] width 212 height 7
click div "Choose from one of the groups below: Account Executive Editor, Site republish, …"
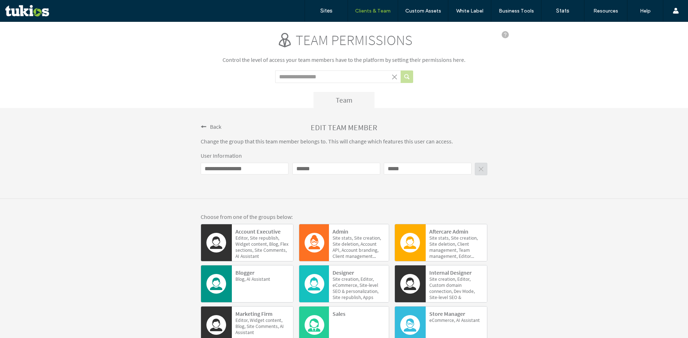
scroll to position [0, 0]
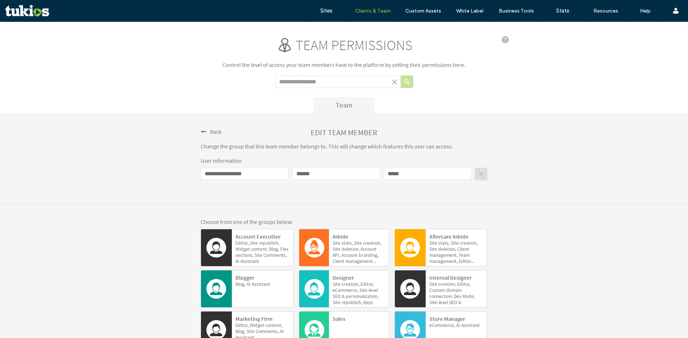
click div "**********"
click at [282, 157] on div "**********" at bounding box center [344, 158] width 286 height 62
click div "**********"
click at [210, 134] on span "Back" at bounding box center [215, 131] width 11 height 7
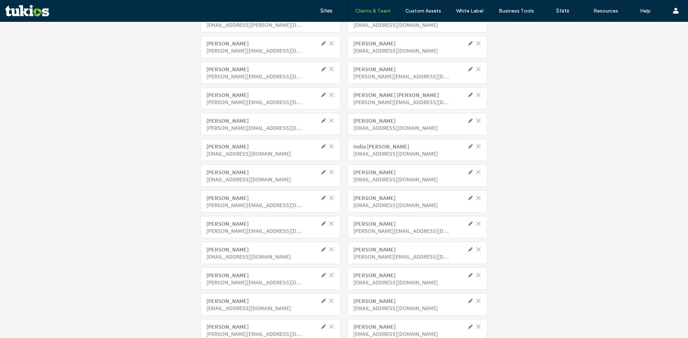
scroll to position [286, 0]
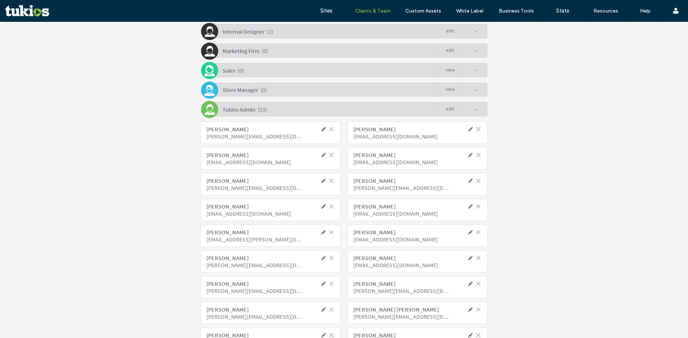
drag, startPoint x: 563, startPoint y: 103, endPoint x: 557, endPoint y: 103, distance: 6.1
click div "Team members have access to all sites in this account. Permission groups assign…"
click div "Abigail VanVossen abigail@tukios.com"
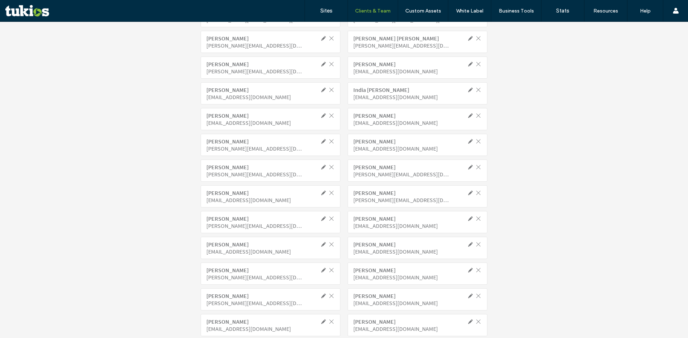
scroll to position [573, 0]
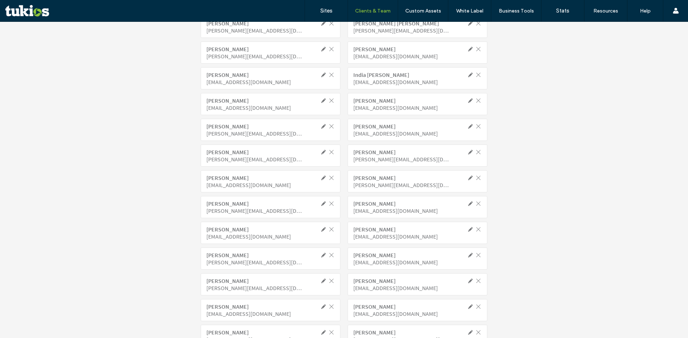
click at [225, 199] on div "Lisa Angus lisa@tukios.com" at bounding box center [271, 207] width 140 height 22
click at [231, 205] on div "Lisa Angus" at bounding box center [254, 203] width 96 height 7
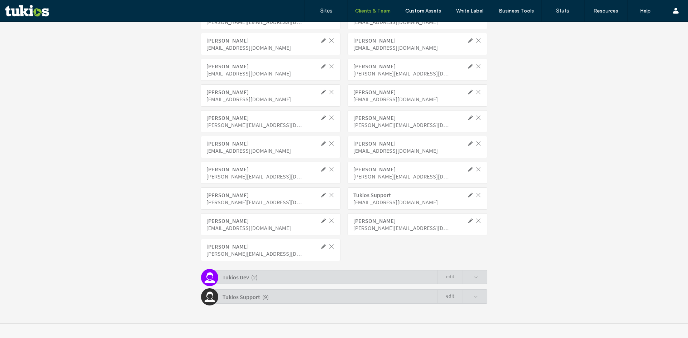
click at [252, 141] on div "Skyler Langeveld" at bounding box center [254, 143] width 96 height 7
click span
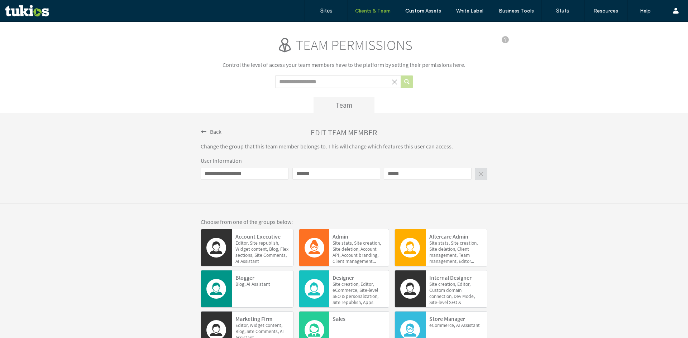
scroll to position [104, 0]
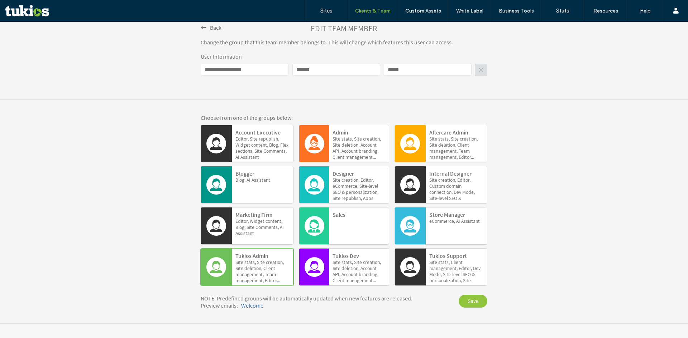
click at [278, 308] on div "Preview emails : Welcome" at bounding box center [320, 305] width 239 height 7
drag, startPoint x: 278, startPoint y: 308, endPoint x: 279, endPoint y: 275, distance: 32.6
click at [278, 306] on div "Preview emails : Welcome" at bounding box center [320, 305] width 239 height 7
click div "EDIT TEAM MEMBER"
click at [212, 27] on span "Back" at bounding box center [215, 27] width 11 height 7
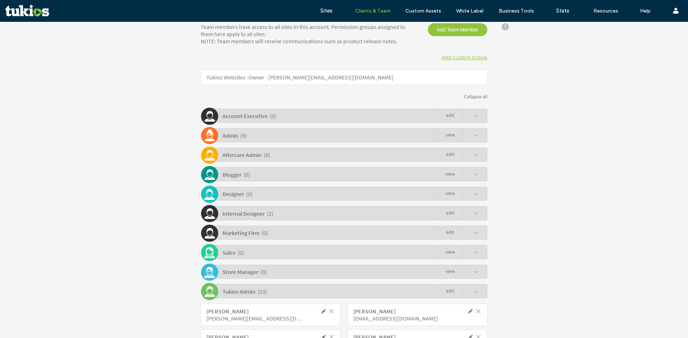
click at [264, 37] on div "Team members have access to all sites in this account. Permission groups assign…" at bounding box center [306, 33] width 223 height 21
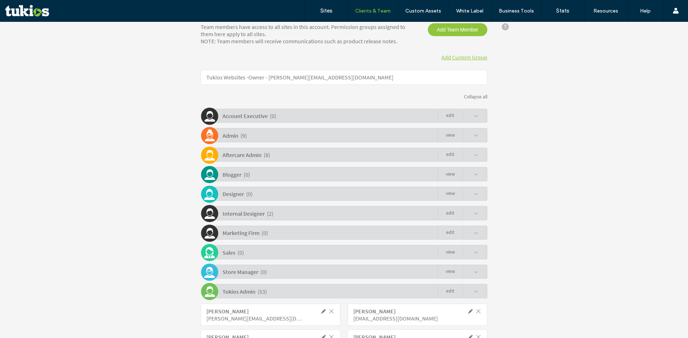
click at [268, 41] on div "Team members have access to all sites in this account. Permission groups assign…" at bounding box center [306, 33] width 223 height 21
drag, startPoint x: 200, startPoint y: 26, endPoint x: 328, endPoint y: 42, distance: 128.4
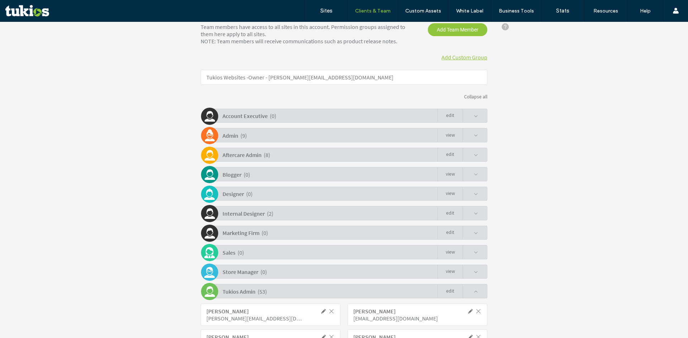
click at [328, 42] on div "Team members have access to all sites in this account. Permission groups assign…" at bounding box center [306, 33] width 223 height 21
drag, startPoint x: 223, startPoint y: 89, endPoint x: 241, endPoint y: 68, distance: 27.5
drag, startPoint x: 241, startPoint y: 75, endPoint x: 249, endPoint y: 57, distance: 20.2
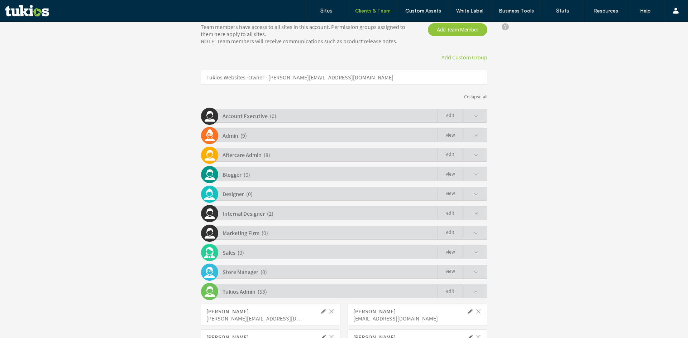
click p "Tukios Websites - Owner - duda@tukios.com"
click div "Add Custom Group"
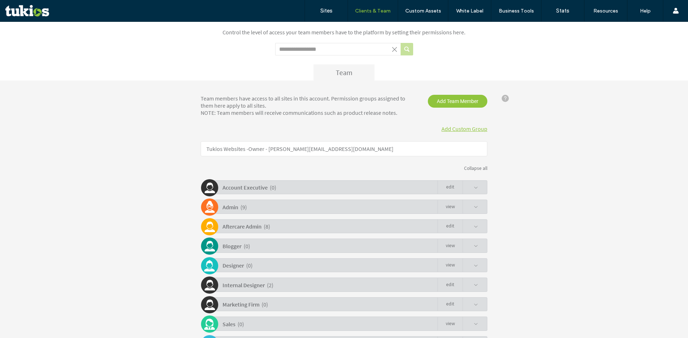
scroll to position [0, 0]
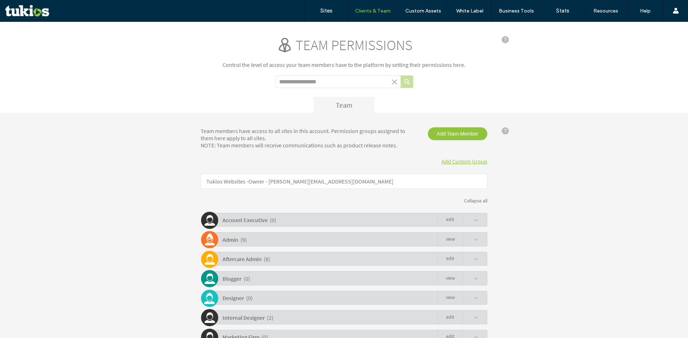
click div "Team"
drag, startPoint x: 216, startPoint y: 130, endPoint x: 369, endPoint y: 148, distance: 154.7
click div "Team members have access to all sites in this account. Permission groups assign…"
click at [369, 148] on div "Team members have access to all sites in this account. Permission groups assign…" at bounding box center [306, 137] width 223 height 21
click at [369, 145] on div "Team members have access to all sites in this account. Permission groups assign…" at bounding box center [306, 137] width 223 height 21
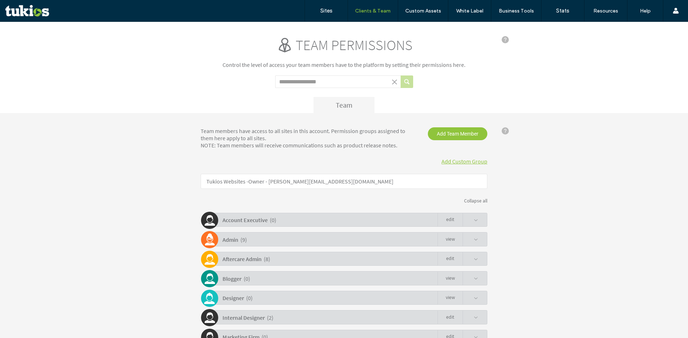
click at [369, 145] on div "Team members have access to all sites in this account. Permission groups assign…" at bounding box center [306, 137] width 223 height 21
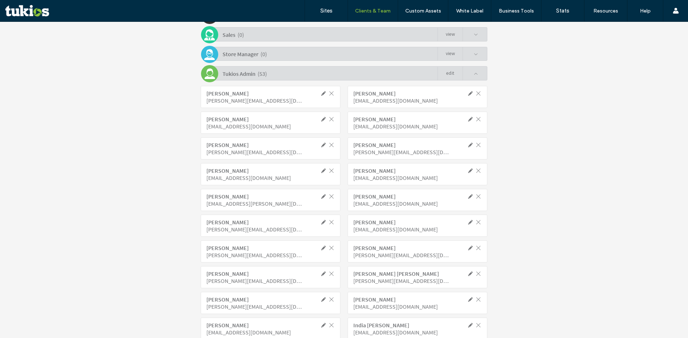
click at [473, 78] on span at bounding box center [469, 74] width 15 height 14
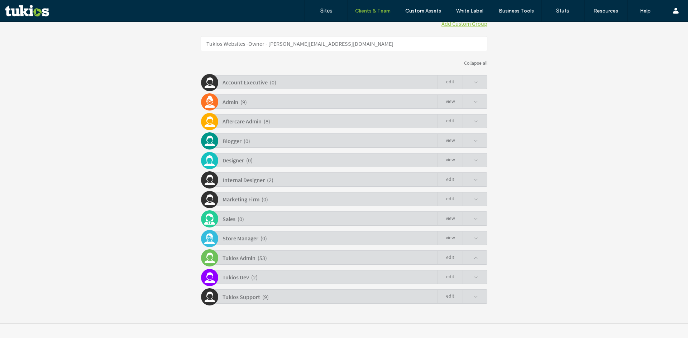
scroll to position [138, 0]
click div "Team members have access to all sites in this account. Permission groups assign…"
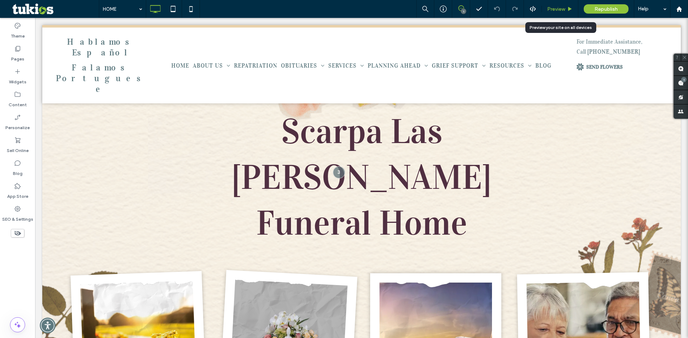
click at [558, 13] on div "Preview" at bounding box center [559, 9] width 37 height 18
click at [556, 12] on div "Preview" at bounding box center [559, 9] width 37 height 18
click at [557, 11] on span "Preview" at bounding box center [556, 9] width 18 height 6
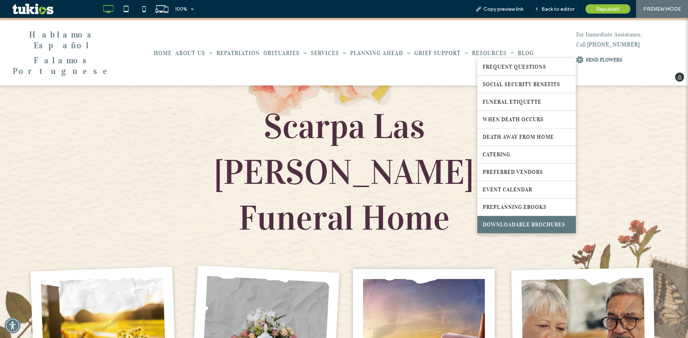
click at [507, 222] on span "DOWNLOADABLE BROCHURES" at bounding box center [523, 225] width 82 height 6
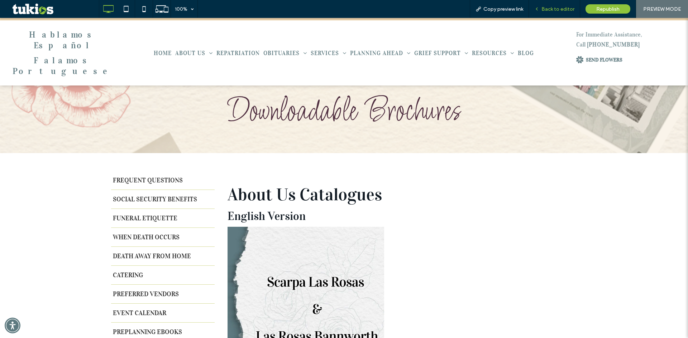
click at [558, 6] on span "Back to editor" at bounding box center [557, 9] width 33 height 6
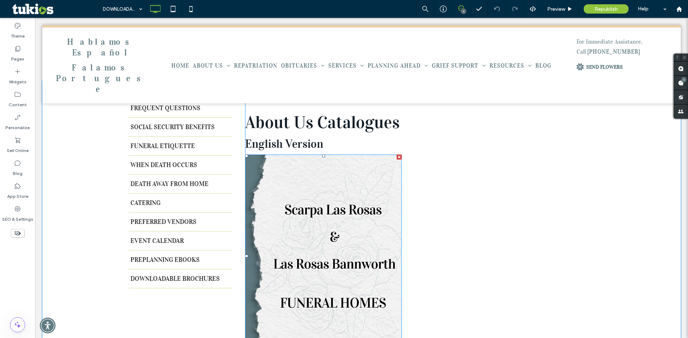
scroll to position [36, 0]
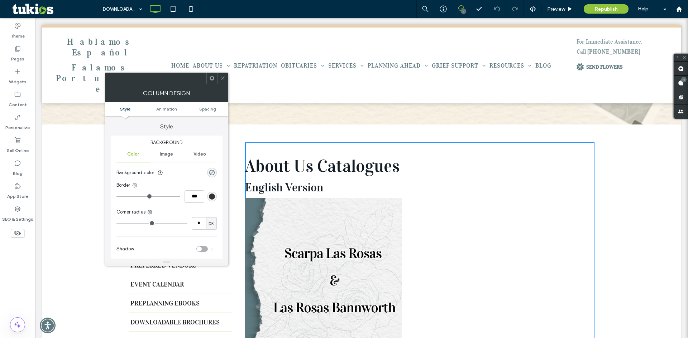
click at [223, 77] on icon at bounding box center [222, 78] width 5 height 5
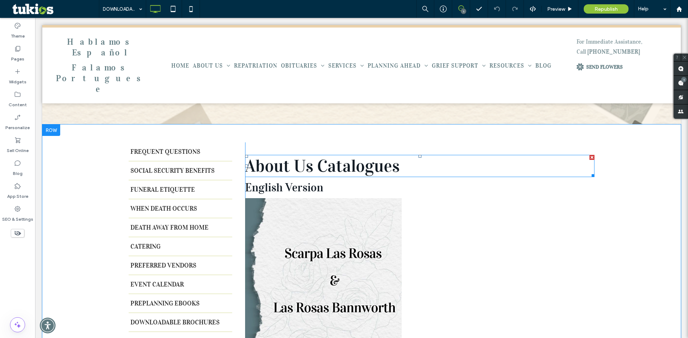
scroll to position [0, 0]
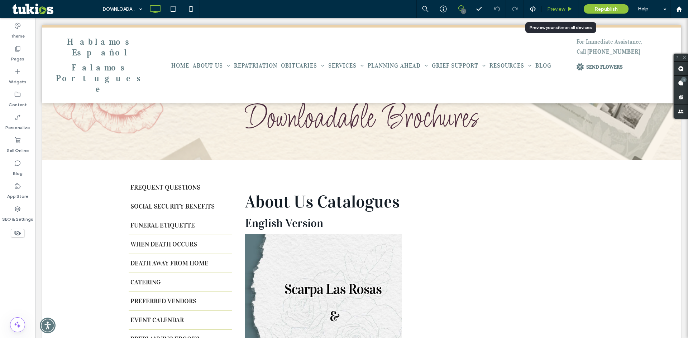
click at [565, 7] on span "Preview" at bounding box center [556, 9] width 18 height 6
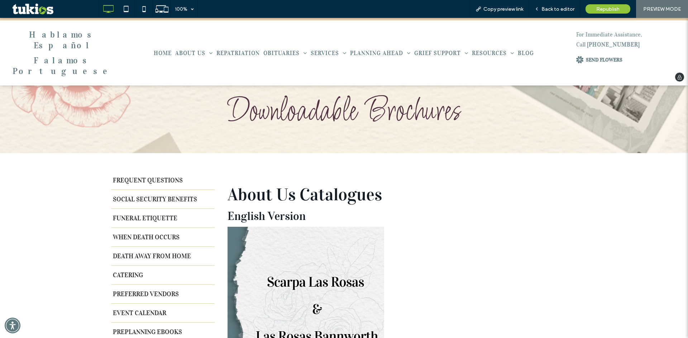
click at [158, 48] on span "HOME" at bounding box center [163, 53] width 18 height 11
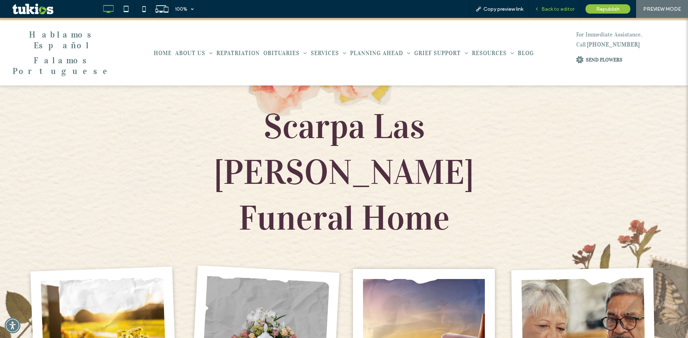
drag, startPoint x: 553, startPoint y: 16, endPoint x: 551, endPoint y: 9, distance: 7.1
click at [553, 15] on div "Back to editor" at bounding box center [554, 9] width 51 height 18
click at [551, 9] on span "Back to editor" at bounding box center [557, 9] width 33 height 6
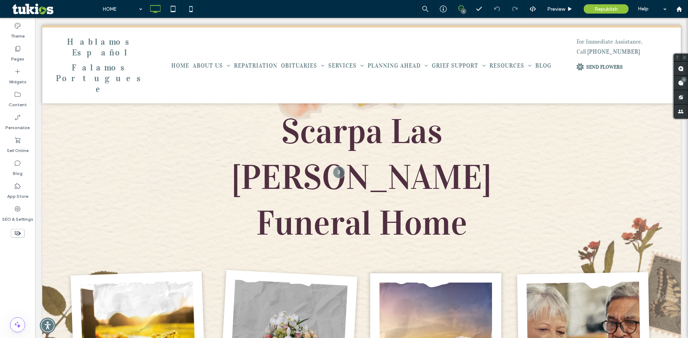
click at [324, 18] on div "HOME 1 Preview Republish Help" at bounding box center [393, 9] width 589 height 18
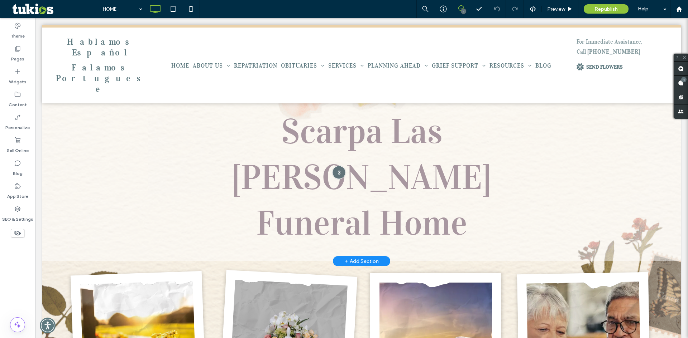
click at [336, 171] on div at bounding box center [338, 172] width 13 height 13
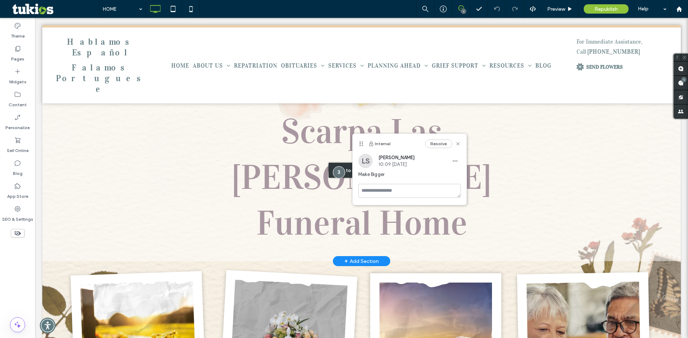
click at [102, 180] on div "Click to edit in Flex Mode" at bounding box center [361, 170] width 638 height 182
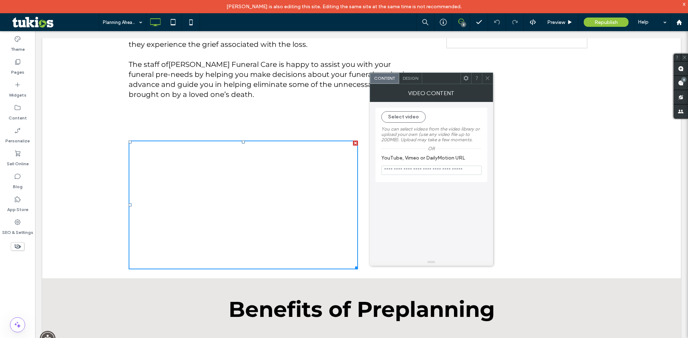
drag, startPoint x: 394, startPoint y: 169, endPoint x: 400, endPoint y: 186, distance: 17.3
click at [395, 170] on input "YouTube, Vimeo or DailyMotion URL" at bounding box center [431, 170] width 100 height 9
paste input "**********"
click at [403, 191] on div "**********" at bounding box center [431, 180] width 112 height 157
click at [401, 189] on div "**********" at bounding box center [431, 180] width 112 height 157
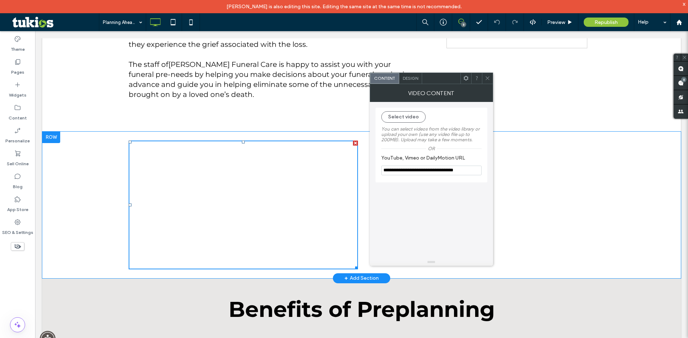
drag, startPoint x: 435, startPoint y: 203, endPoint x: 353, endPoint y: 181, distance: 84.7
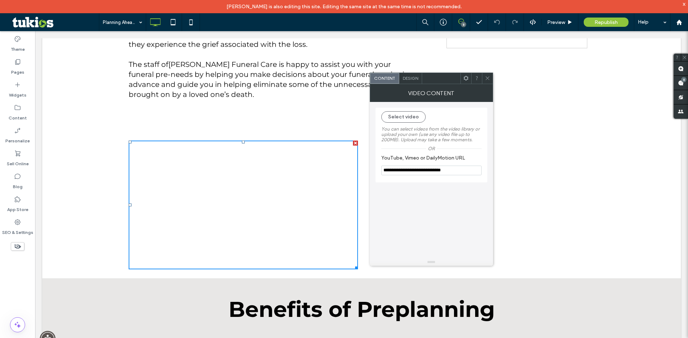
click at [408, 191] on div "**********" at bounding box center [431, 180] width 112 height 157
click at [386, 169] on input "**********" at bounding box center [431, 171] width 100 height 10
type input "**********"
click at [392, 181] on div "**********" at bounding box center [431, 145] width 112 height 75
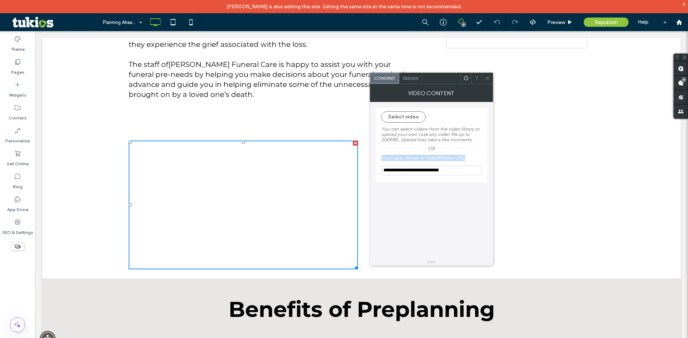
click at [392, 181] on div "**********" at bounding box center [431, 145] width 112 height 75
click at [397, 159] on label "YouTube, Vimeo or DailyMotion URL" at bounding box center [429, 159] width 97 height 8
click at [396, 168] on input "**********" at bounding box center [431, 171] width 100 height 10
drag, startPoint x: 396, startPoint y: 168, endPoint x: 402, endPoint y: 188, distance: 20.9
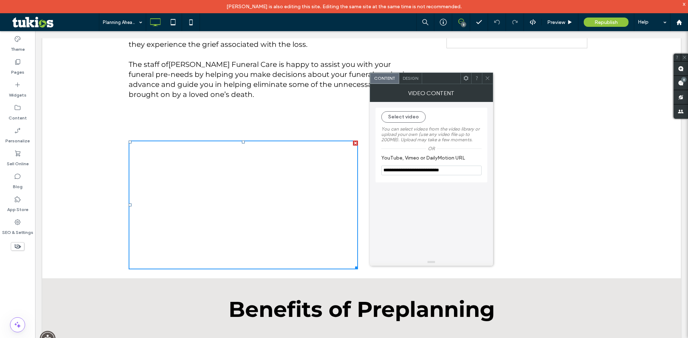
click at [396, 168] on input "**********" at bounding box center [431, 171] width 100 height 10
click at [402, 188] on div "Select video You can select videos from the video library or upload your own (u…" at bounding box center [431, 180] width 112 height 157
click at [485, 75] on span at bounding box center [487, 78] width 5 height 11
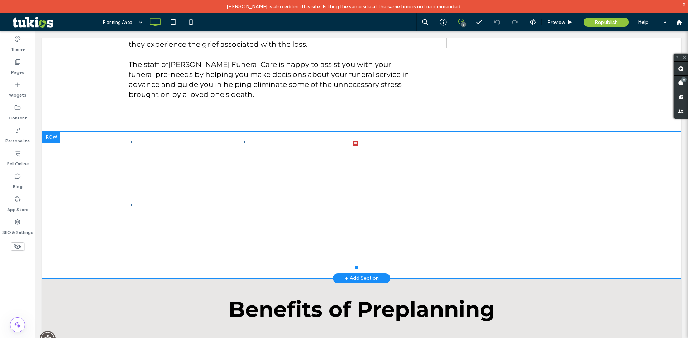
click at [265, 177] on span at bounding box center [243, 205] width 229 height 129
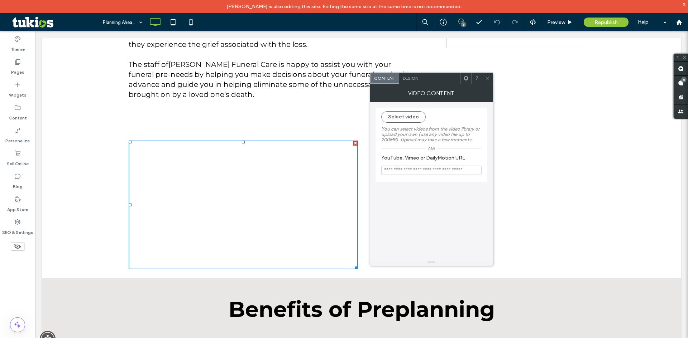
click at [405, 184] on div "Select video You can select videos from the video library or upload your own (u…" at bounding box center [431, 180] width 112 height 157
click at [457, 207] on div "Select video You can select videos from the video library or upload your own (u…" at bounding box center [431, 180] width 112 height 157
